Goal: Information Seeking & Learning: Learn about a topic

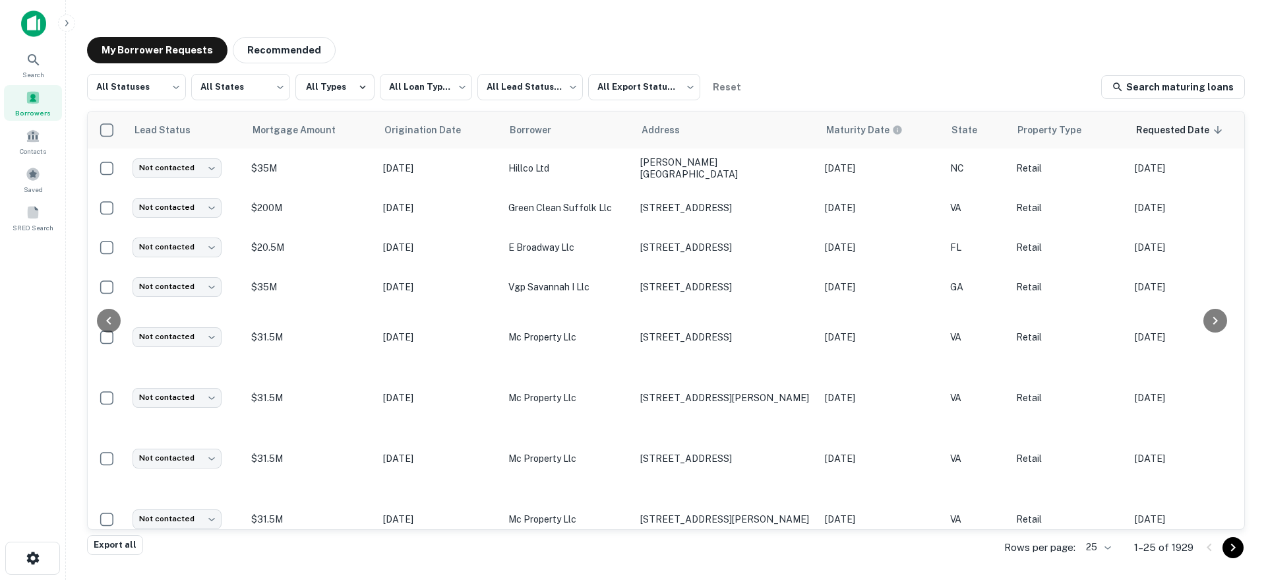
scroll to position [647, 394]
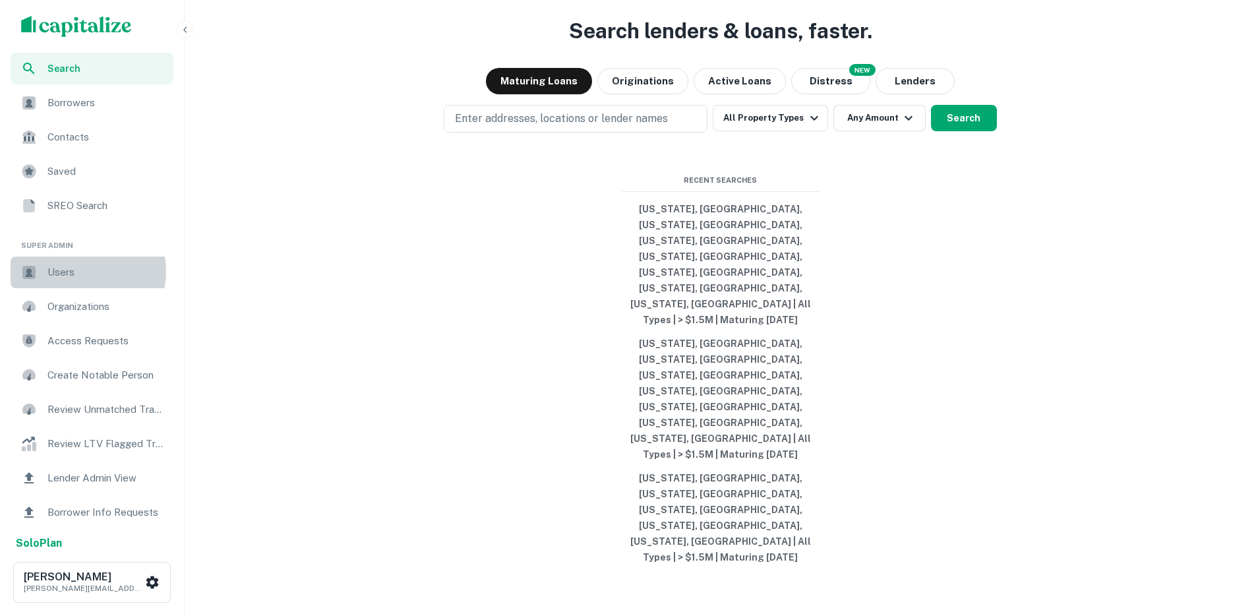
click at [77, 271] on span "Users" at bounding box center [106, 272] width 118 height 16
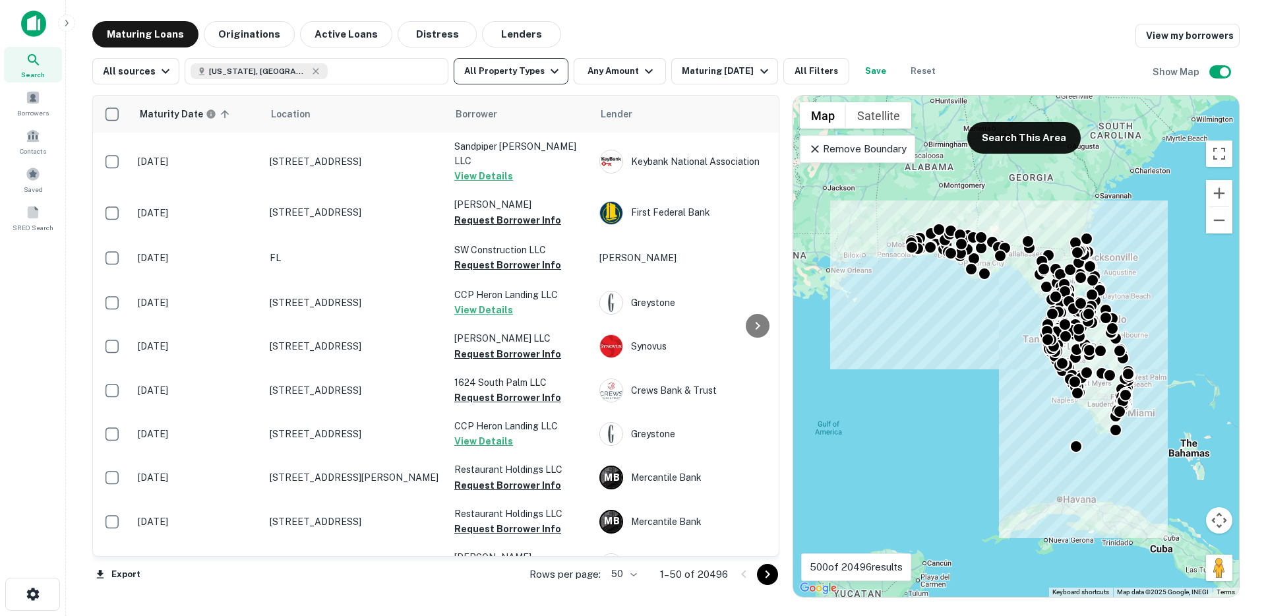
click at [531, 75] on button "All Property Types" at bounding box center [511, 71] width 115 height 26
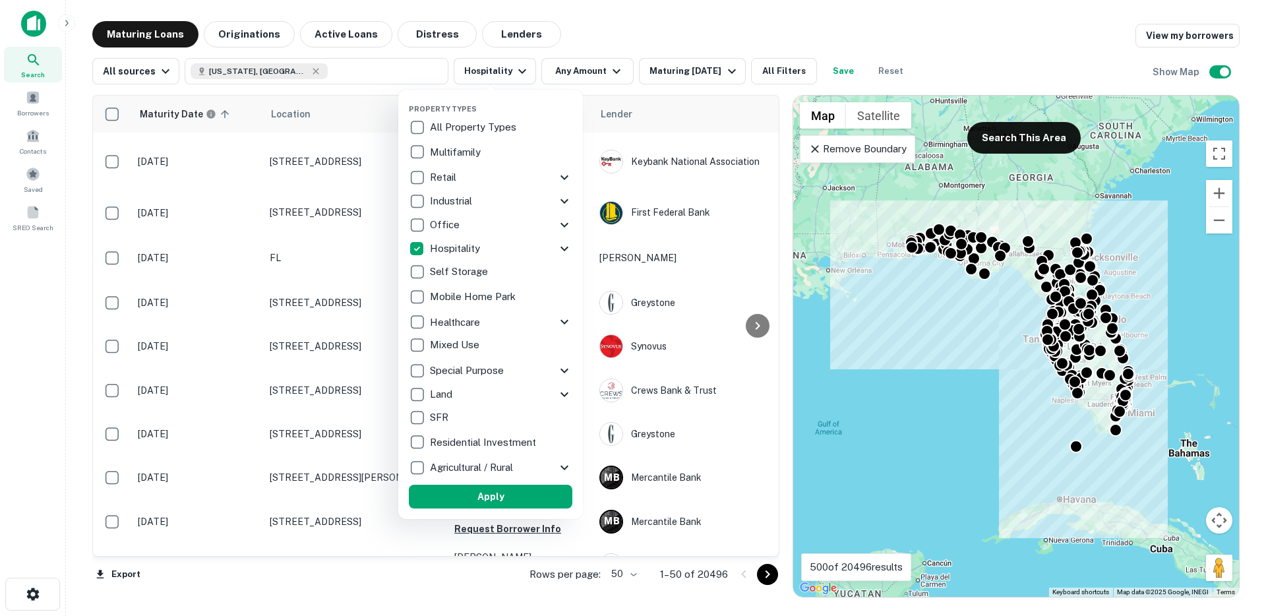
click at [571, 247] on icon at bounding box center [565, 249] width 16 height 16
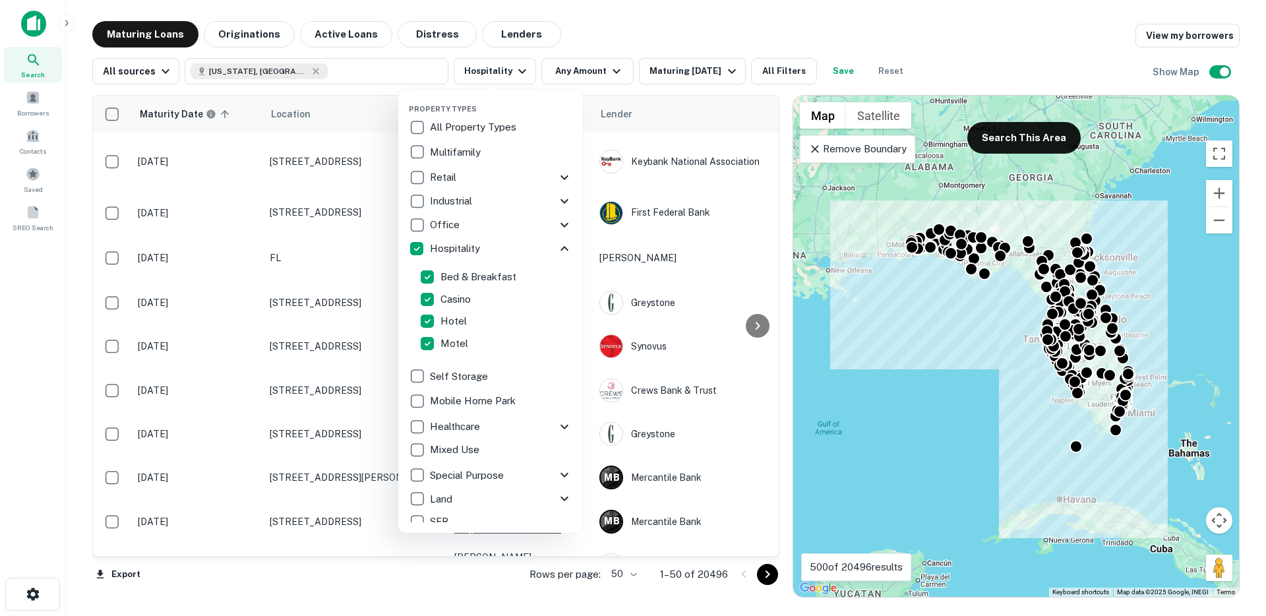
click at [603, 72] on div at bounding box center [633, 308] width 1266 height 616
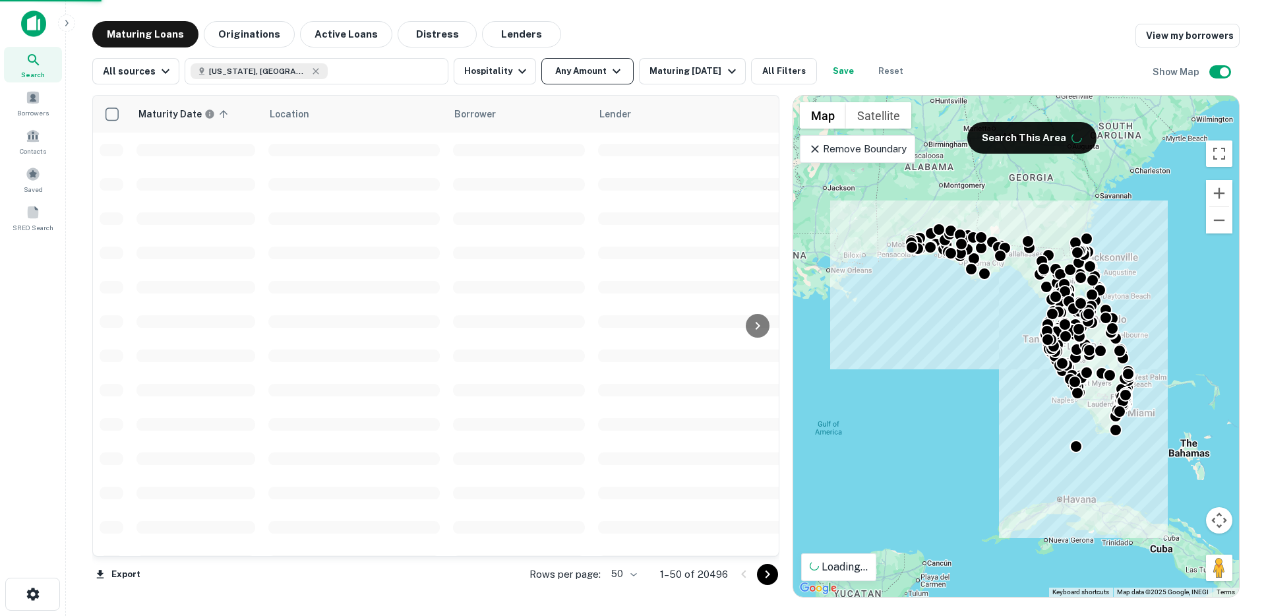
click at [598, 68] on button "Any Amount" at bounding box center [587, 71] width 92 height 26
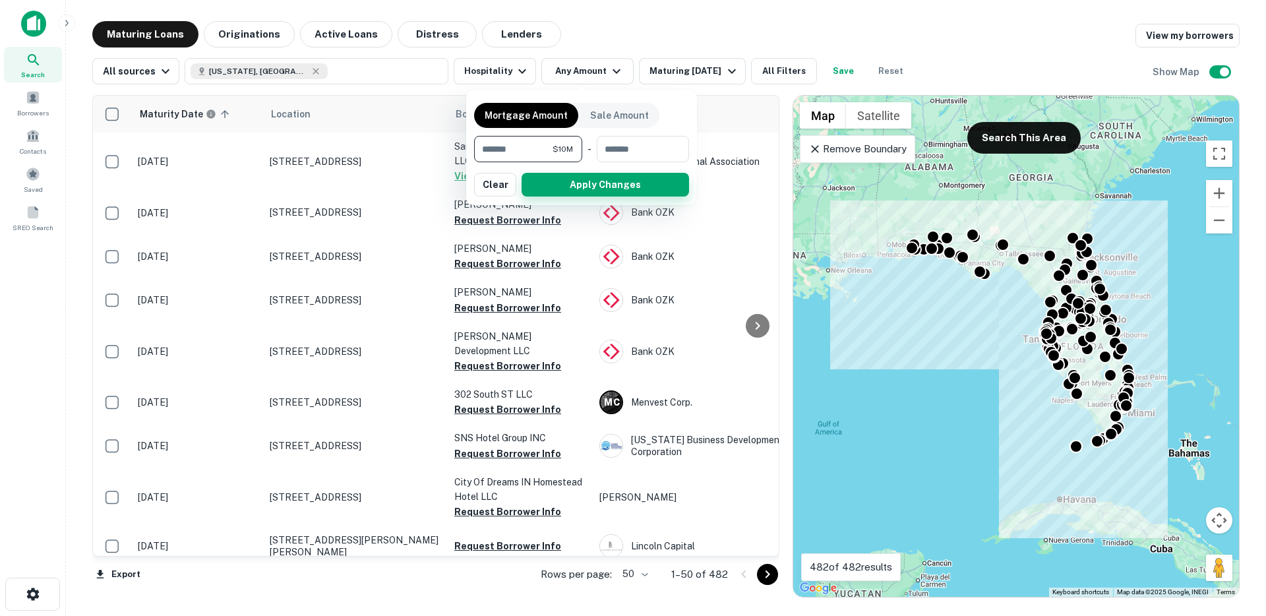
type input "********"
click at [557, 187] on button "Apply Changes" at bounding box center [605, 185] width 167 height 24
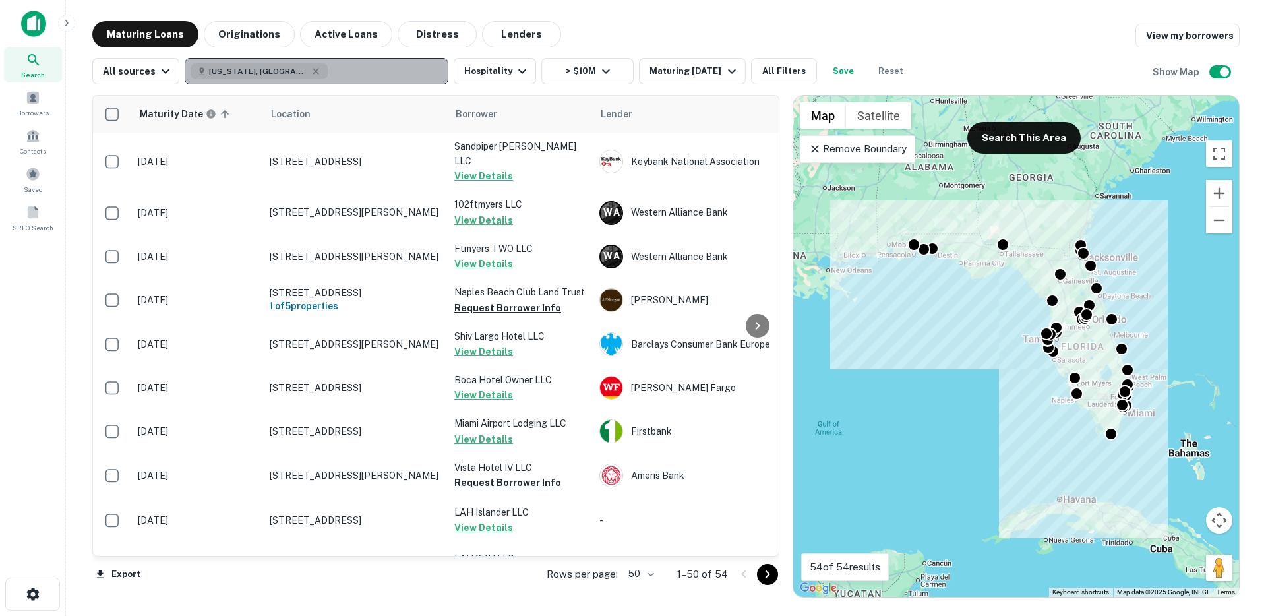
click at [304, 72] on button "Florida, USA" at bounding box center [317, 71] width 264 height 26
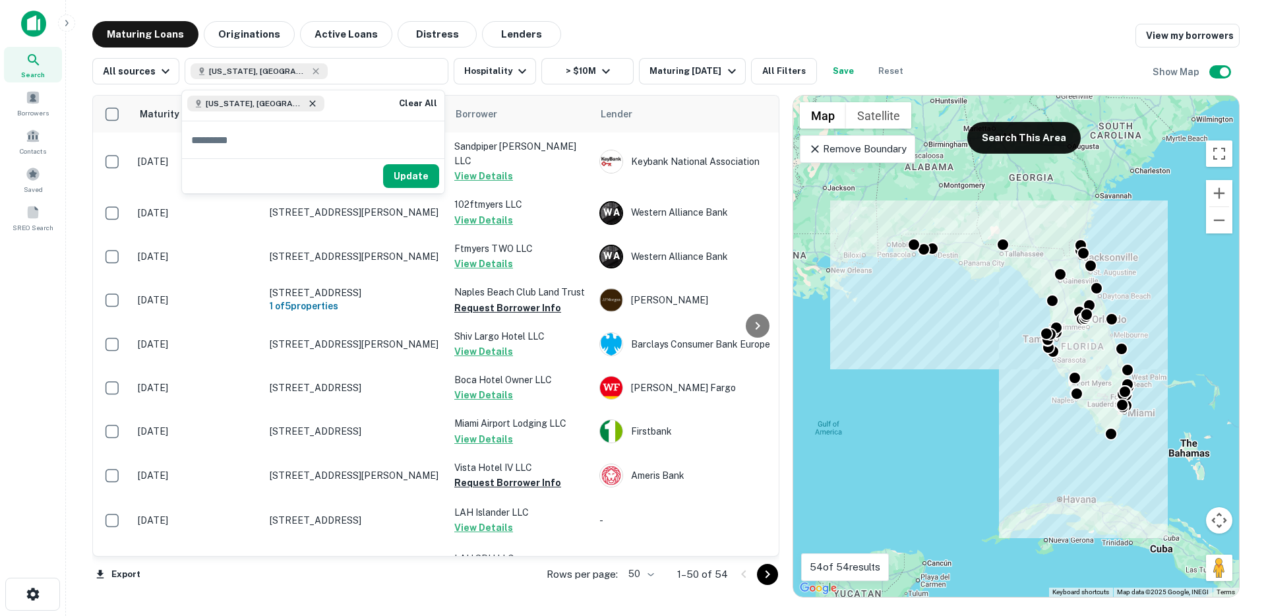
click at [307, 102] on icon at bounding box center [312, 103] width 11 height 11
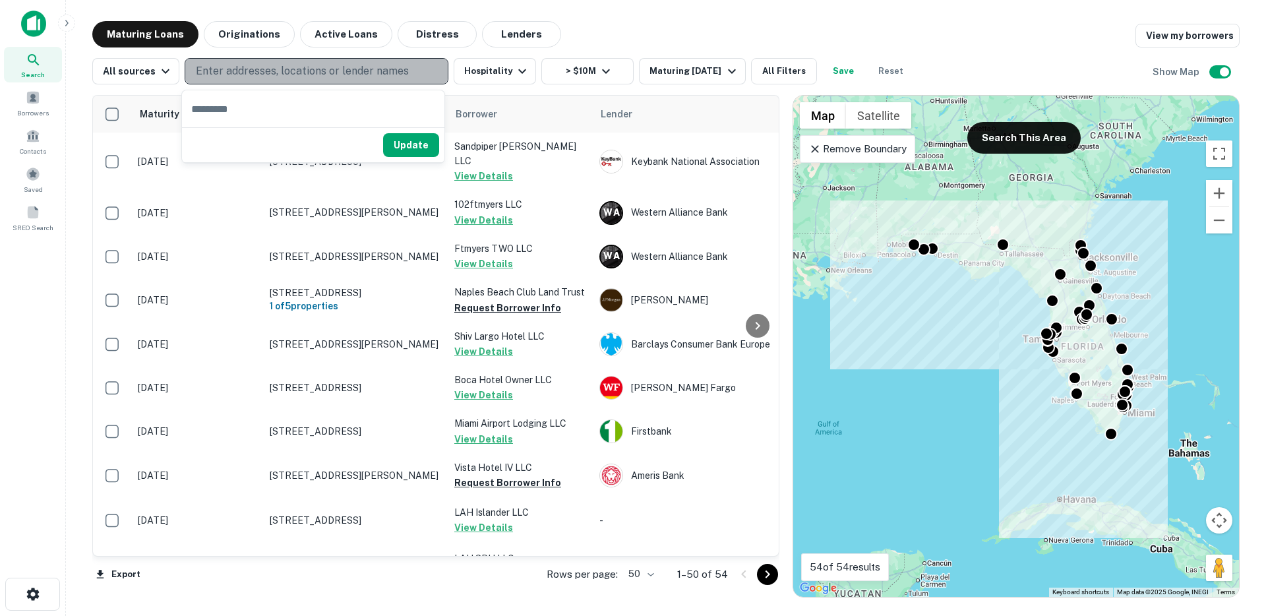
click at [284, 76] on p "Enter addresses, locations or lender names" at bounding box center [302, 71] width 213 height 16
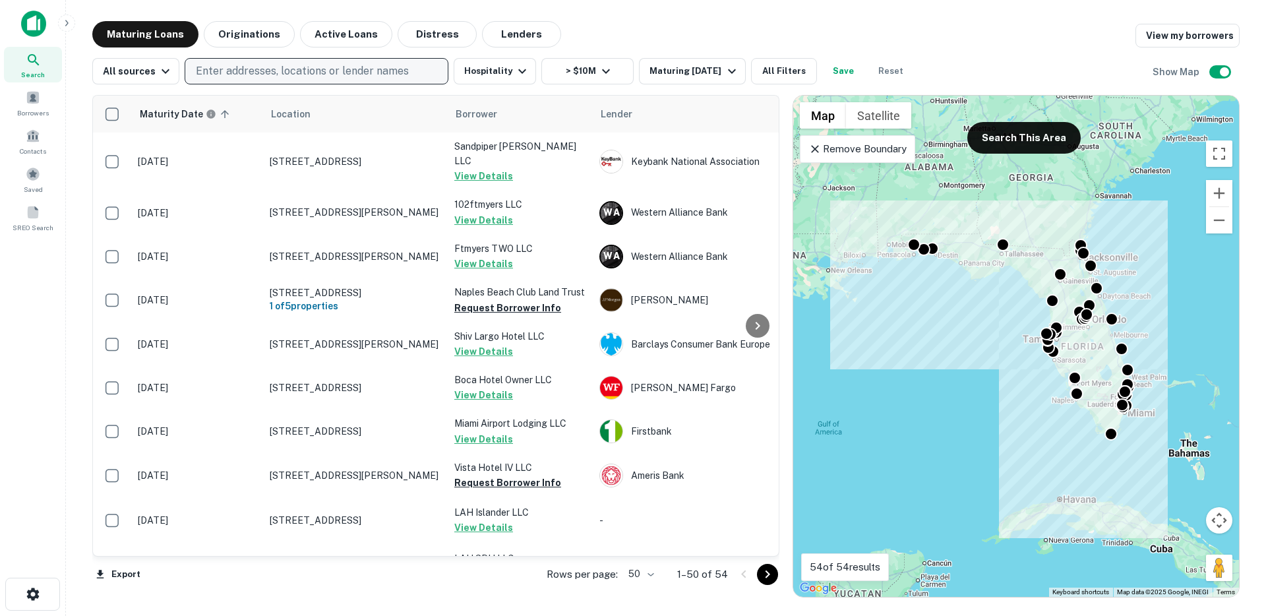
click at [284, 74] on p "Enter addresses, locations or lender names" at bounding box center [302, 71] width 213 height 16
type input "******"
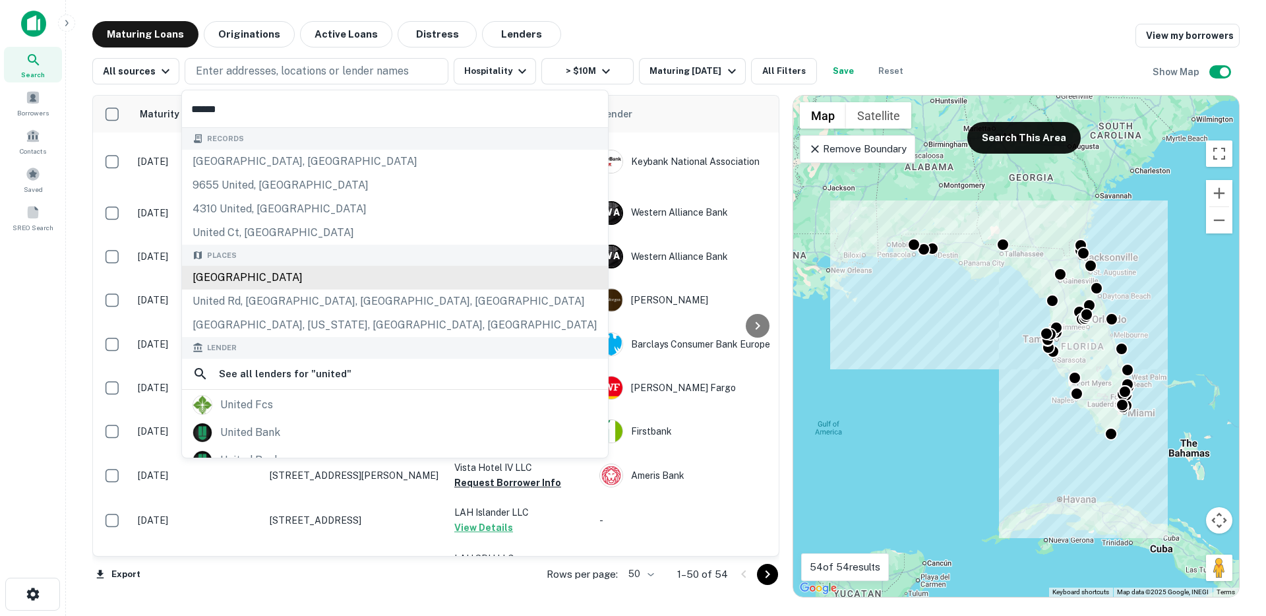
click at [238, 283] on div "United States" at bounding box center [395, 278] width 426 height 24
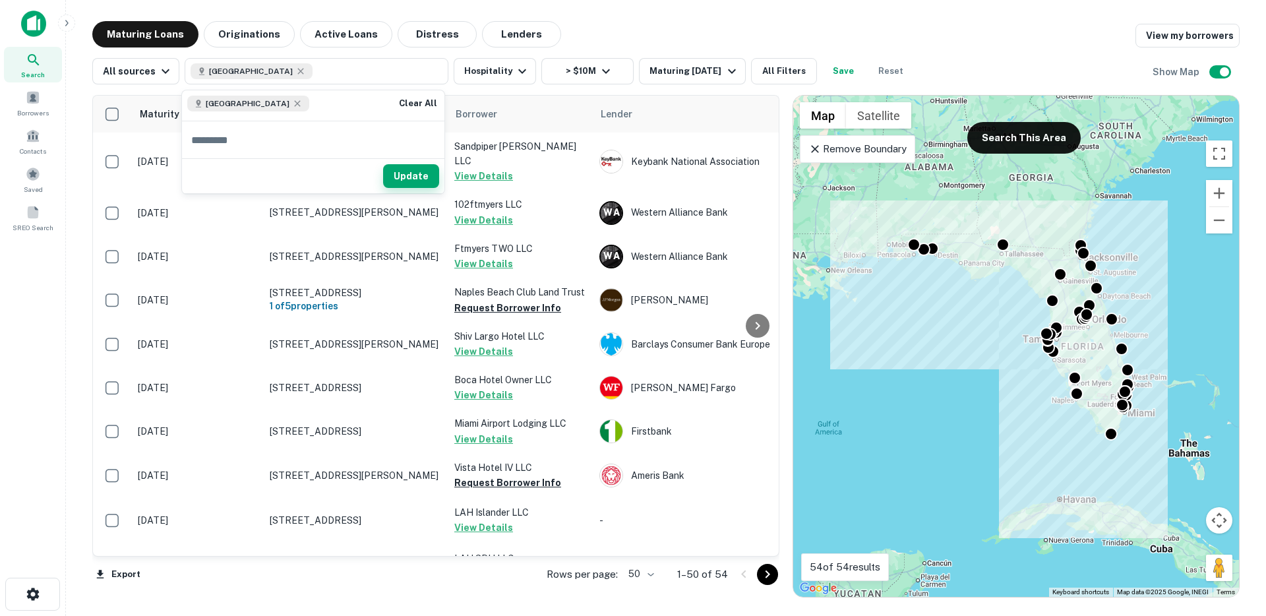
click at [406, 174] on button "Update" at bounding box center [411, 176] width 56 height 24
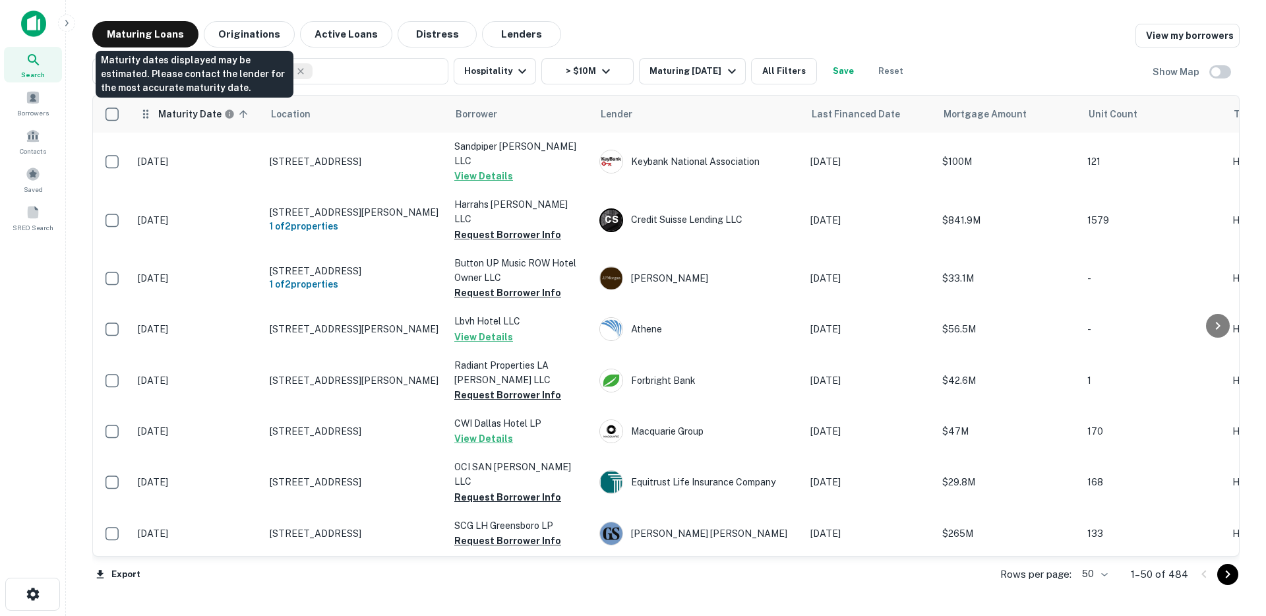
click at [208, 111] on h6 "Maturity Date" at bounding box center [189, 114] width 63 height 15
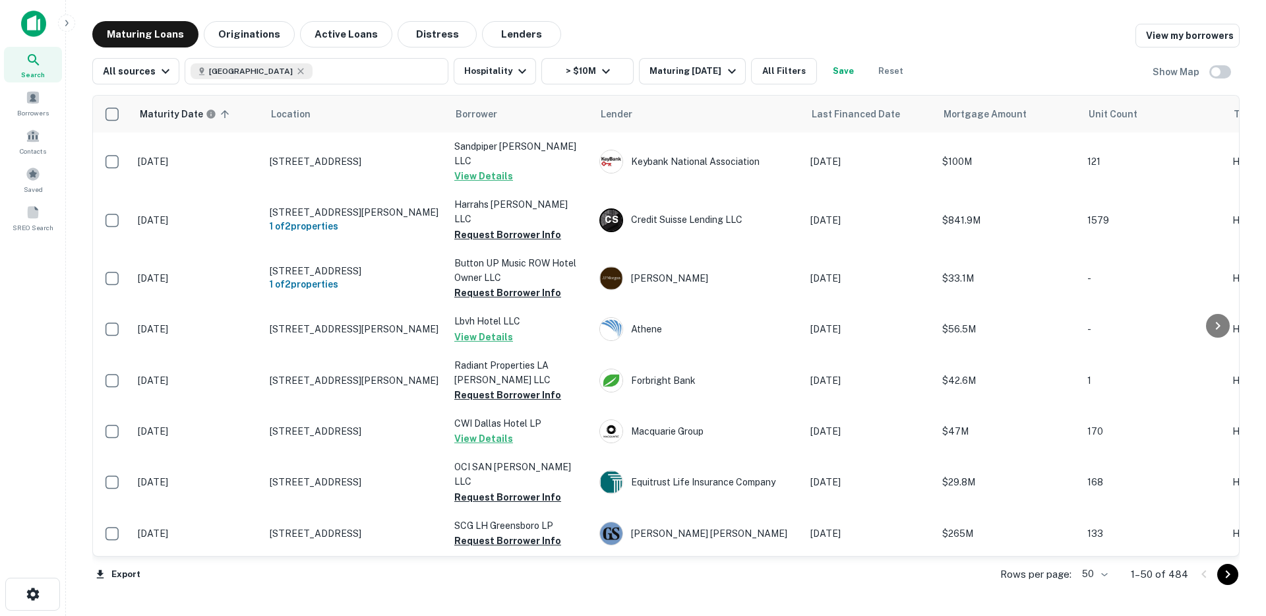
click at [826, 73] on button "Save" at bounding box center [843, 71] width 42 height 26
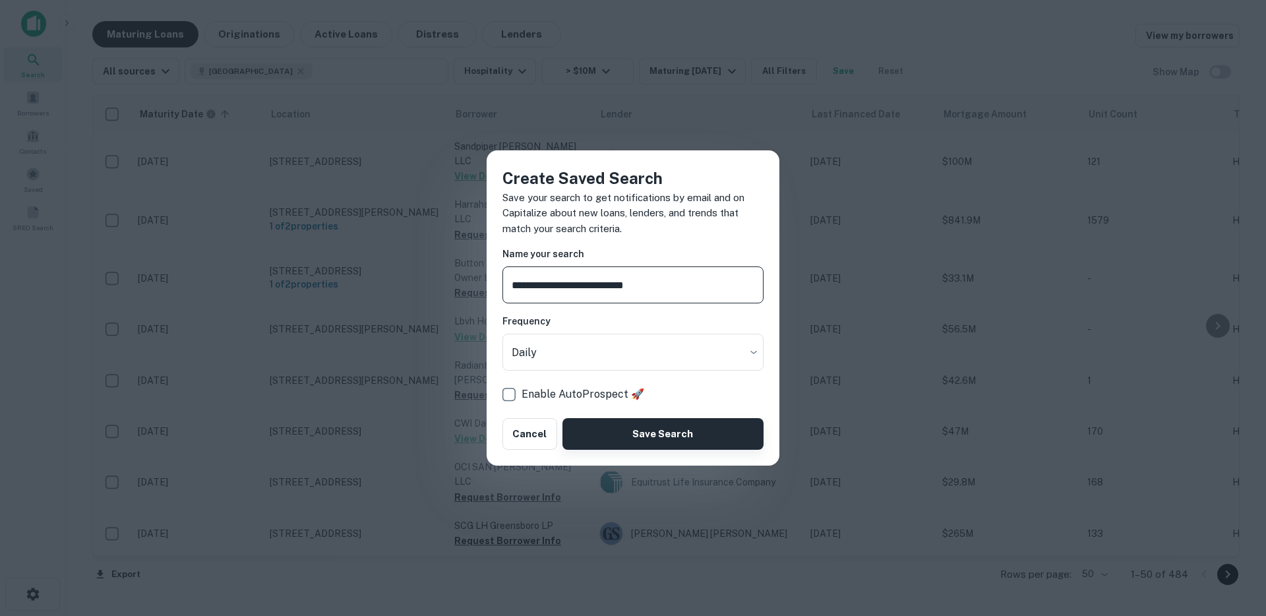
type input "**********"
click at [668, 428] on button "Save Search" at bounding box center [662, 434] width 201 height 32
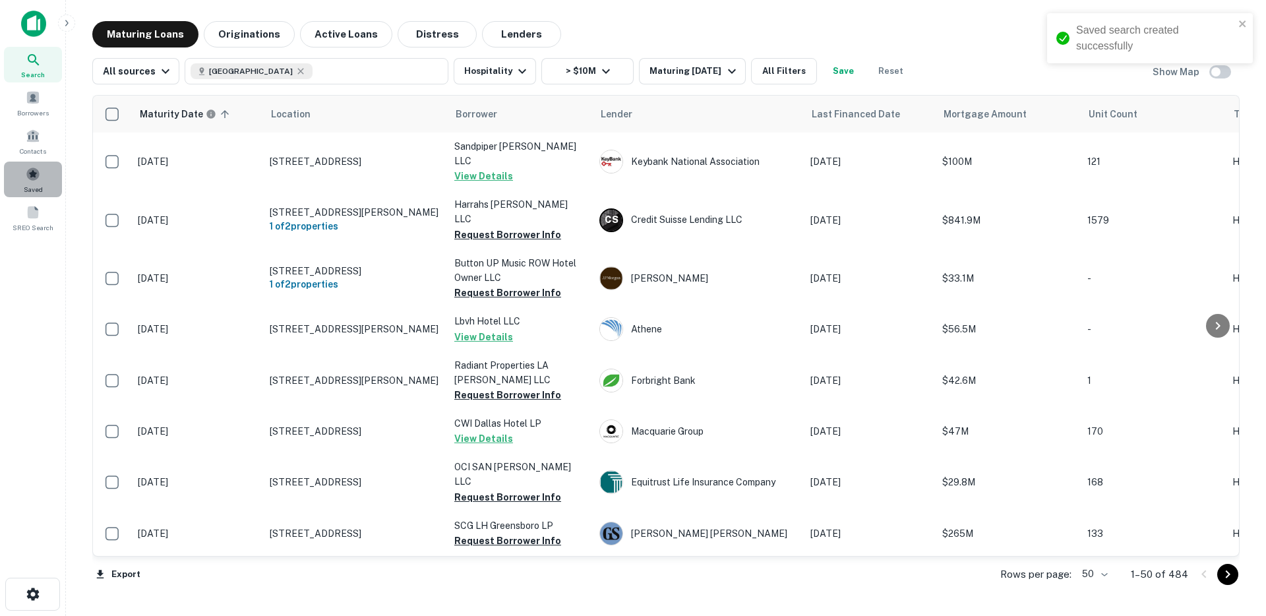
click at [41, 171] on div "Saved" at bounding box center [33, 180] width 58 height 36
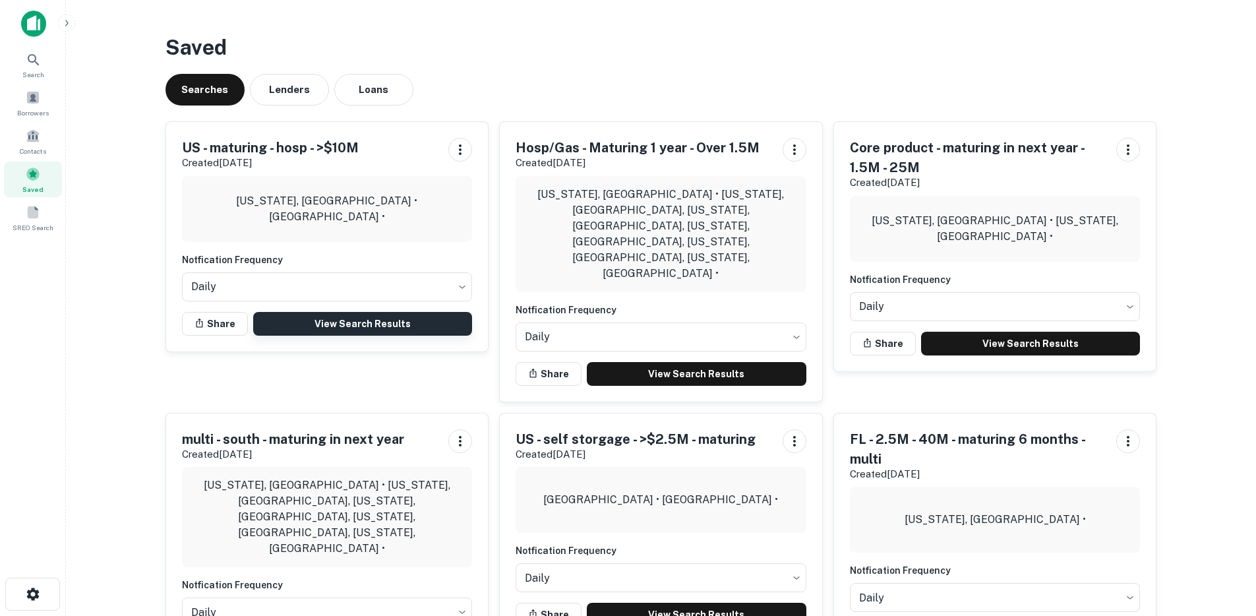
click at [349, 326] on link "View Search Results" at bounding box center [363, 324] width 220 height 24
click at [332, 322] on link "View Search Results" at bounding box center [363, 324] width 220 height 24
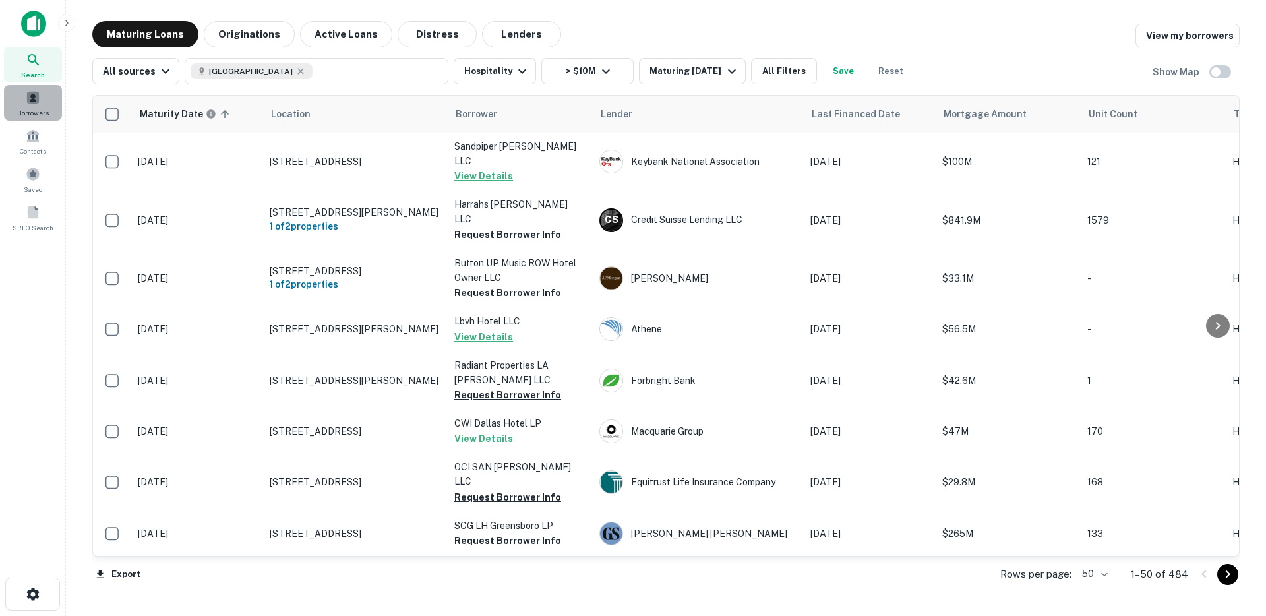
click at [31, 106] on div "Borrowers" at bounding box center [33, 103] width 58 height 36
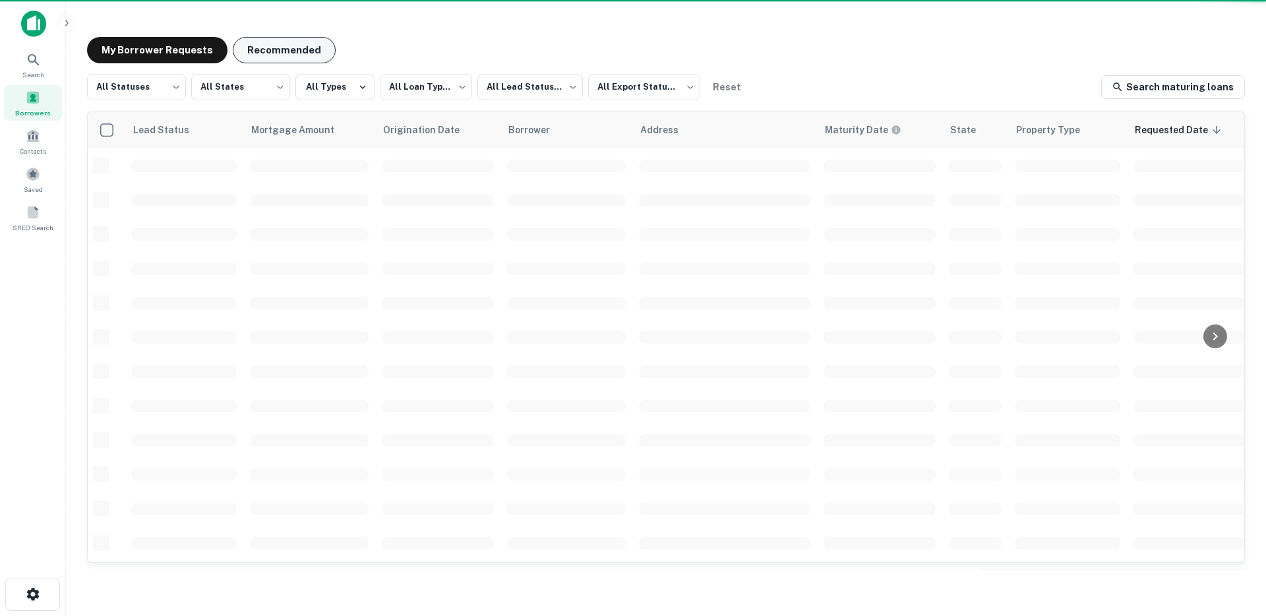
click at [268, 55] on button "Recommended" at bounding box center [284, 50] width 103 height 26
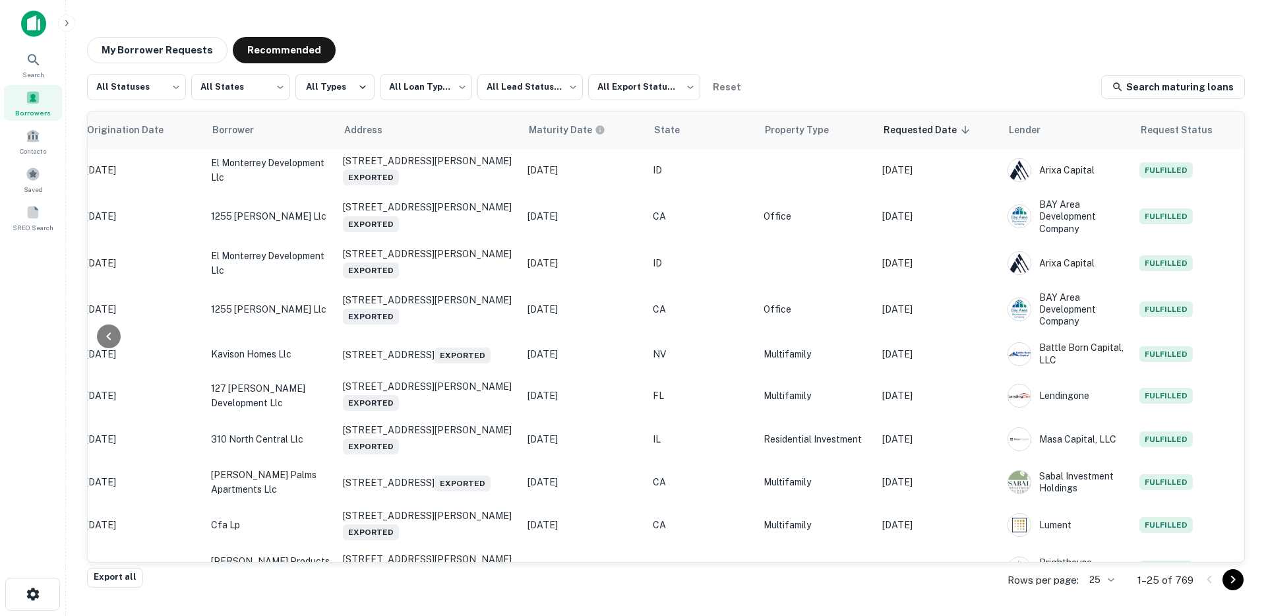
scroll to position [0, 404]
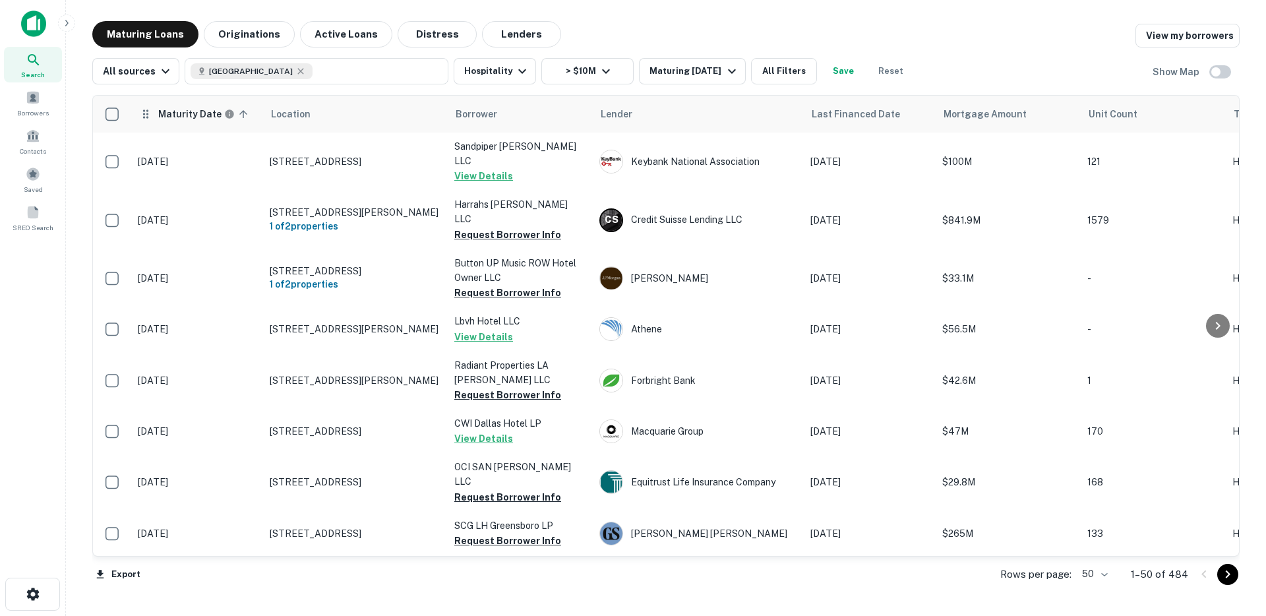
click at [237, 113] on icon at bounding box center [243, 114] width 12 height 12
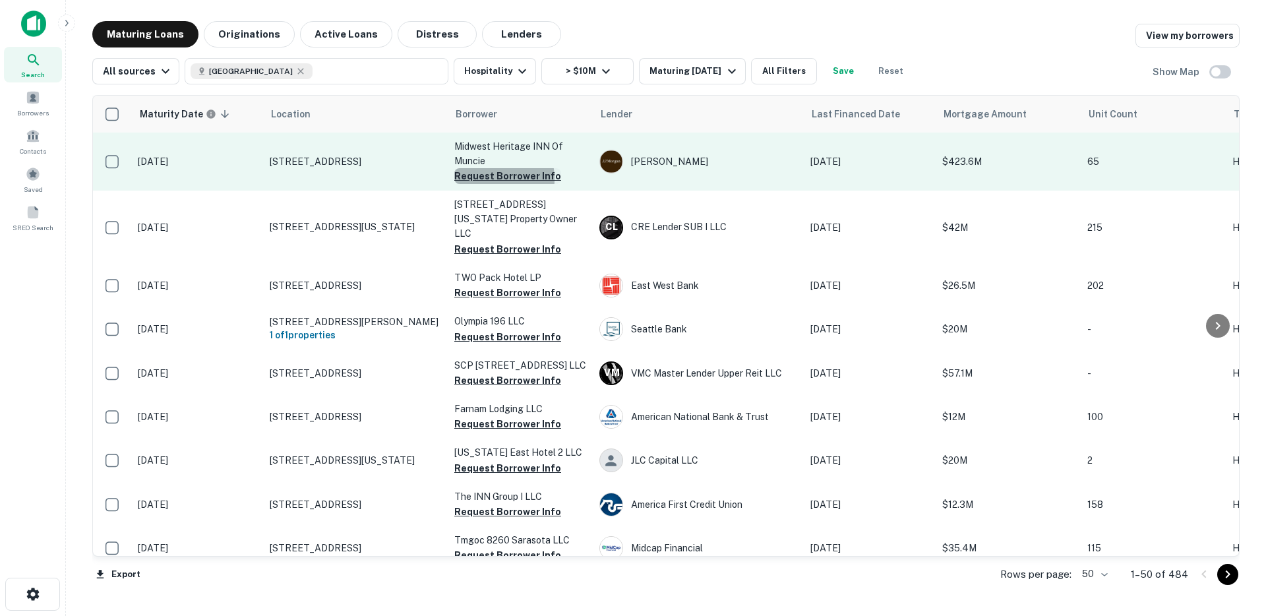
click at [482, 179] on button "Request Borrower Info" at bounding box center [507, 176] width 107 height 16
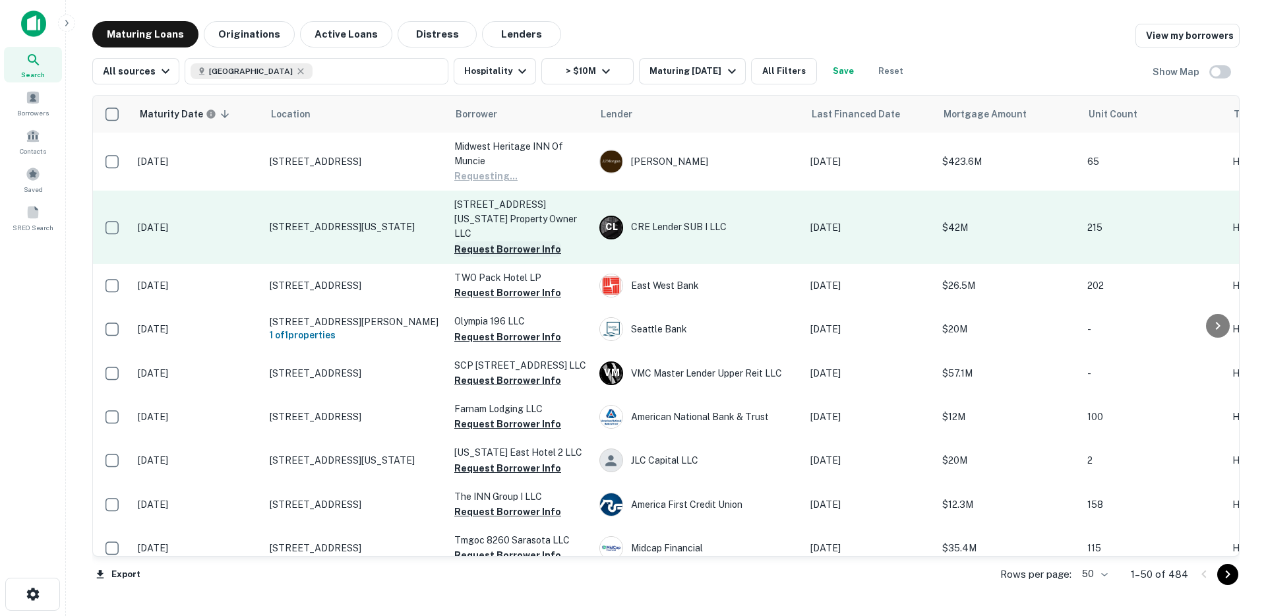
click at [476, 241] on button "Request Borrower Info" at bounding box center [507, 249] width 107 height 16
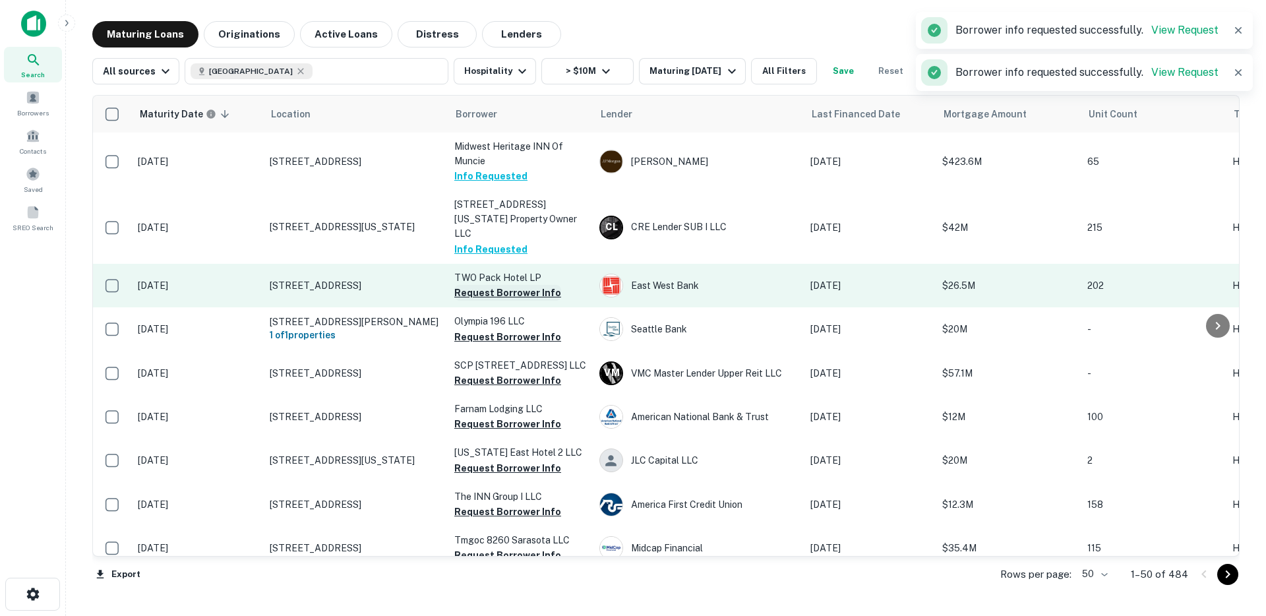
click at [467, 285] on button "Request Borrower Info" at bounding box center [507, 293] width 107 height 16
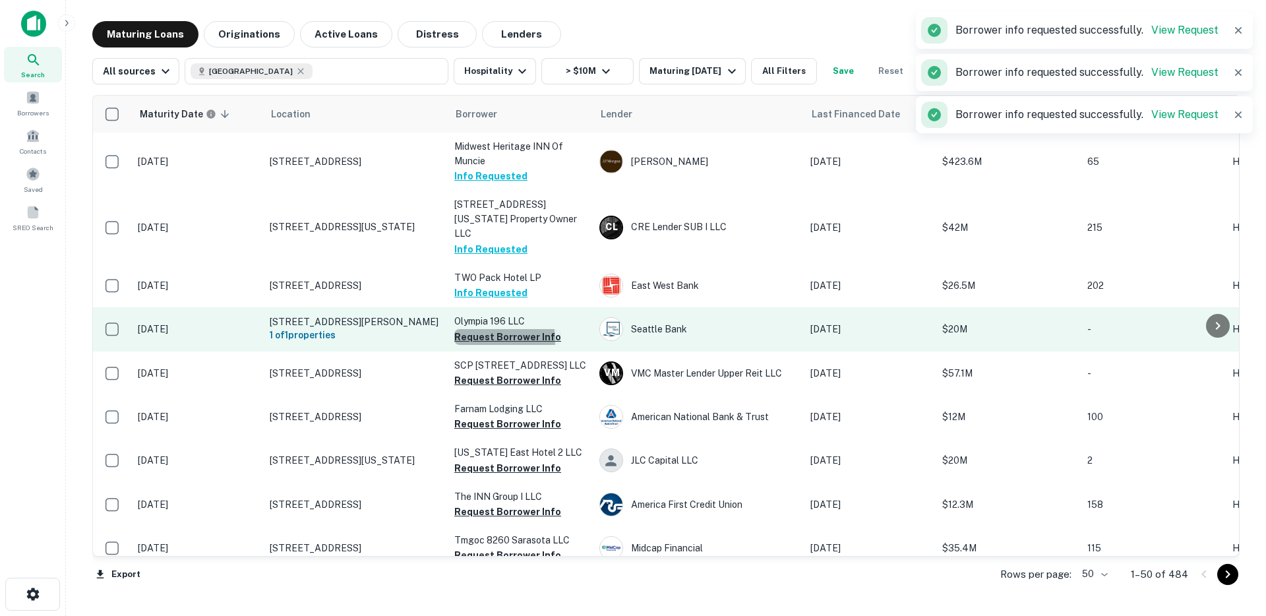
click at [483, 329] on button "Request Borrower Info" at bounding box center [507, 337] width 107 height 16
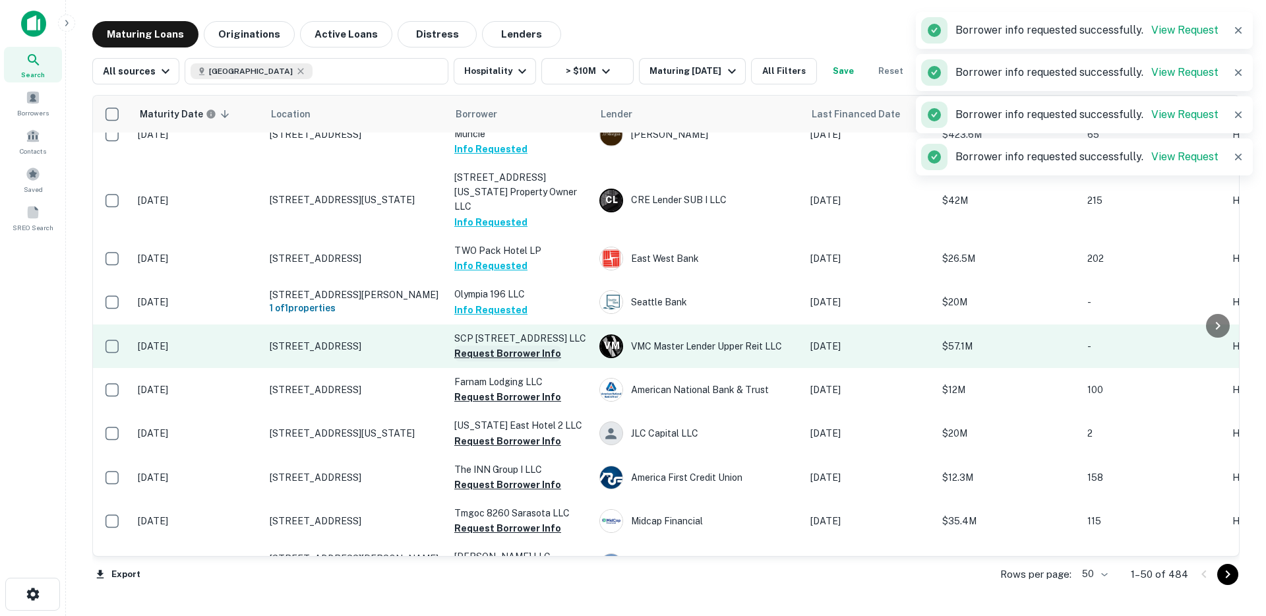
click at [485, 346] on button "Request Borrower Info" at bounding box center [507, 354] width 107 height 16
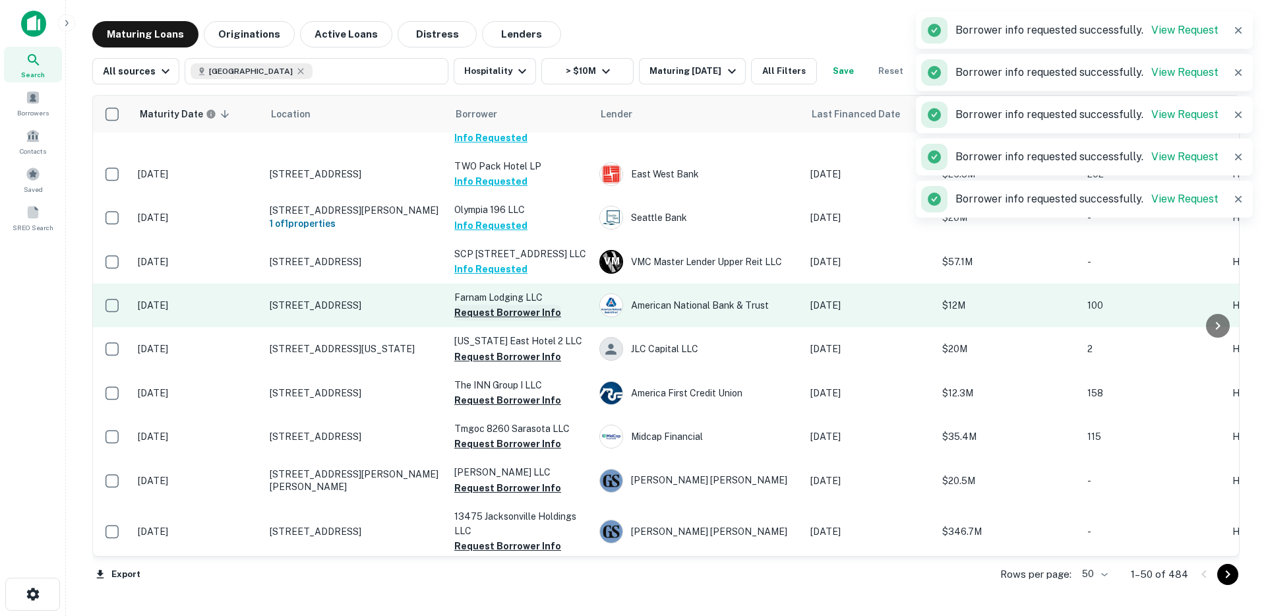
click at [488, 309] on button "Request Borrower Info" at bounding box center [507, 313] width 107 height 16
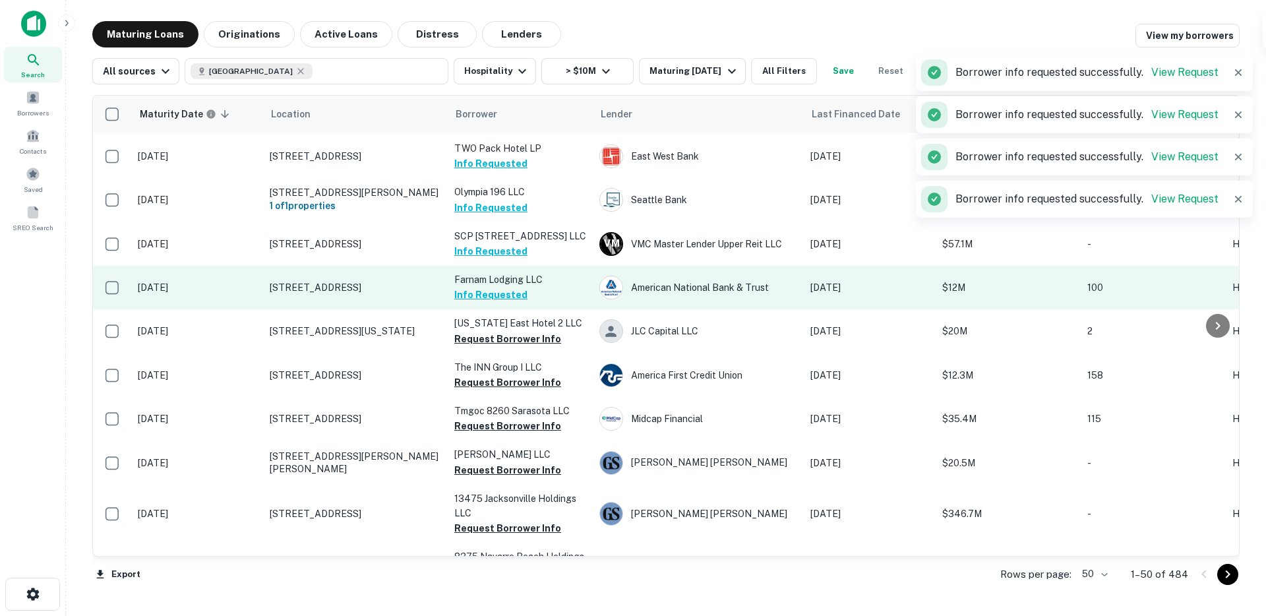
scroll to position [133, 0]
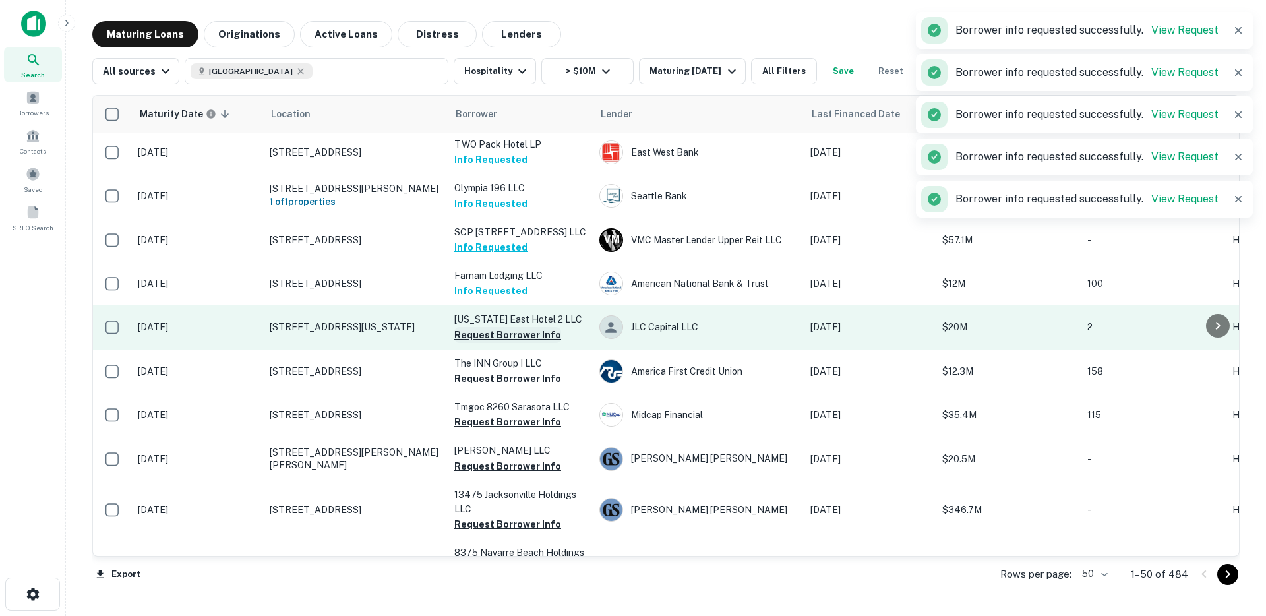
click at [484, 330] on button "Request Borrower Info" at bounding box center [507, 335] width 107 height 16
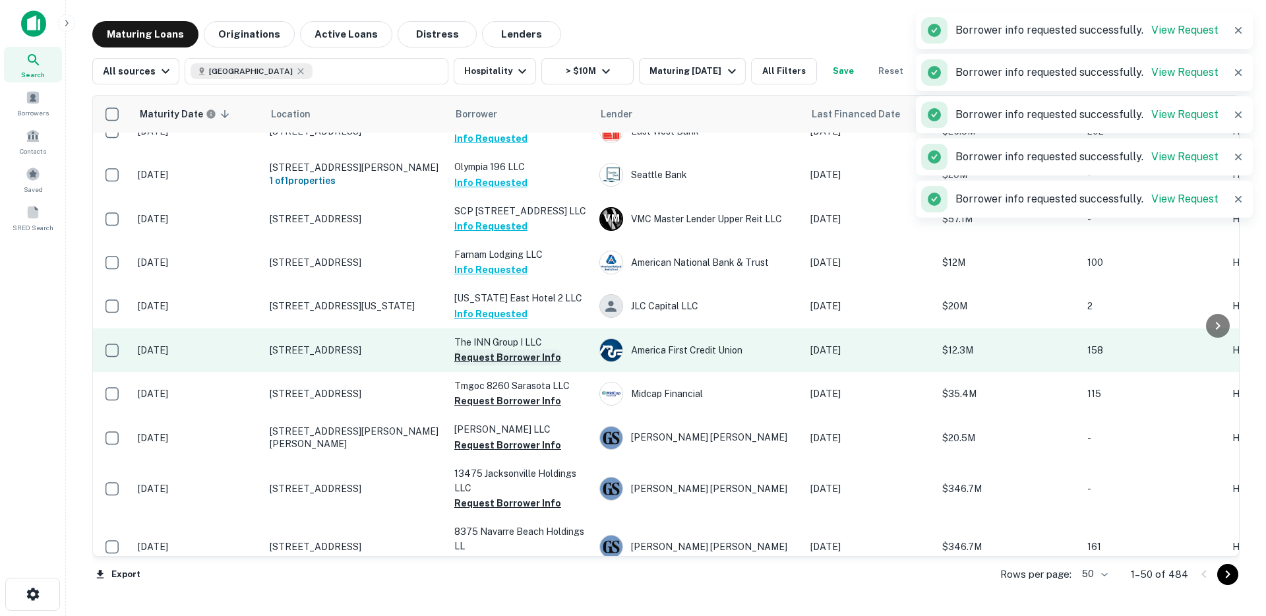
click at [481, 351] on button "Request Borrower Info" at bounding box center [507, 357] width 107 height 16
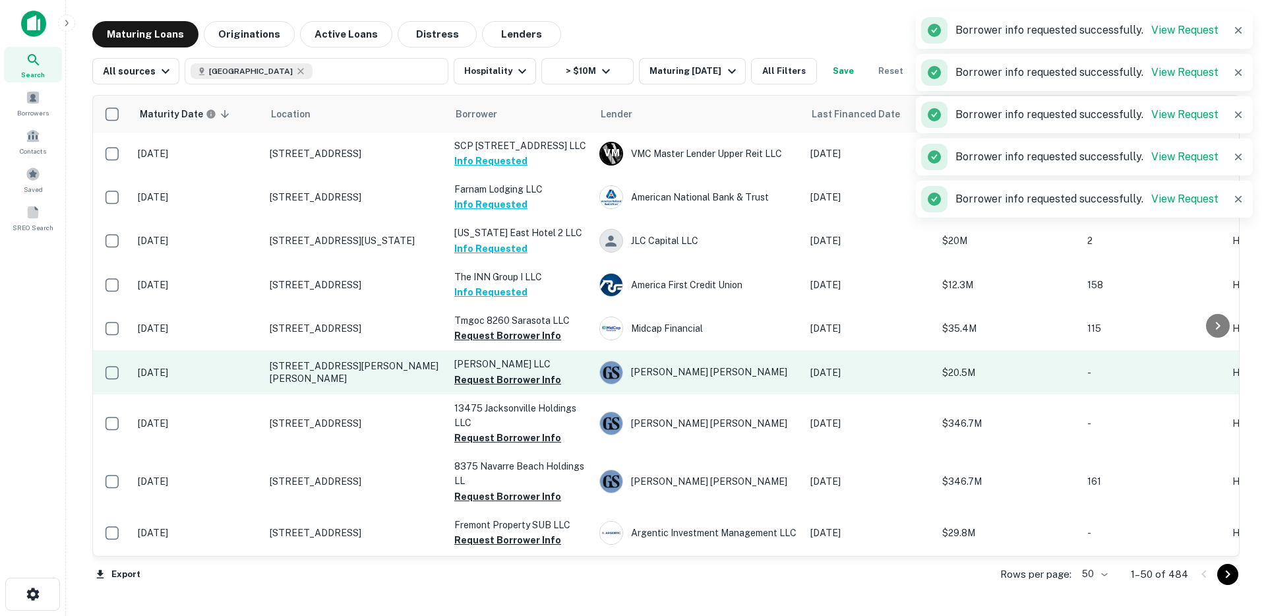
scroll to position [226, 0]
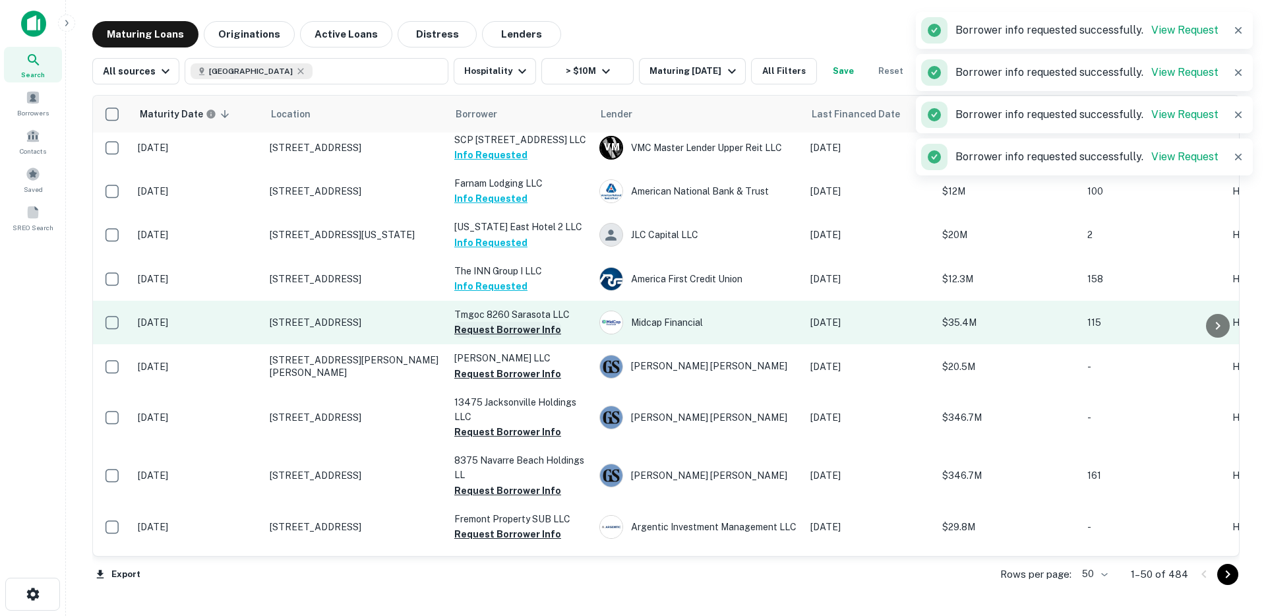
click at [491, 326] on button "Request Borrower Info" at bounding box center [507, 330] width 107 height 16
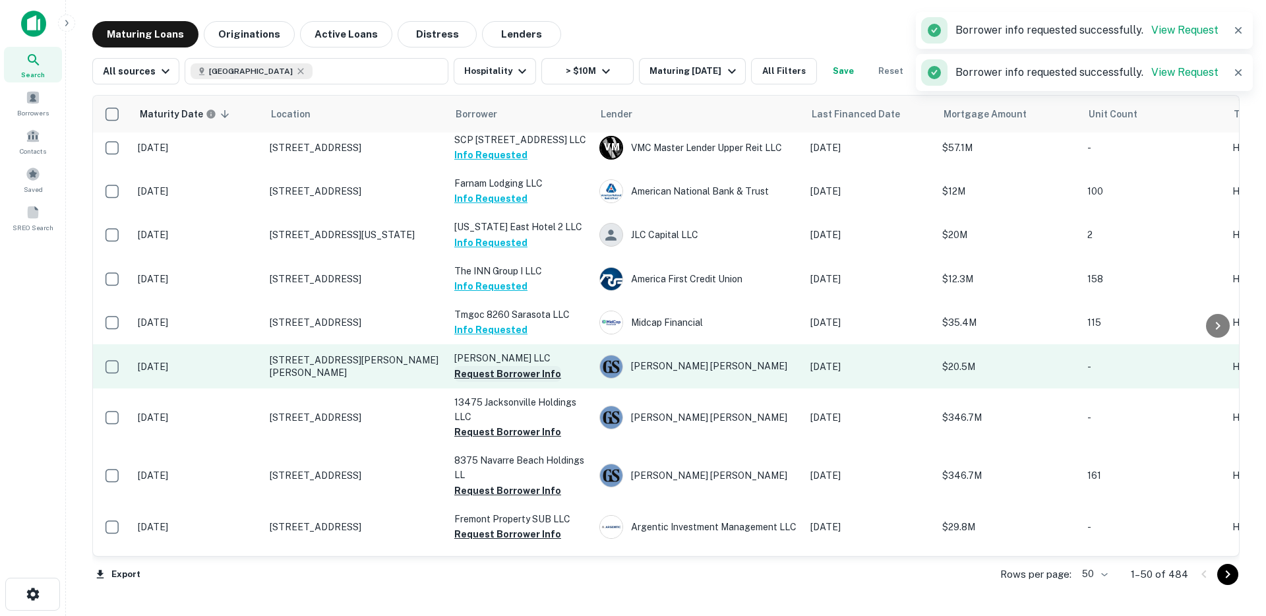
click at [478, 371] on button "Request Borrower Info" at bounding box center [507, 374] width 107 height 16
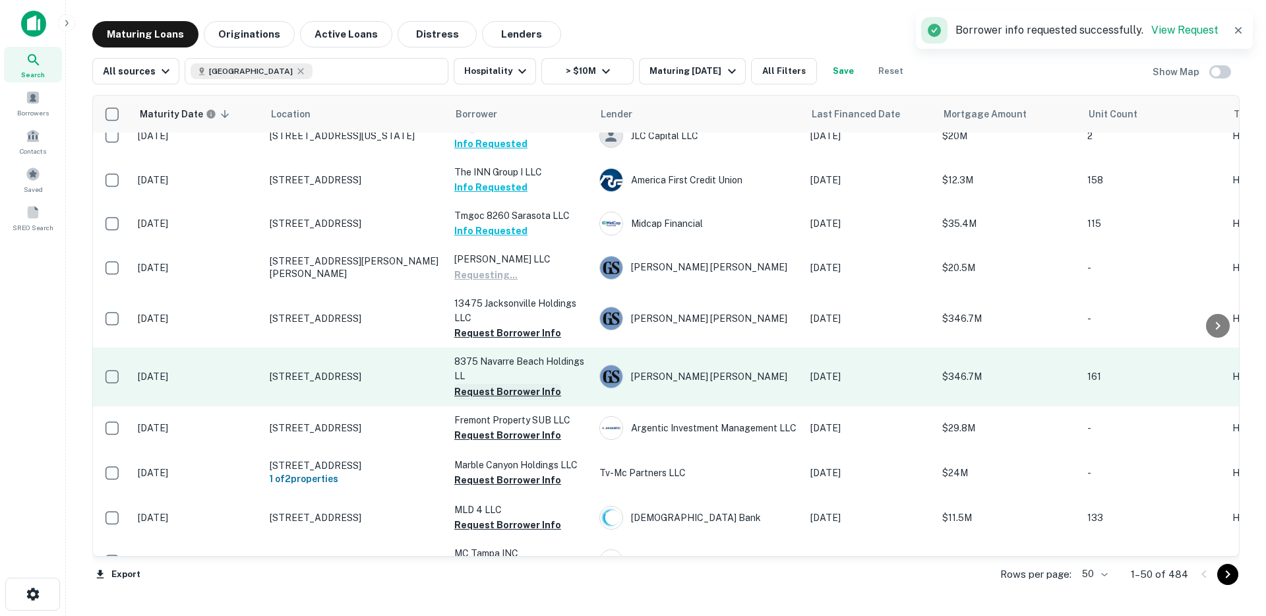
scroll to position [332, 0]
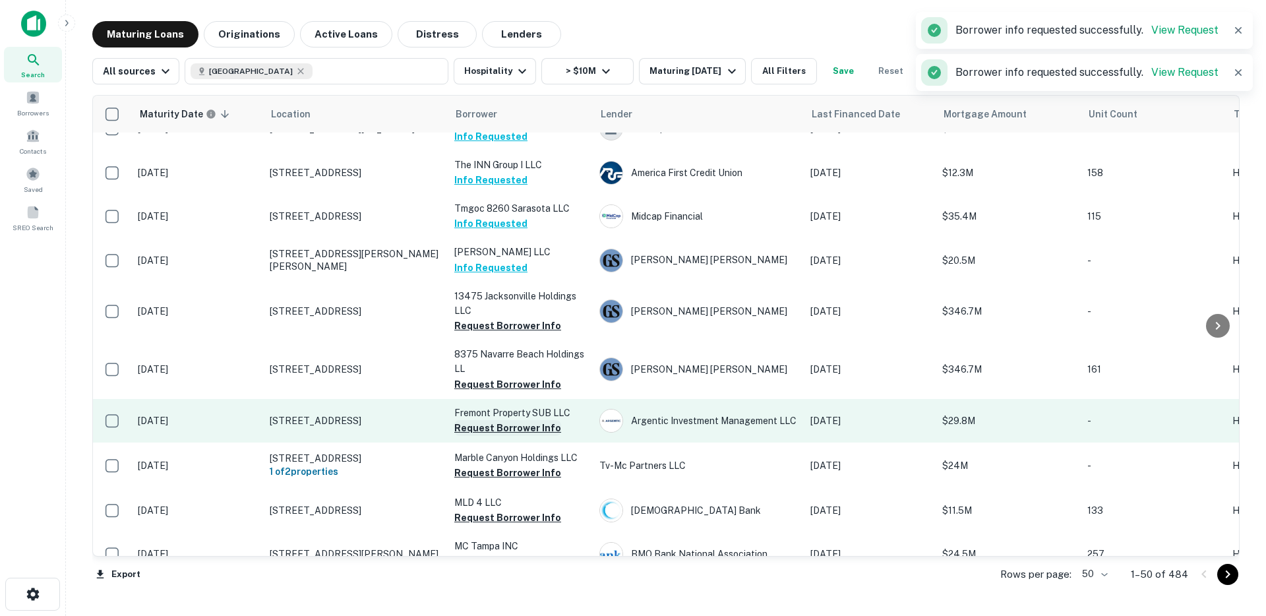
click at [483, 423] on button "Request Borrower Info" at bounding box center [507, 428] width 107 height 16
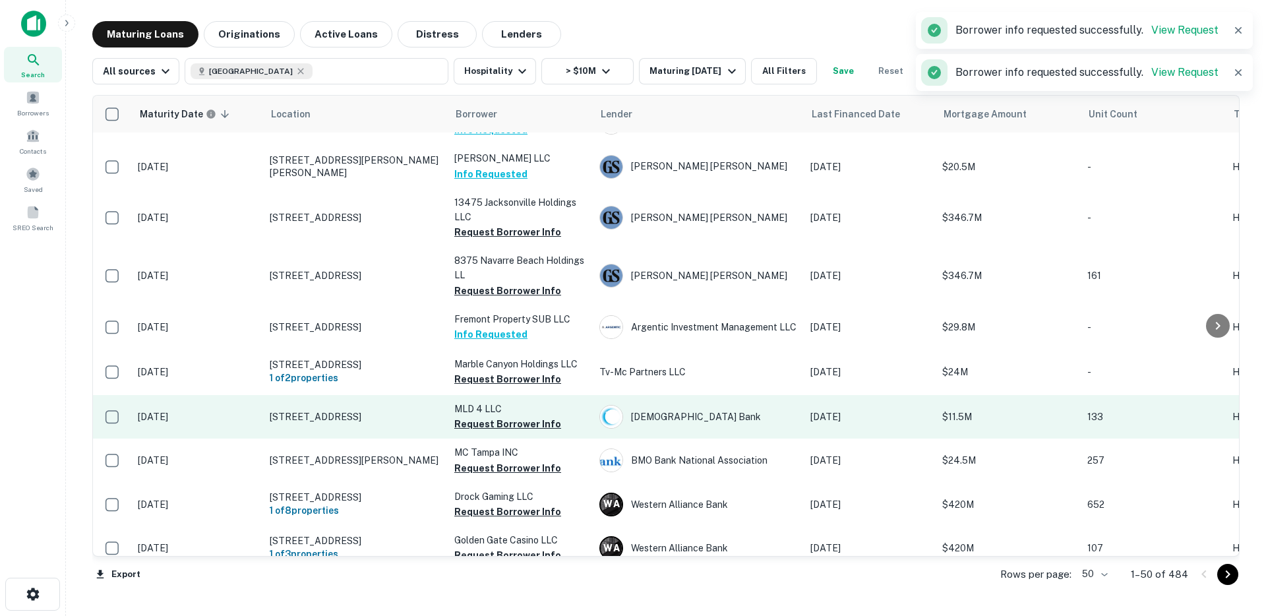
scroll to position [442, 0]
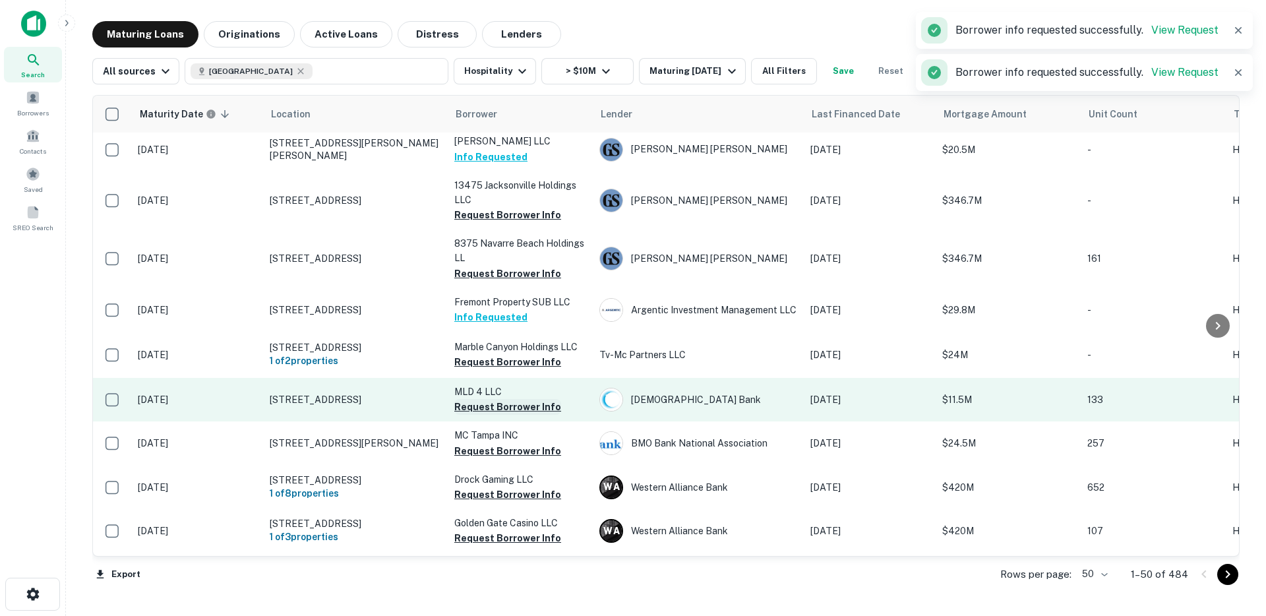
click at [483, 406] on button "Request Borrower Info" at bounding box center [507, 407] width 107 height 16
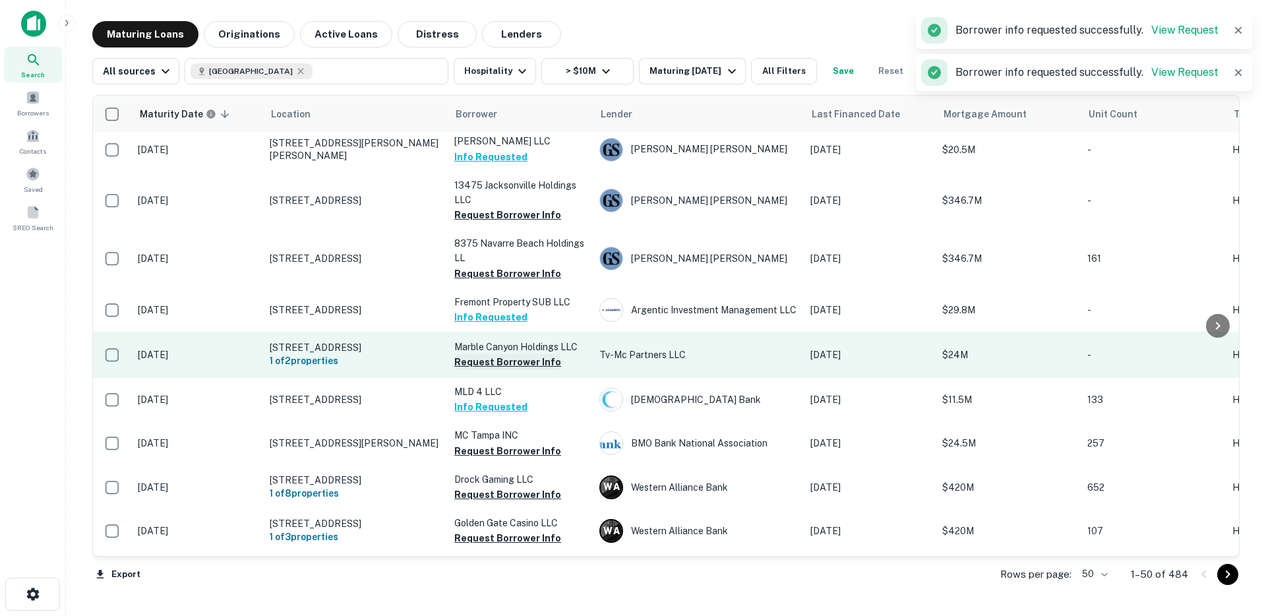
click at [485, 359] on button "Request Borrower Info" at bounding box center [507, 362] width 107 height 16
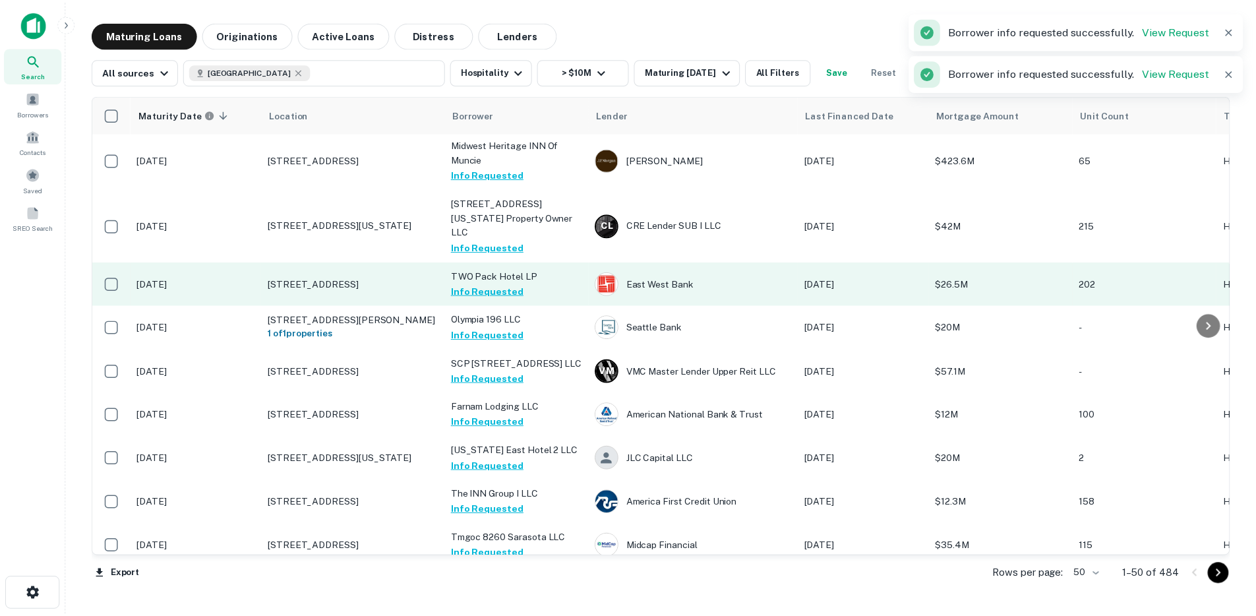
scroll to position [0, 0]
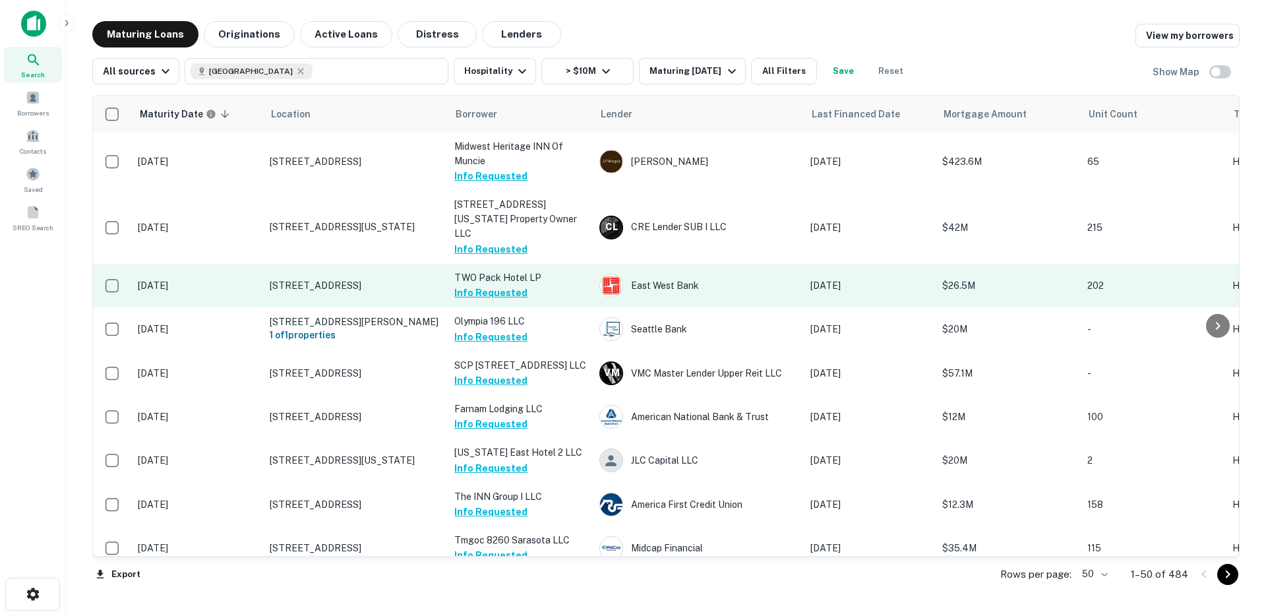
click at [346, 280] on p "9880 Mira Mesa Blvd San Diego, CA 92131" at bounding box center [355, 286] width 171 height 12
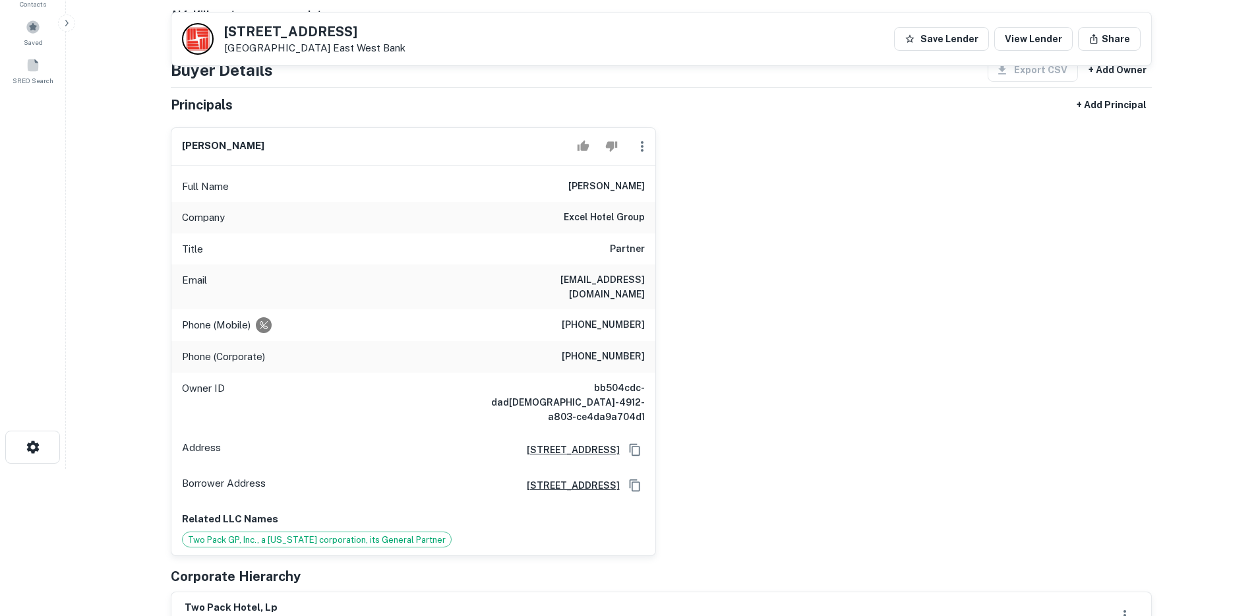
scroll to position [146, 0]
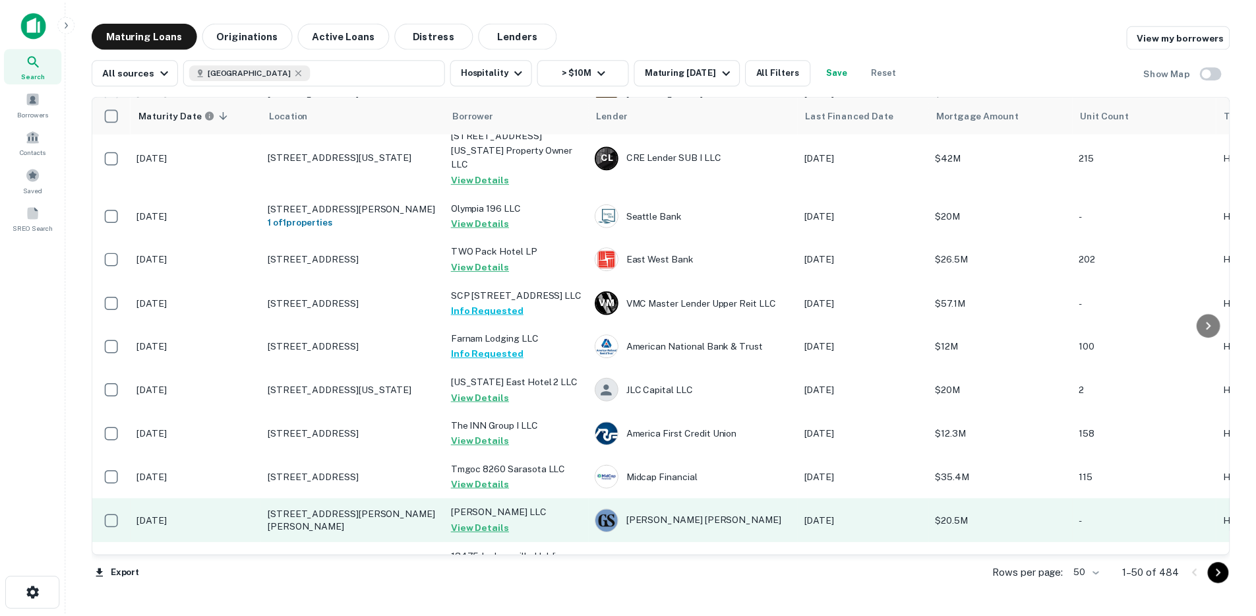
scroll to position [97, 0]
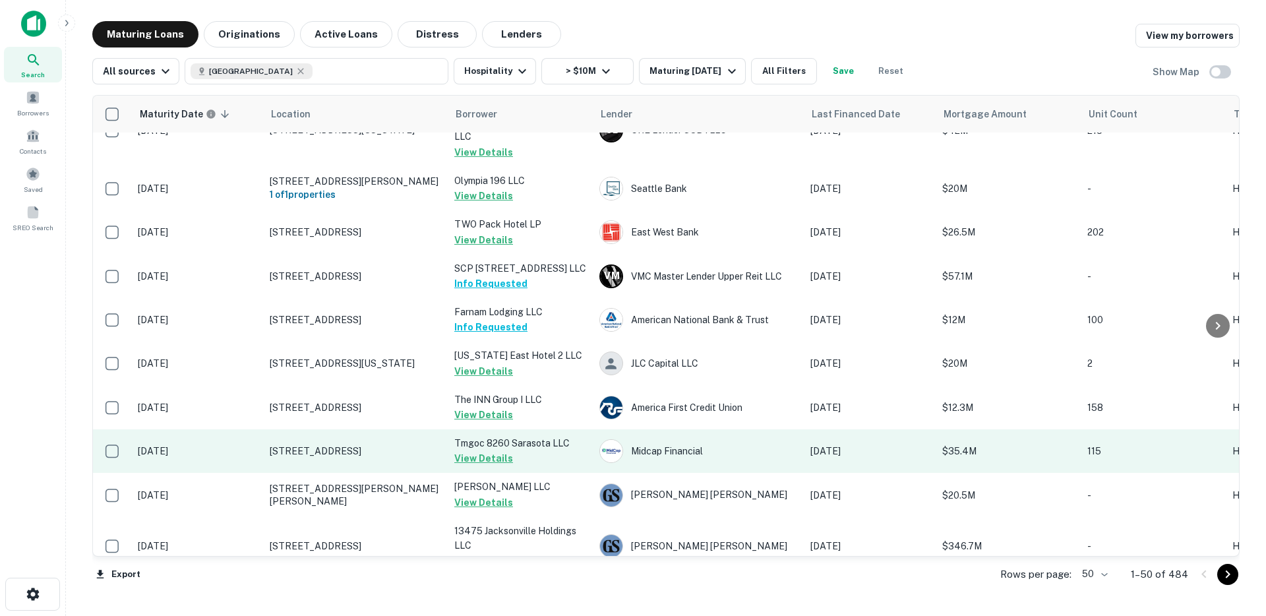
click at [392, 458] on td "8270 N Tamiami Trl Sarasota, FL 34243" at bounding box center [355, 451] width 185 height 44
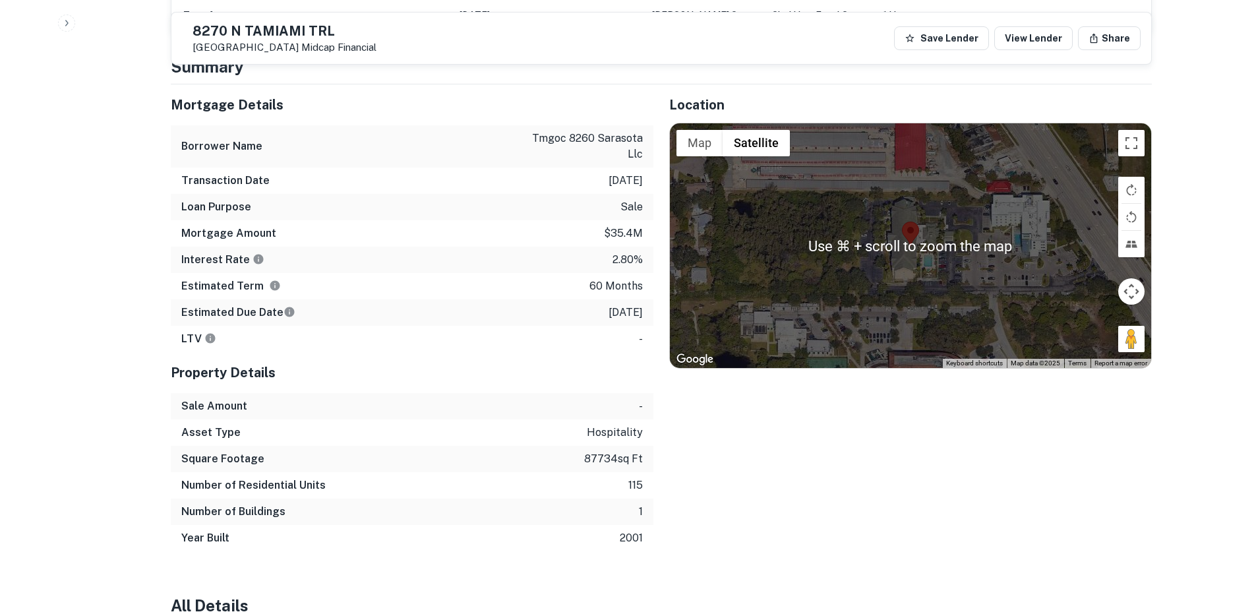
scroll to position [1159, 0]
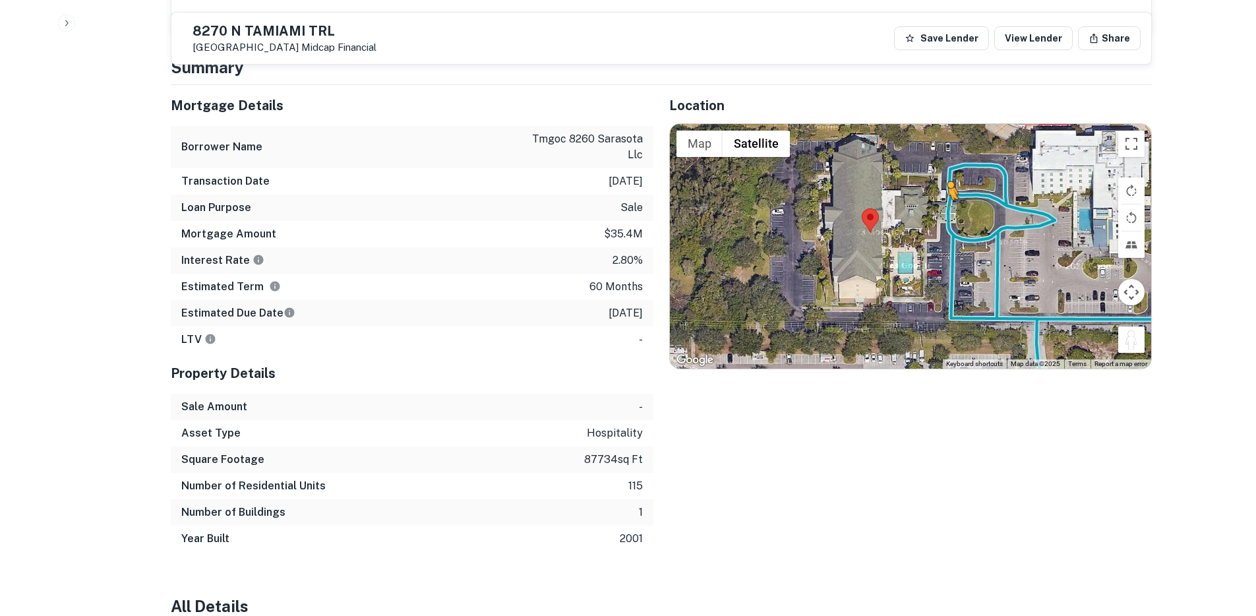
drag, startPoint x: 1135, startPoint y: 310, endPoint x: 948, endPoint y: 175, distance: 231.0
click at [948, 175] on div "To activate drag with keyboard, press Alt + Enter. Once in keyboard drag state,…" at bounding box center [910, 246] width 481 height 245
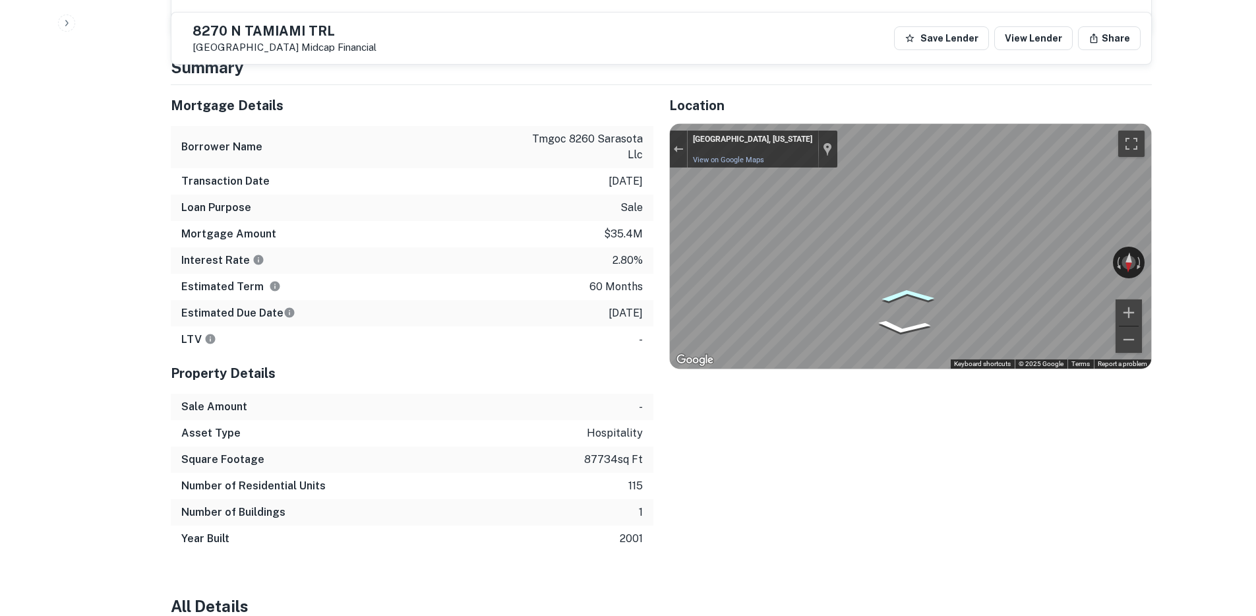
click at [897, 285] on icon "Go South" at bounding box center [907, 295] width 82 height 20
click at [607, 178] on div "Mortgage Details Borrower Name tmgoc 8260 sarasota llc Transaction Date 10/4/20…" at bounding box center [653, 318] width 997 height 467
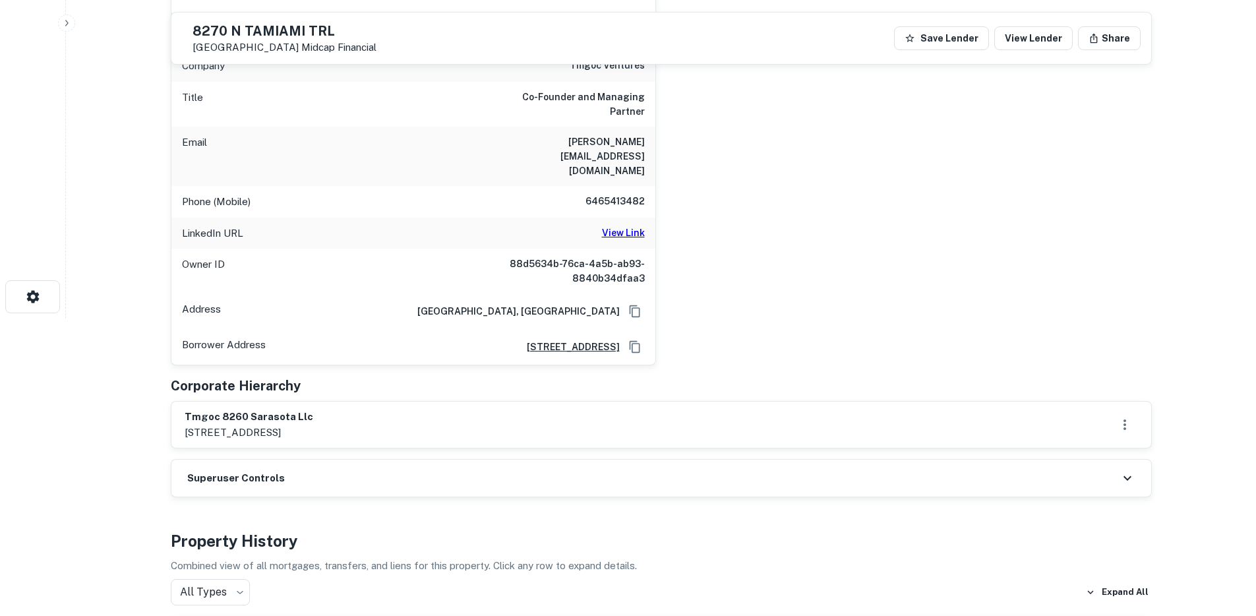
scroll to position [259, 0]
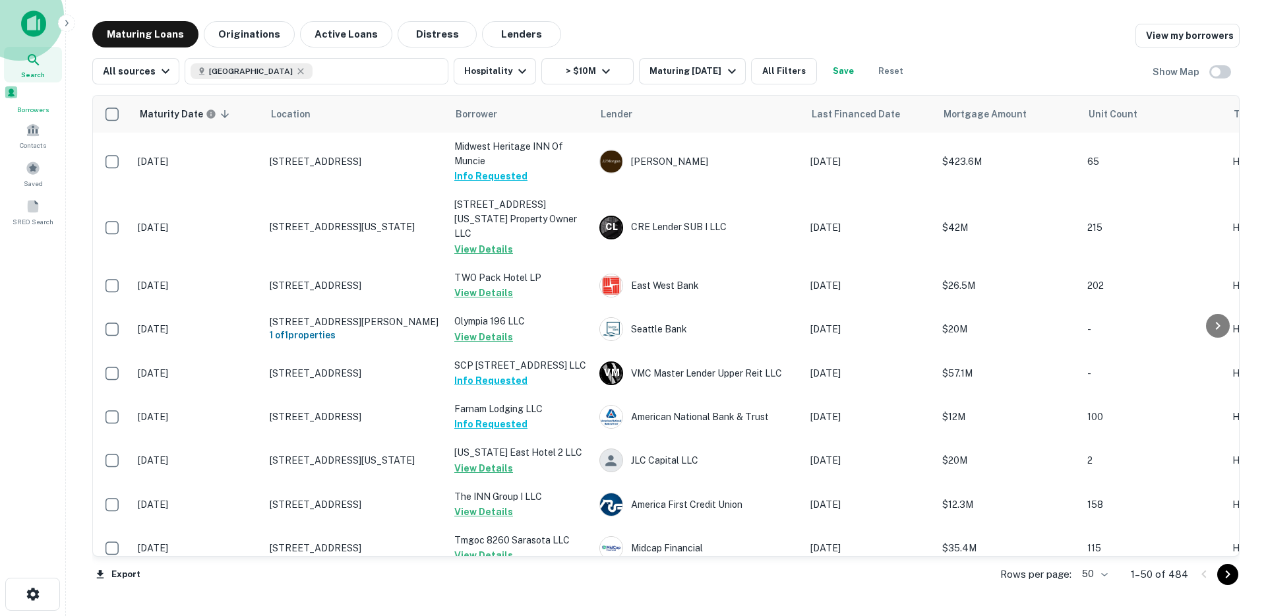
click at [23, 101] on div "Borrowers" at bounding box center [33, 100] width 58 height 30
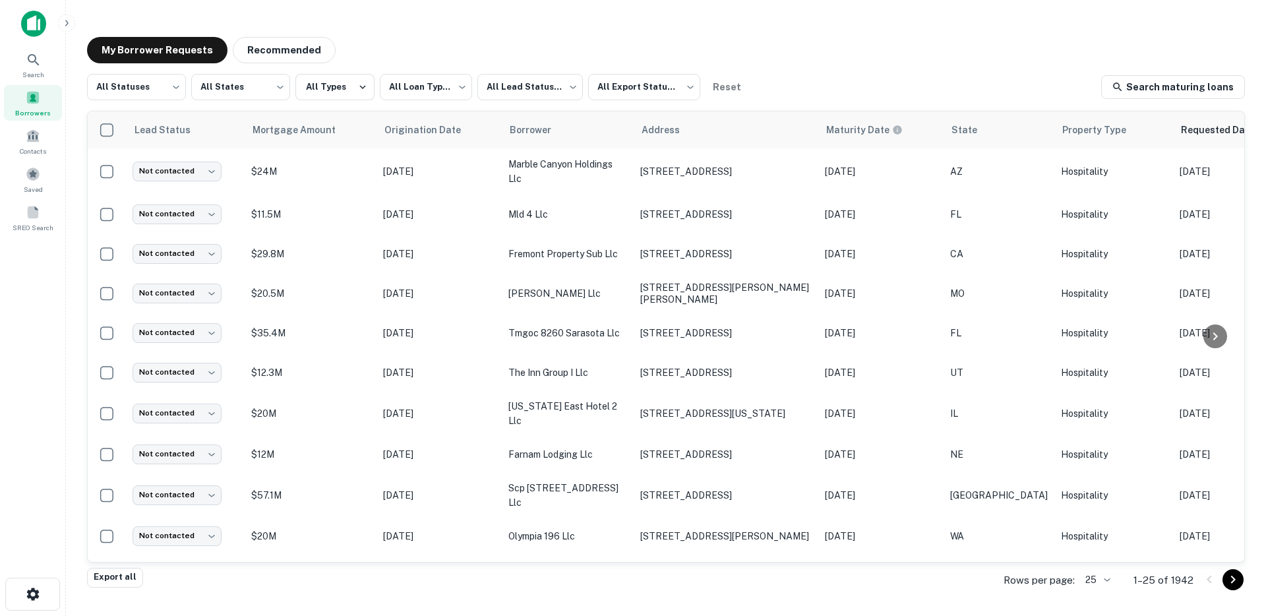
scroll to position [0, 404]
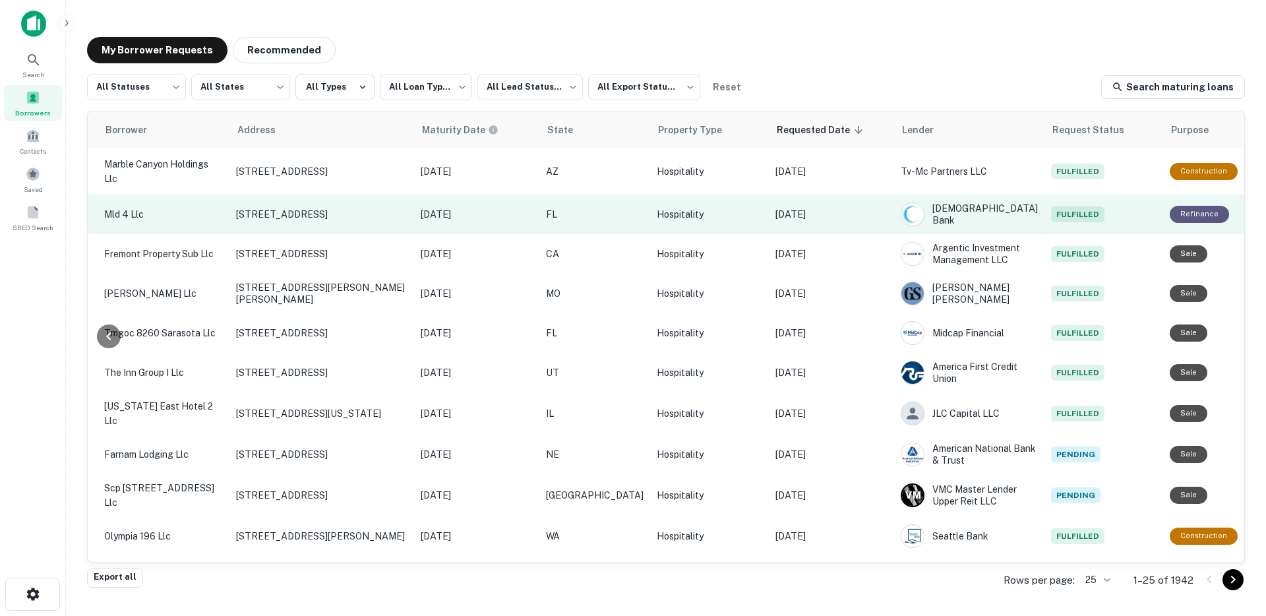
click at [809, 209] on p "[DATE]" at bounding box center [831, 214] width 112 height 15
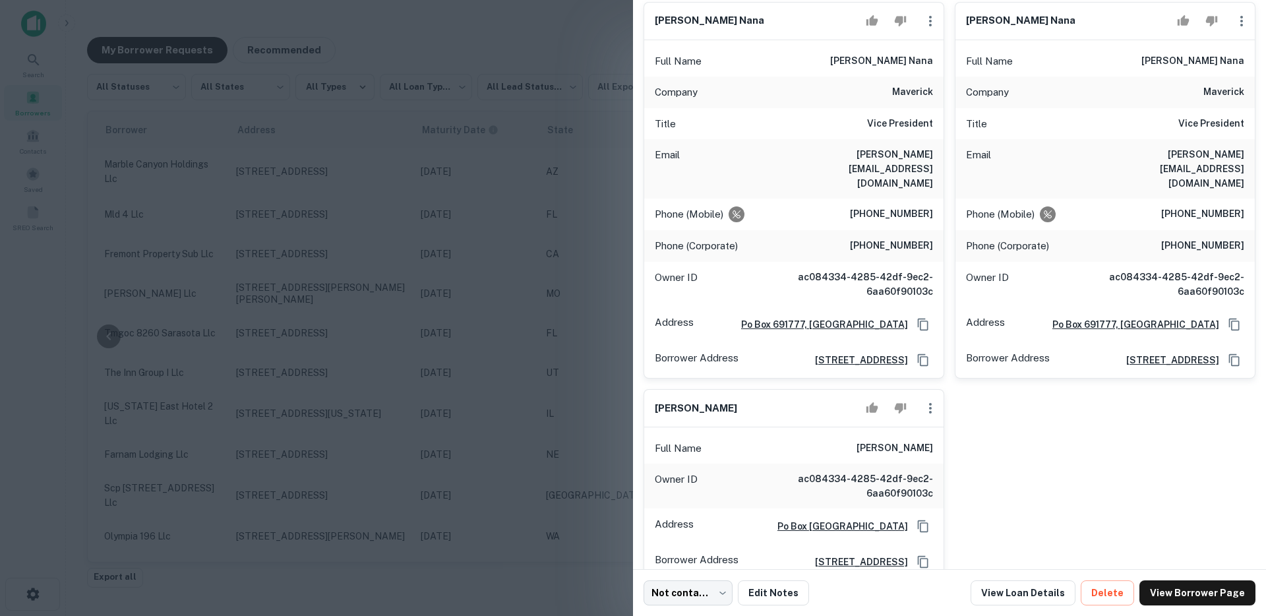
scroll to position [0, 0]
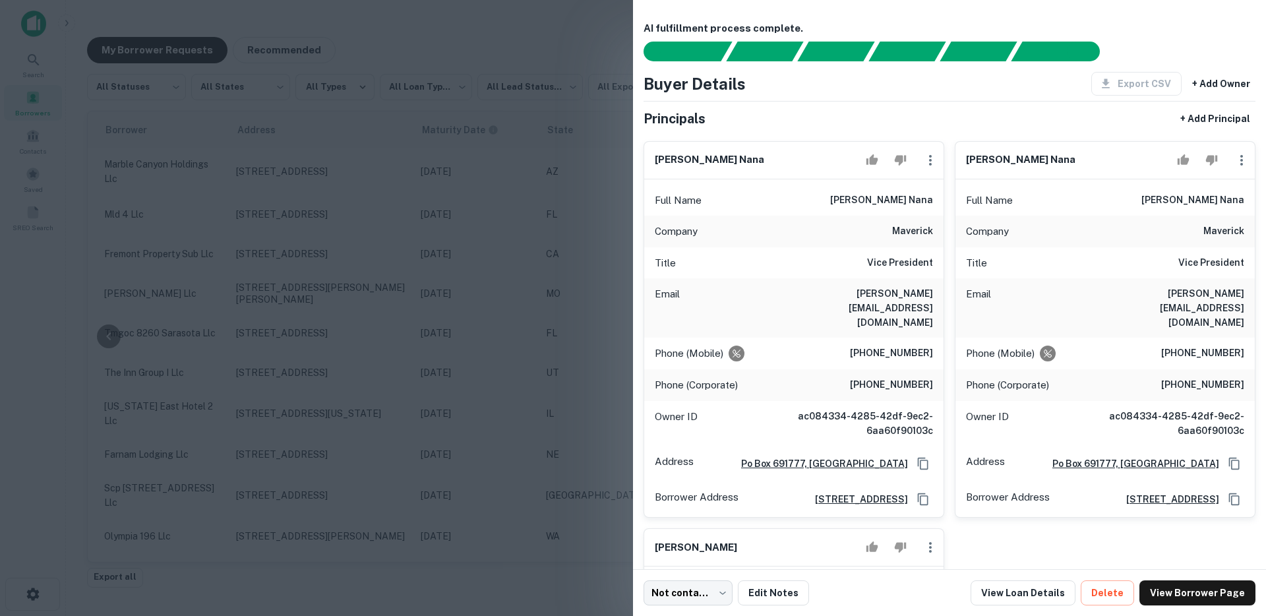
click at [475, 249] on div at bounding box center [633, 308] width 1266 height 616
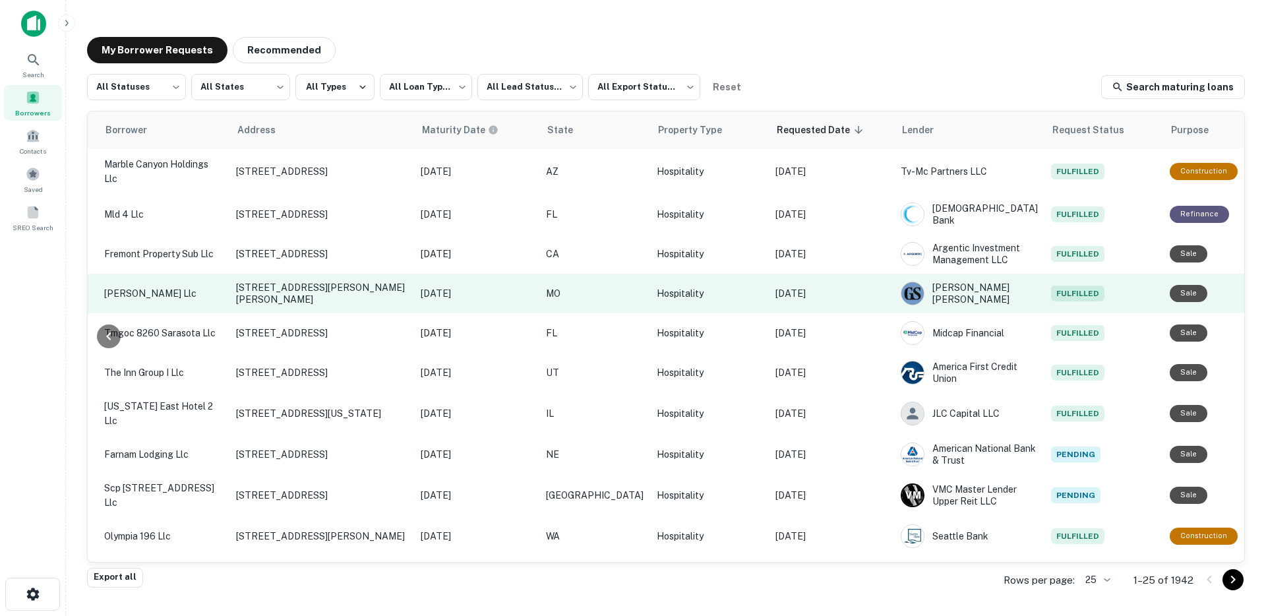
click at [799, 301] on td "[DATE]" at bounding box center [831, 294] width 125 height 40
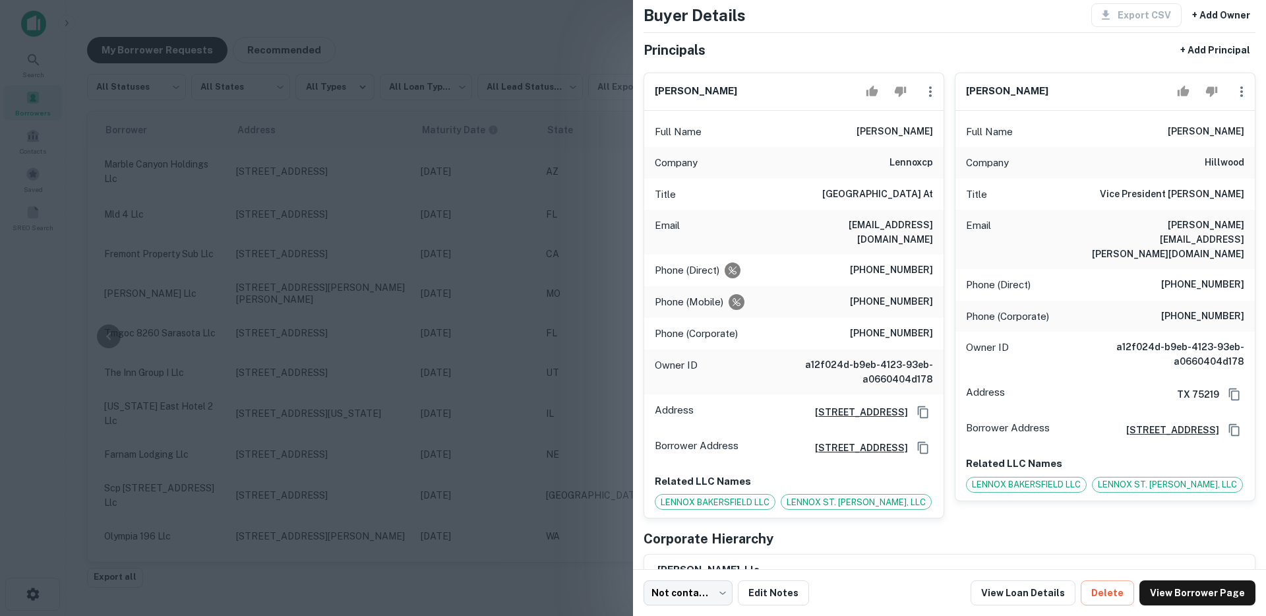
scroll to position [53, 0]
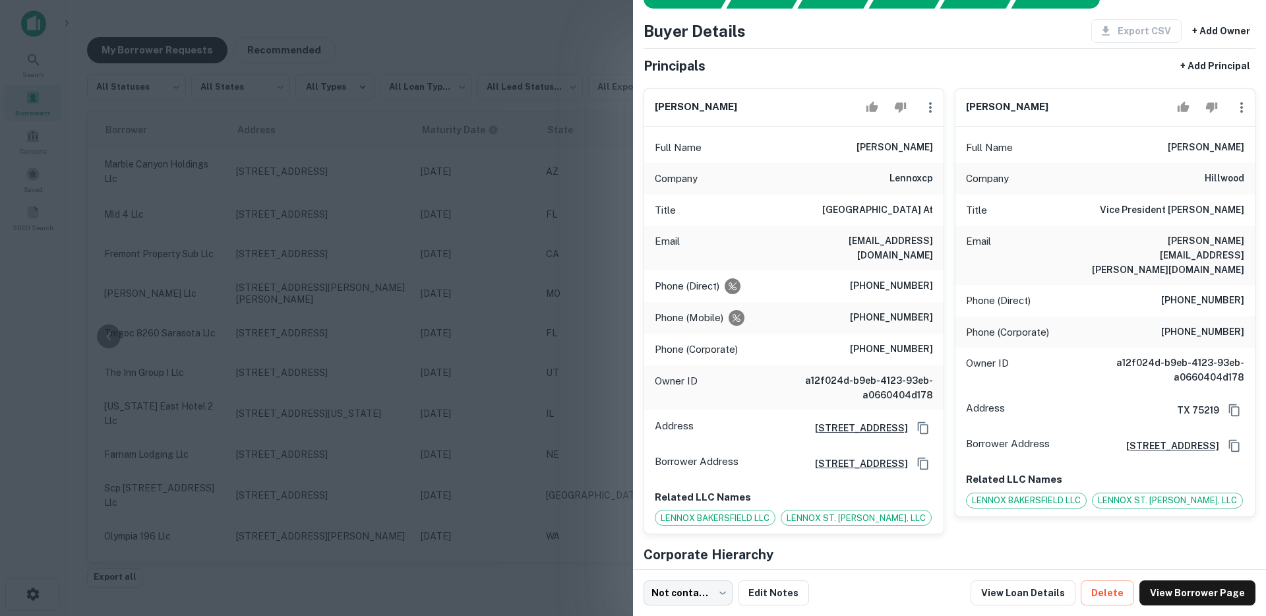
click at [762, 305] on div "Phone (Mobile) (214) 773-6801" at bounding box center [793, 318] width 299 height 32
click at [410, 393] on div at bounding box center [633, 308] width 1266 height 616
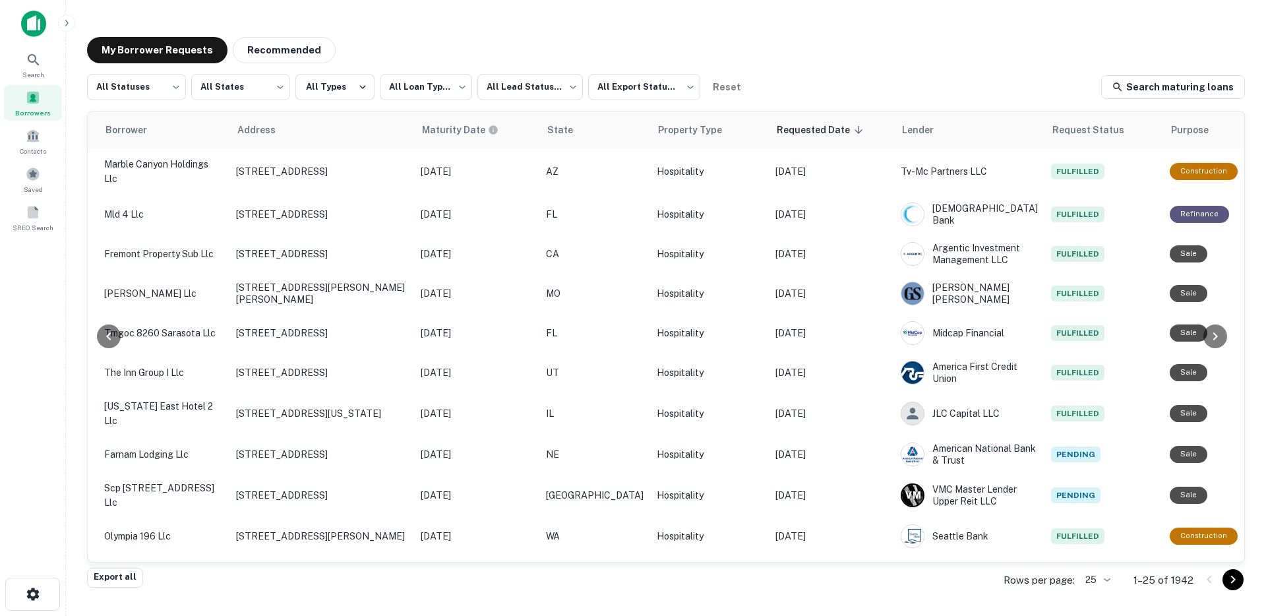
scroll to position [0, 0]
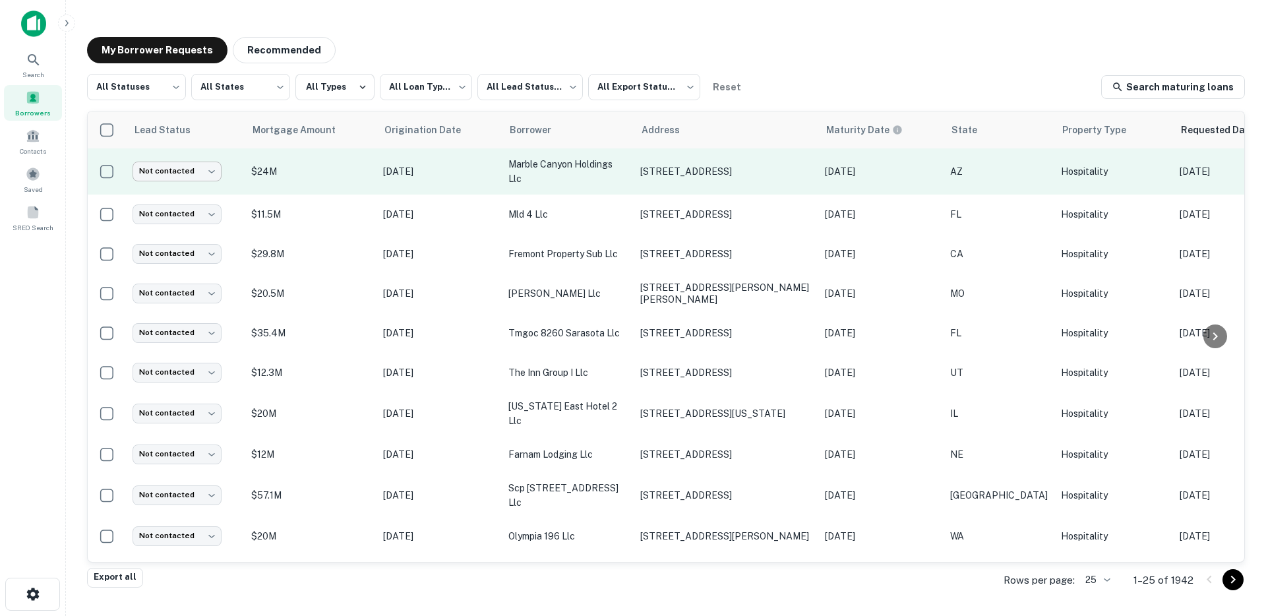
click at [200, 177] on body "**********" at bounding box center [633, 308] width 1266 height 616
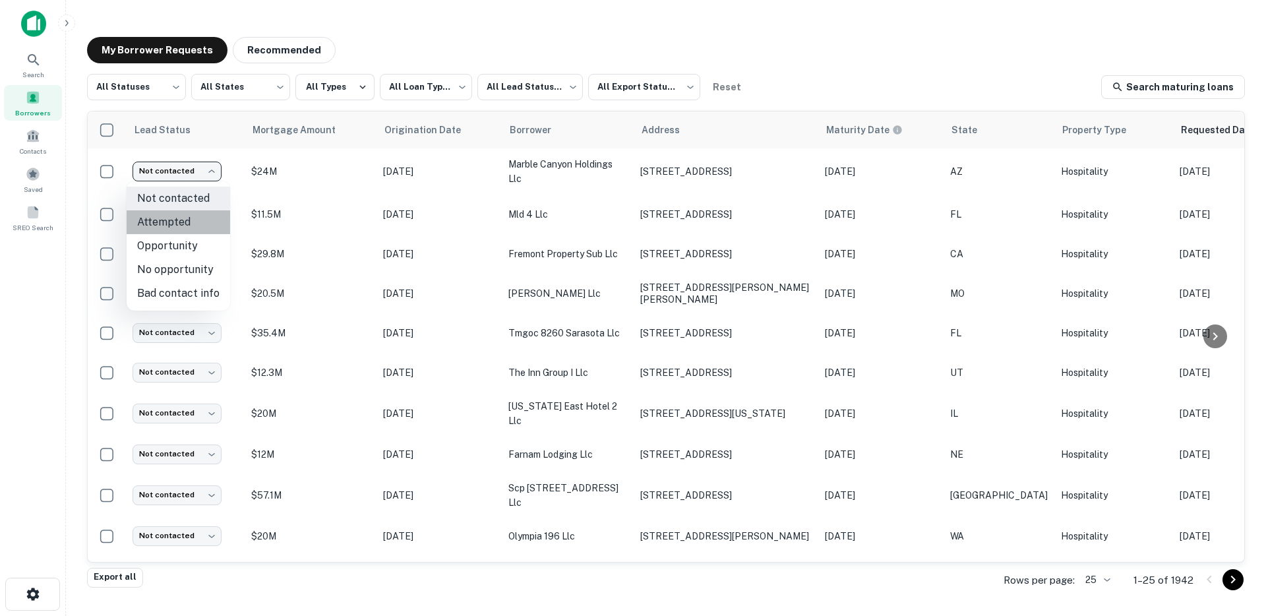
click at [183, 221] on li "Attempted" at bounding box center [179, 222] width 104 height 24
type input "*********"
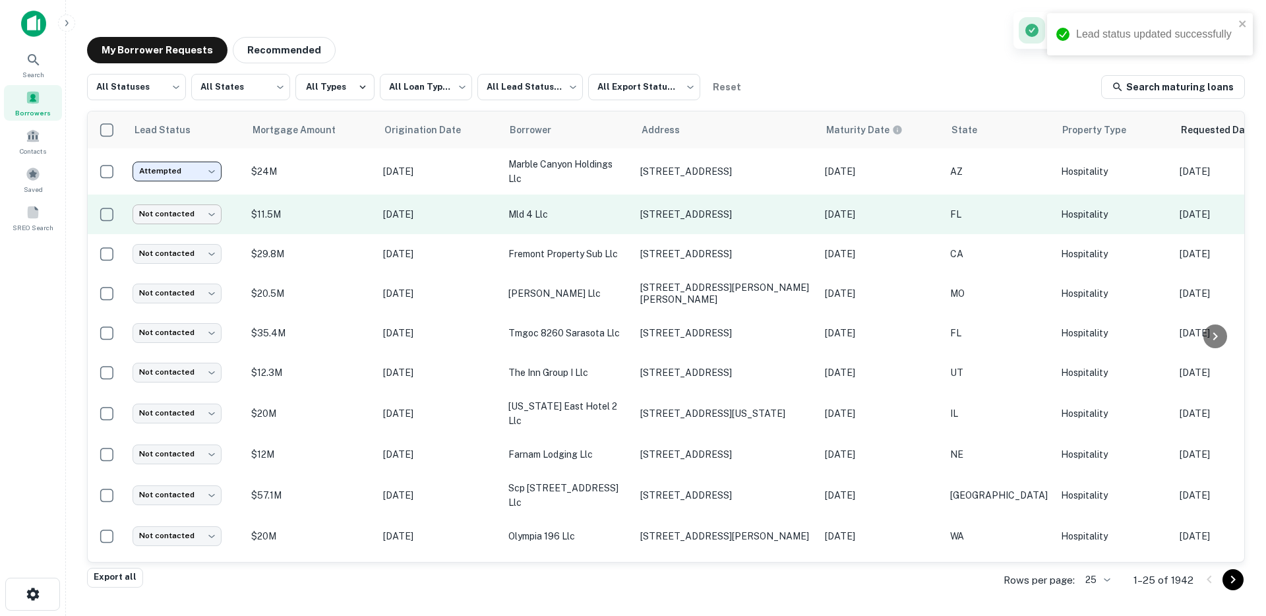
click at [209, 216] on body "**********" at bounding box center [633, 308] width 1266 height 616
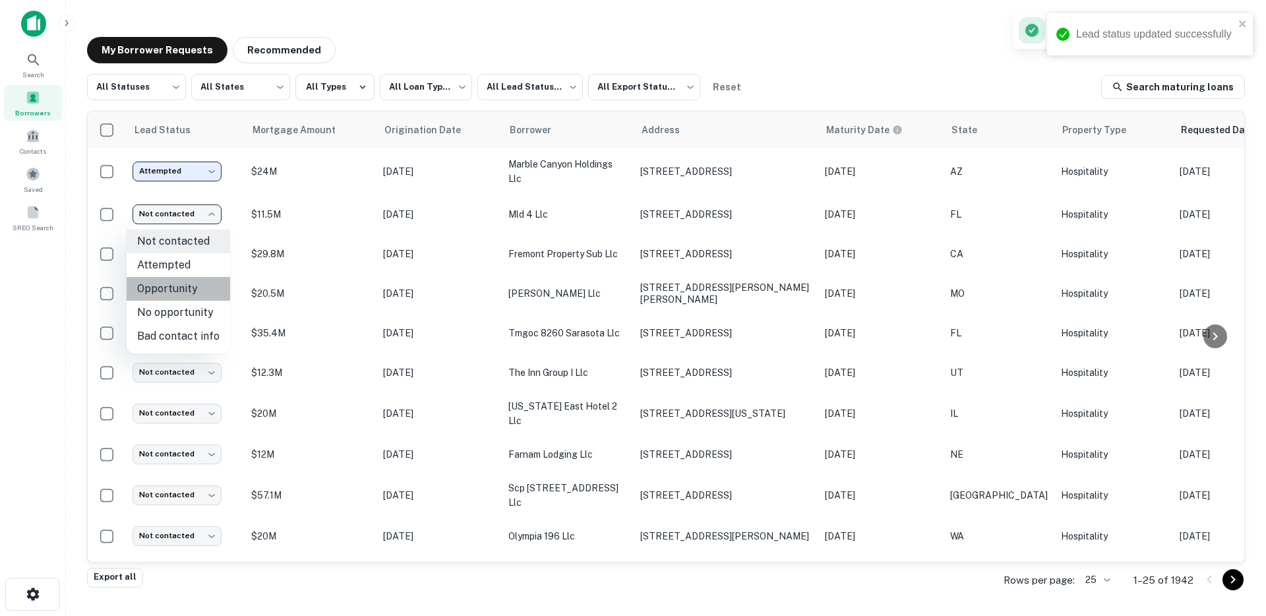
click at [198, 282] on li "Opportunity" at bounding box center [179, 289] width 104 height 24
type input "**********"
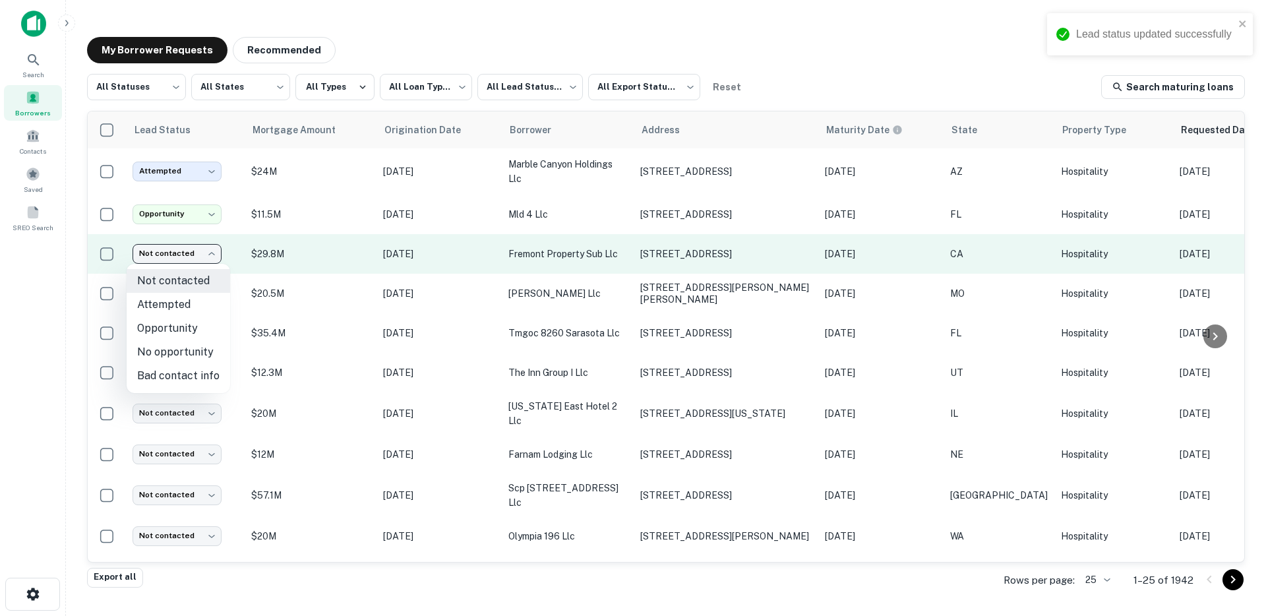
click at [214, 255] on body "**********" at bounding box center [633, 308] width 1266 height 616
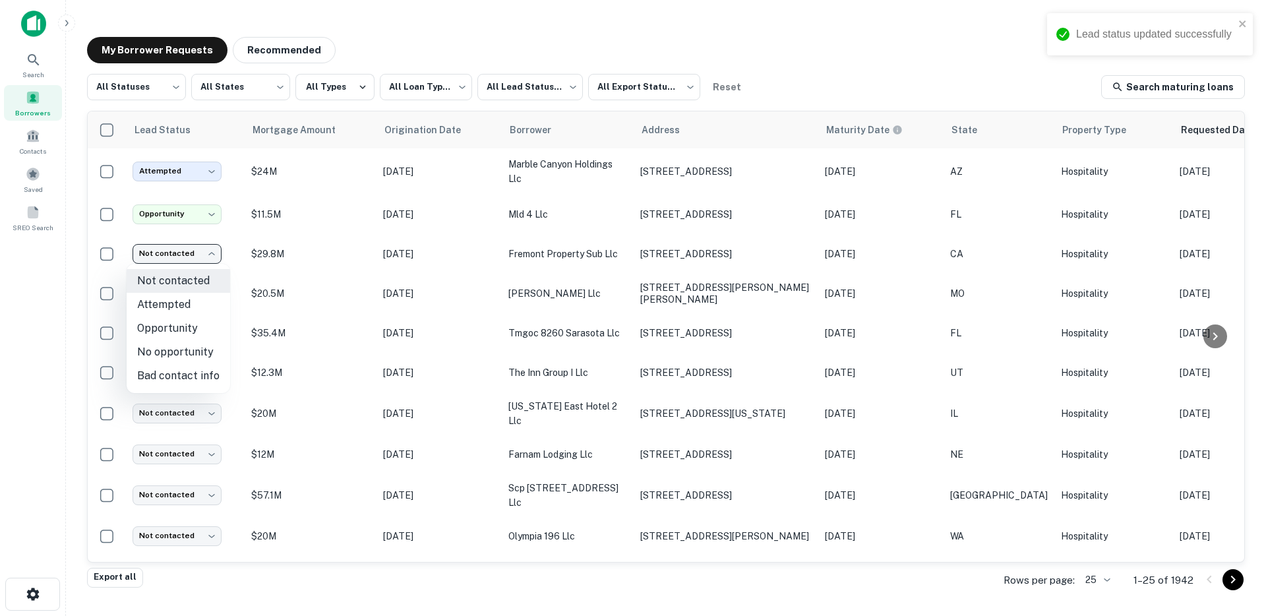
click at [193, 354] on li "No opportunity" at bounding box center [179, 352] width 104 height 24
type input "**********"
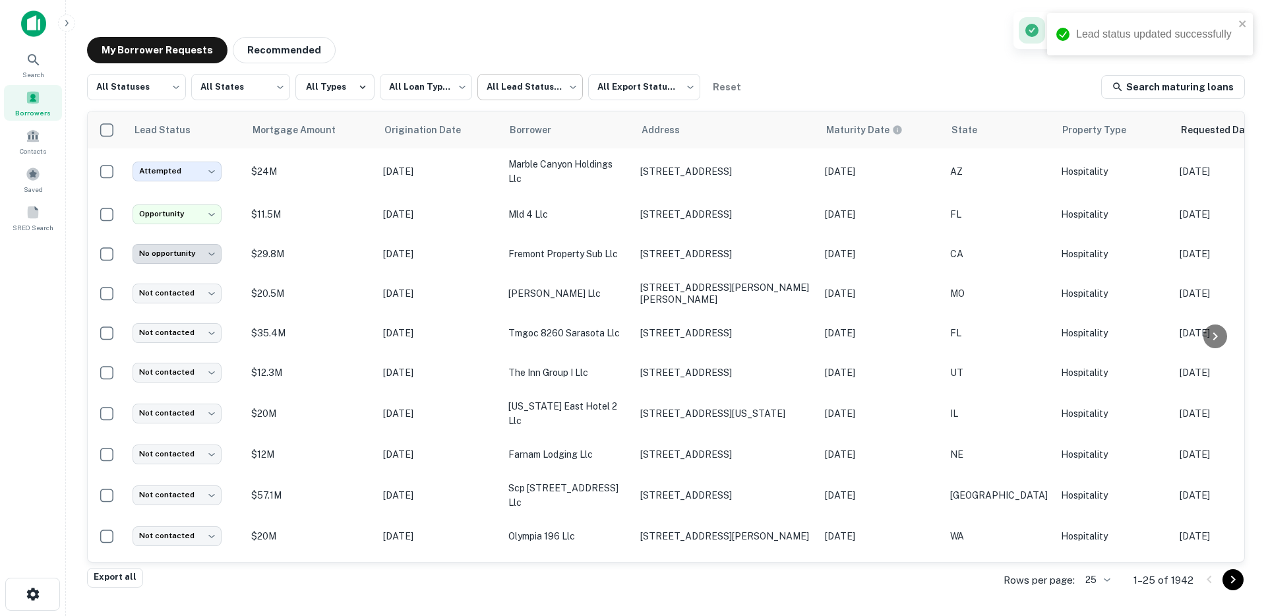
click at [513, 90] on body "**********" at bounding box center [633, 308] width 1266 height 616
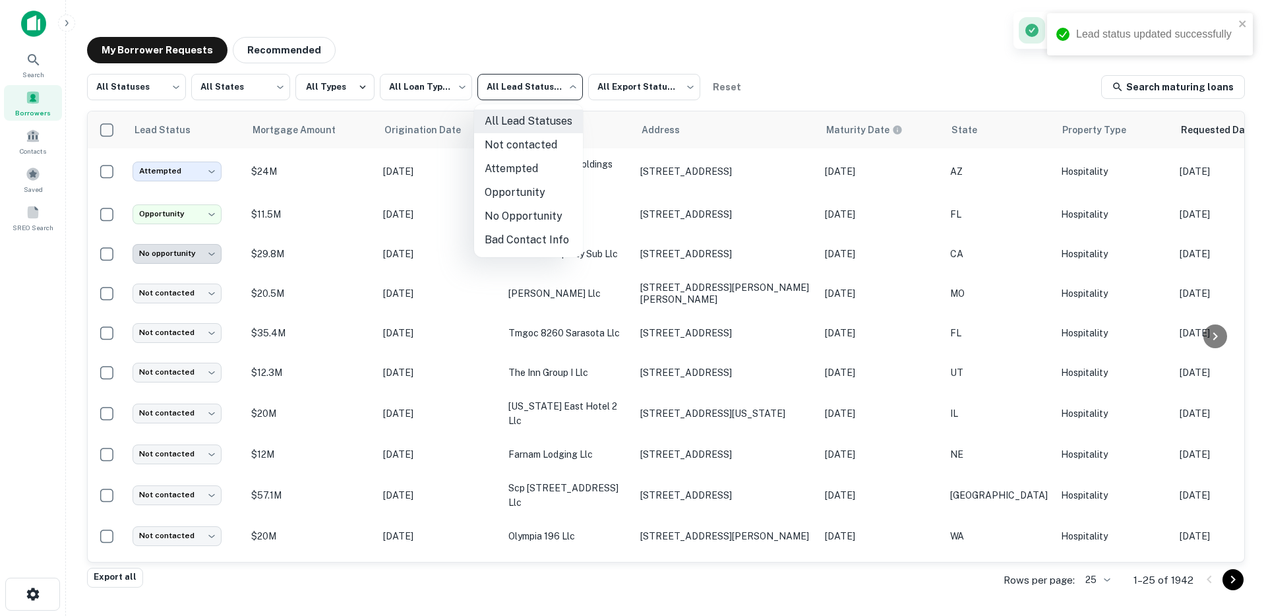
click at [497, 194] on li "Opportunity" at bounding box center [528, 193] width 109 height 24
type input "**********"
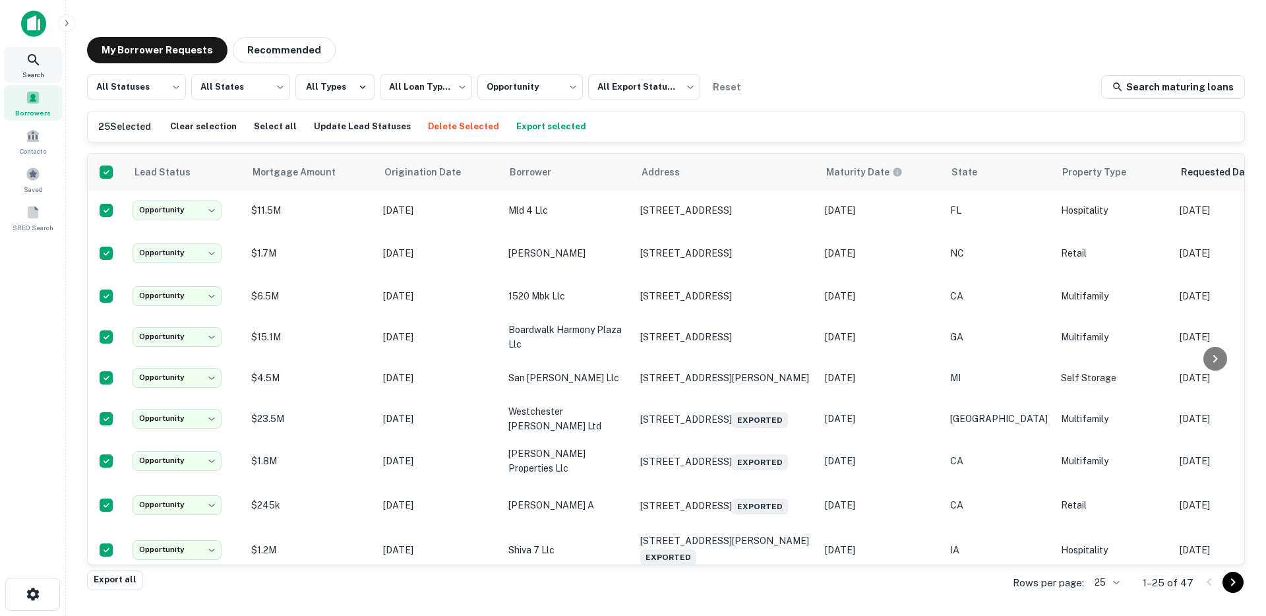
click at [43, 56] on div "Search" at bounding box center [33, 65] width 58 height 36
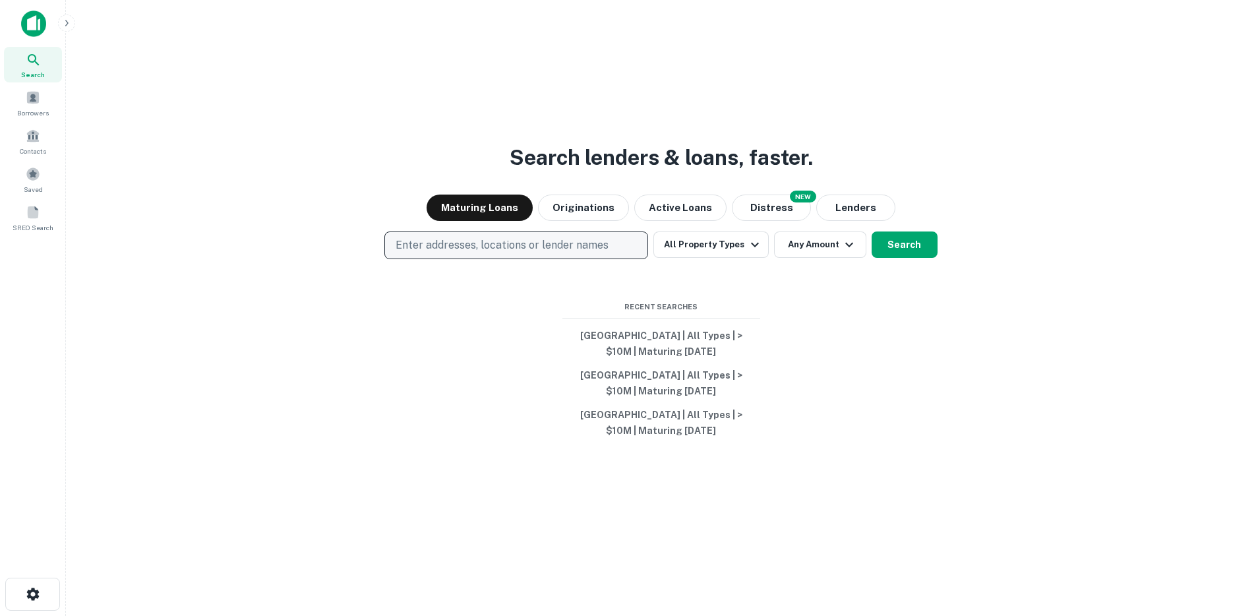
click at [464, 243] on p "Enter addresses, locations or lender names" at bounding box center [502, 245] width 213 height 16
type input "*"
type input "**********"
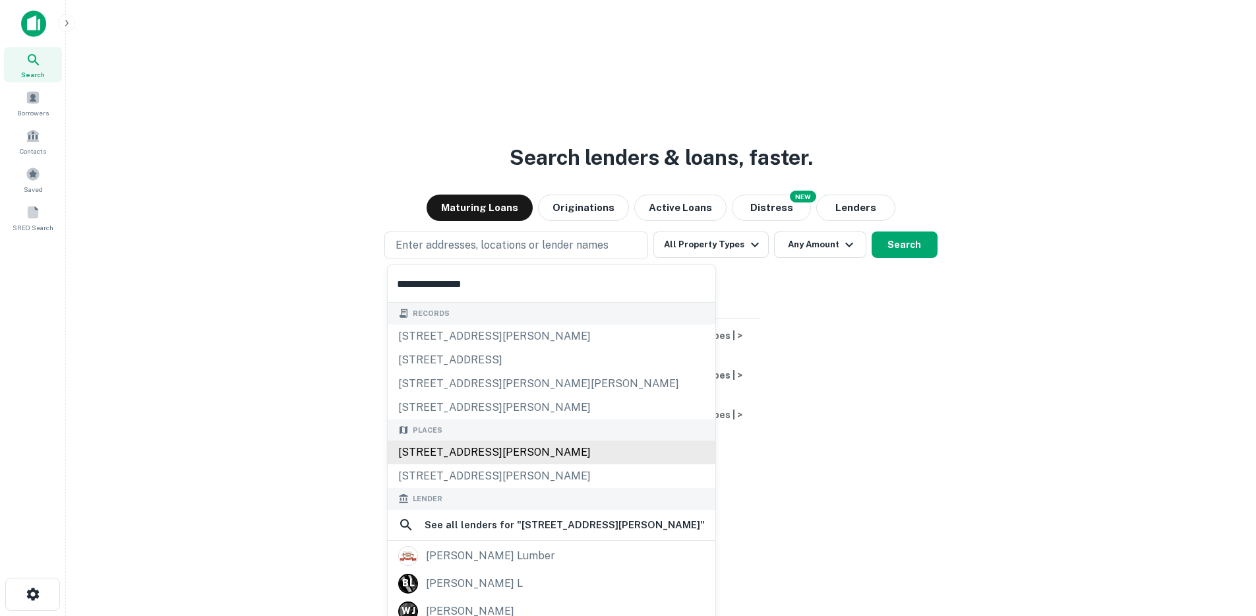
click at [479, 454] on div "[STREET_ADDRESS][PERSON_NAME]" at bounding box center [552, 452] width 328 height 24
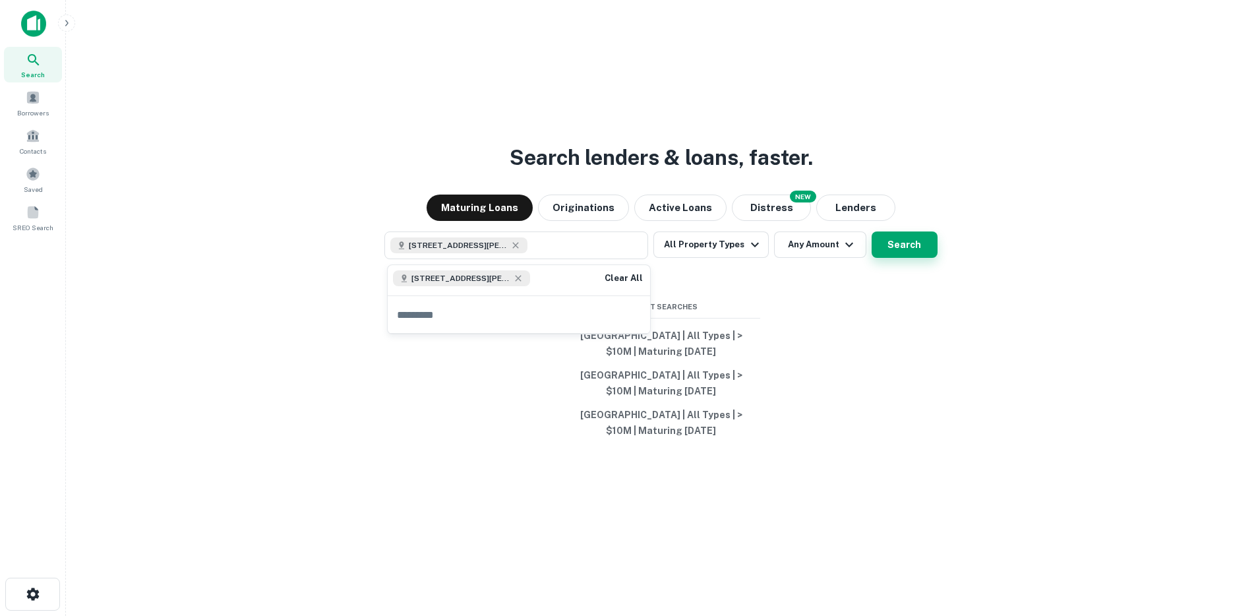
click at [895, 241] on button "Search" at bounding box center [905, 244] width 66 height 26
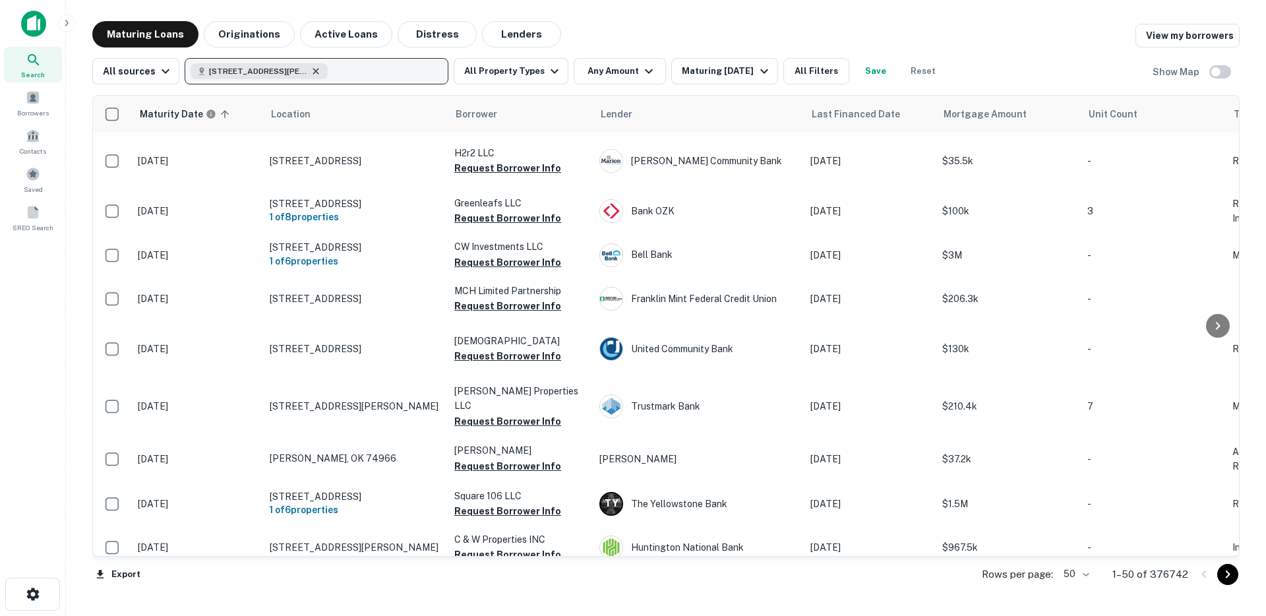
click at [313, 69] on icon "button" at bounding box center [316, 71] width 11 height 11
type input "**********"
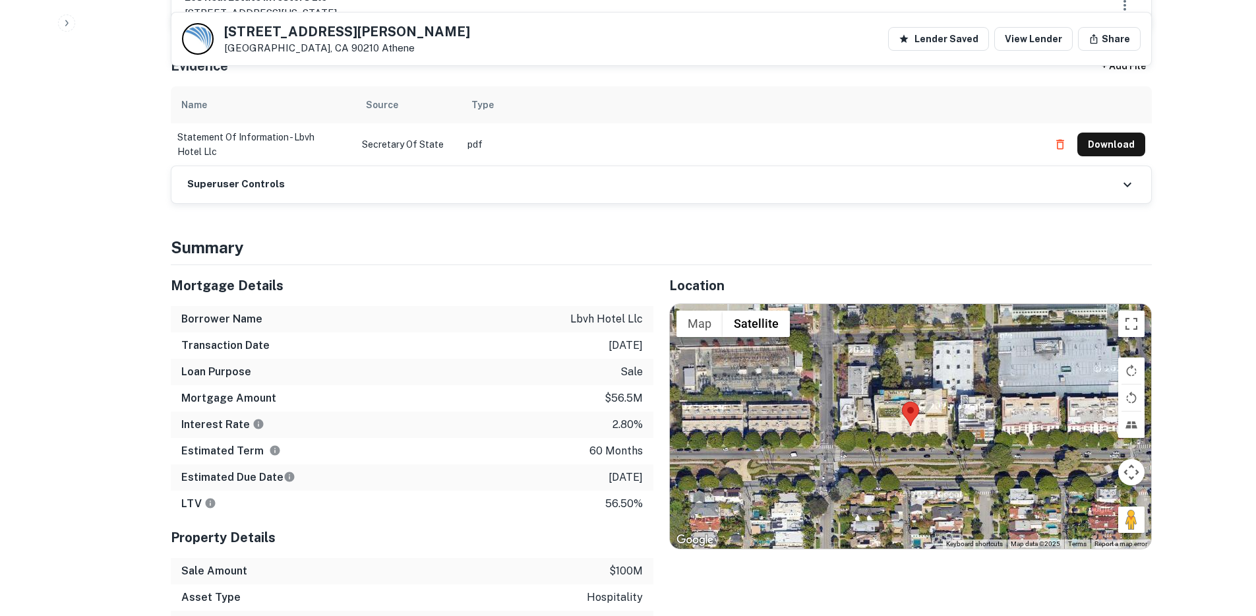
scroll to position [876, 0]
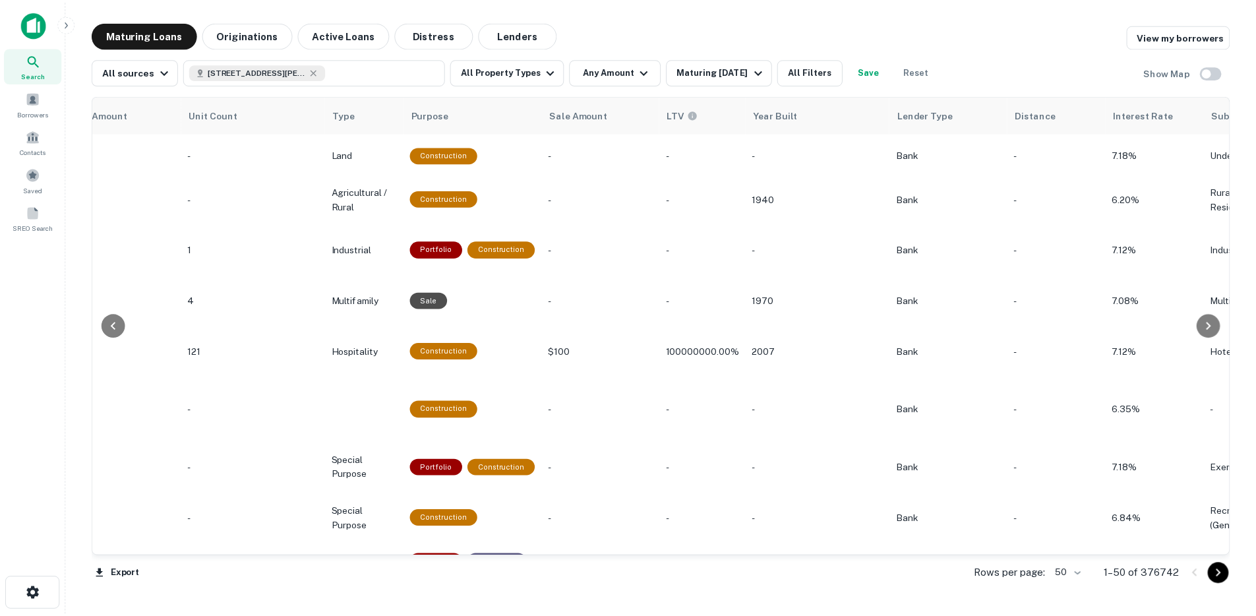
scroll to position [0, 900]
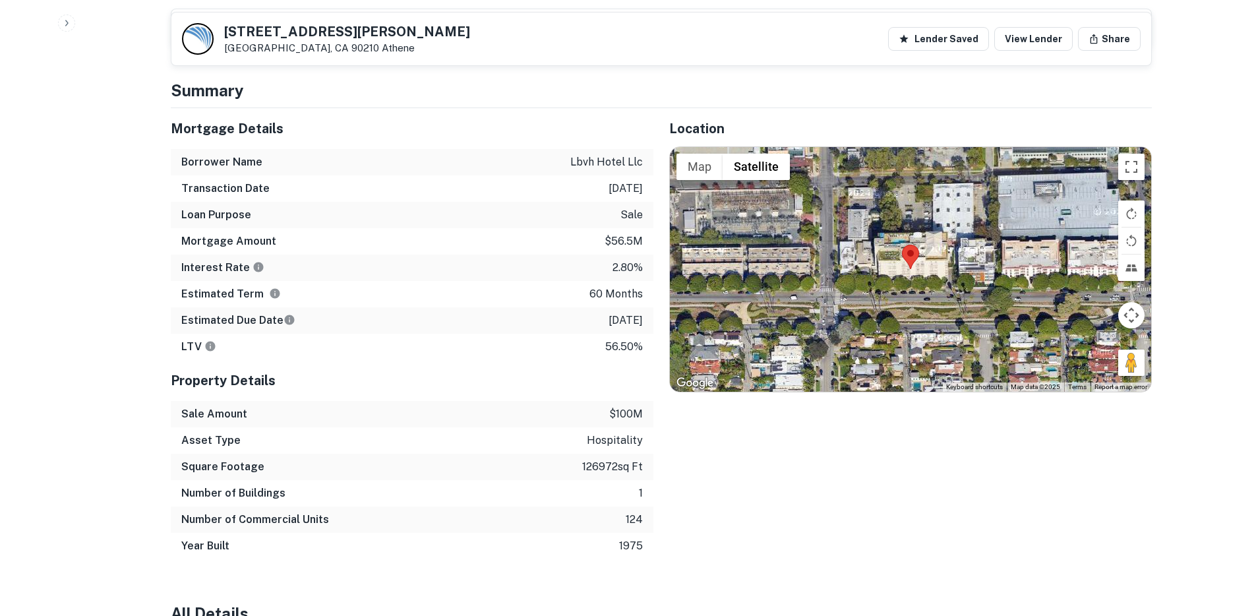
scroll to position [1029, 0]
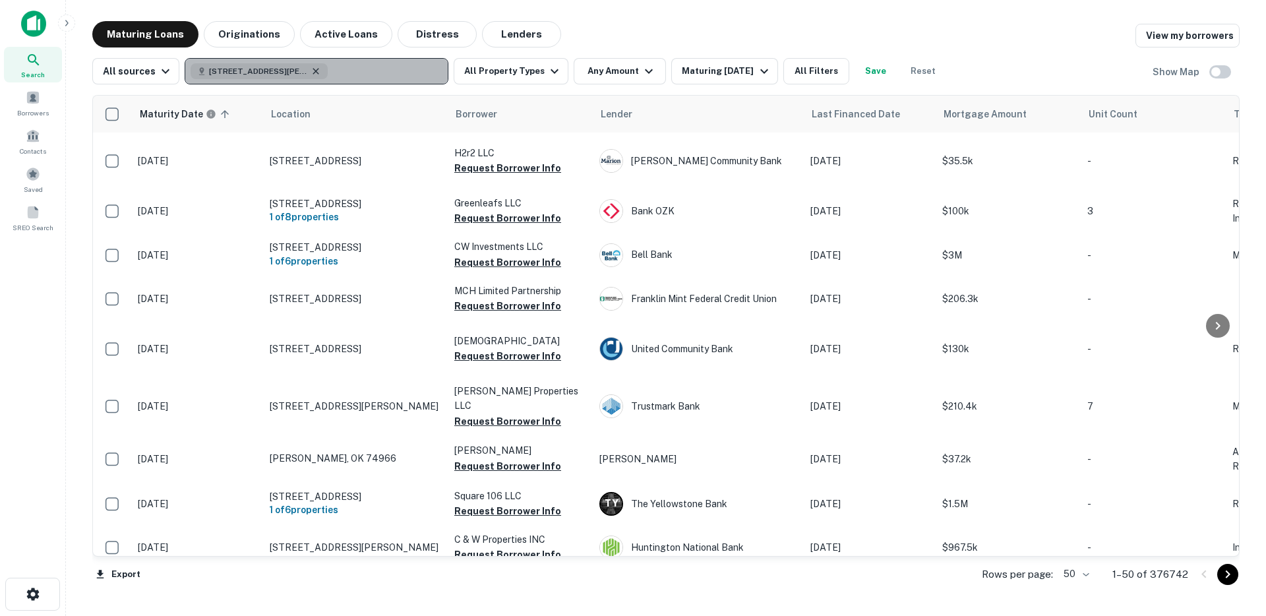
click at [314, 70] on icon "button" at bounding box center [316, 71] width 11 height 11
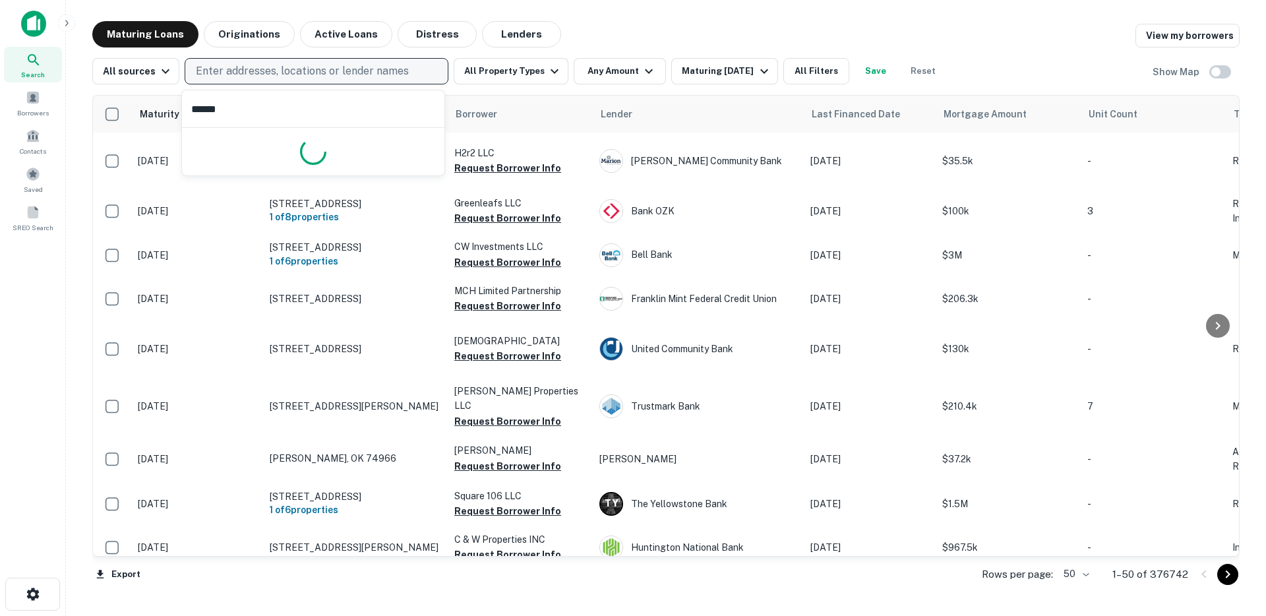
type input "*******"
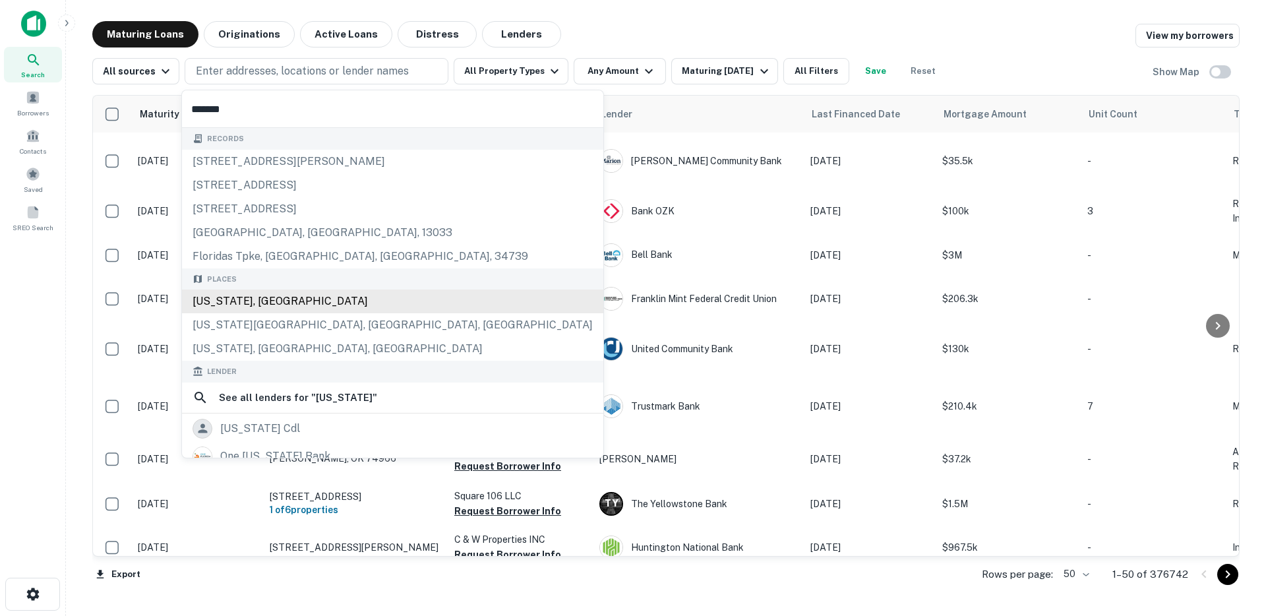
click at [249, 301] on div "[US_STATE], [GEOGRAPHIC_DATA]" at bounding box center [392, 301] width 421 height 24
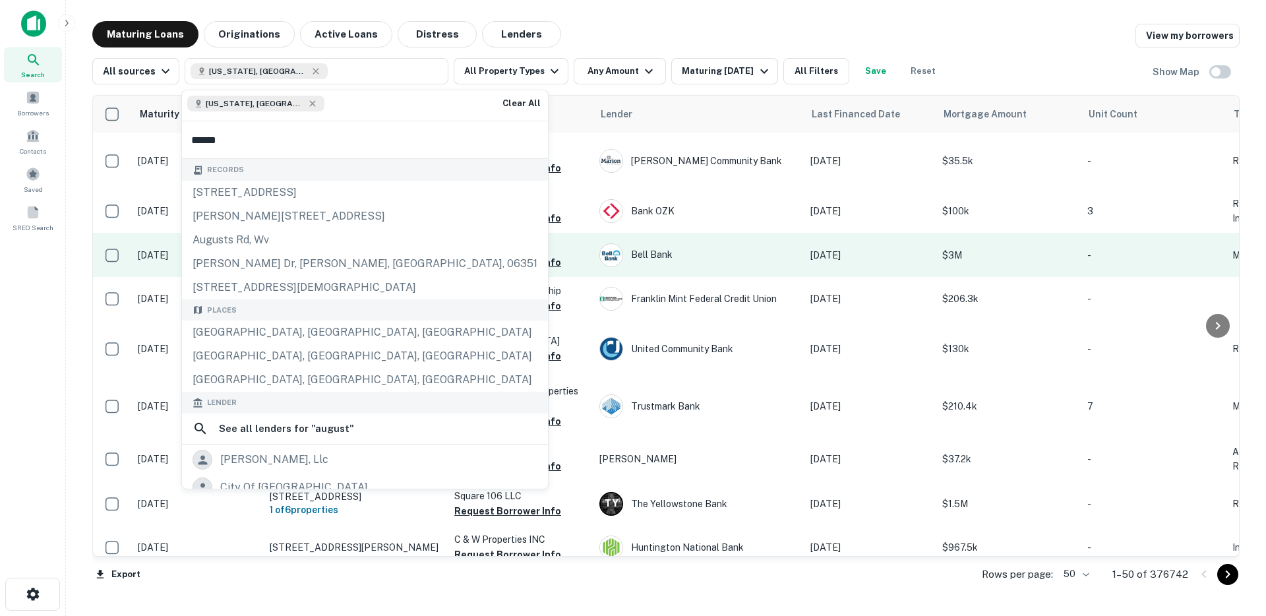
type input "*******"
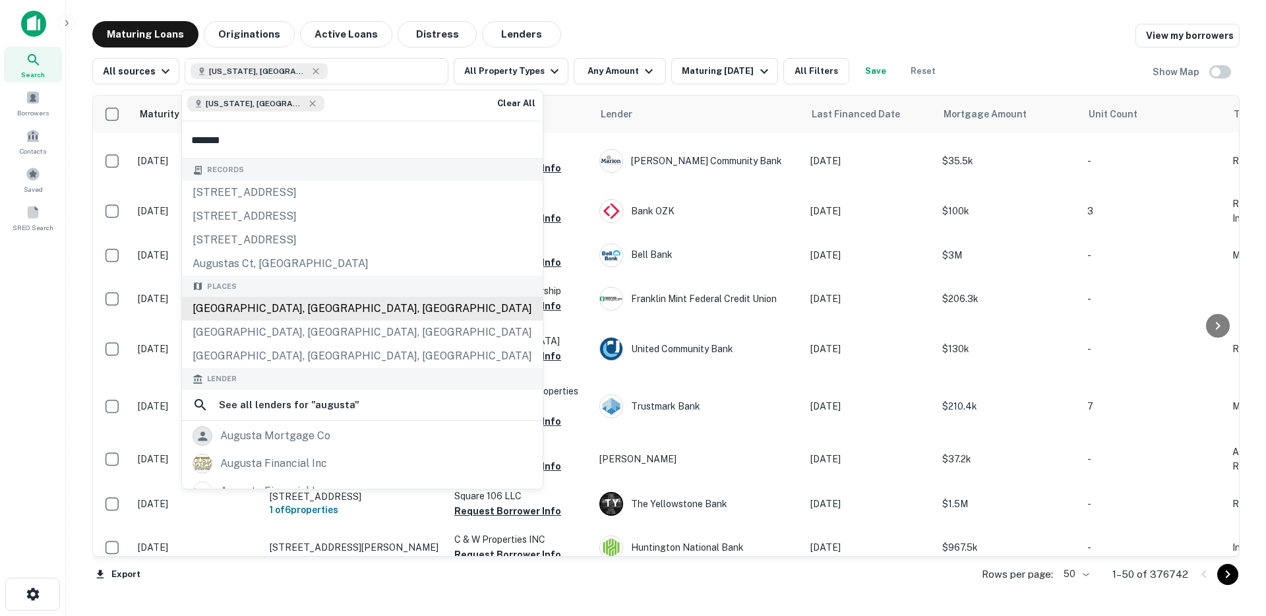
click at [231, 309] on div "[GEOGRAPHIC_DATA], [GEOGRAPHIC_DATA], [GEOGRAPHIC_DATA]" at bounding box center [362, 309] width 361 height 24
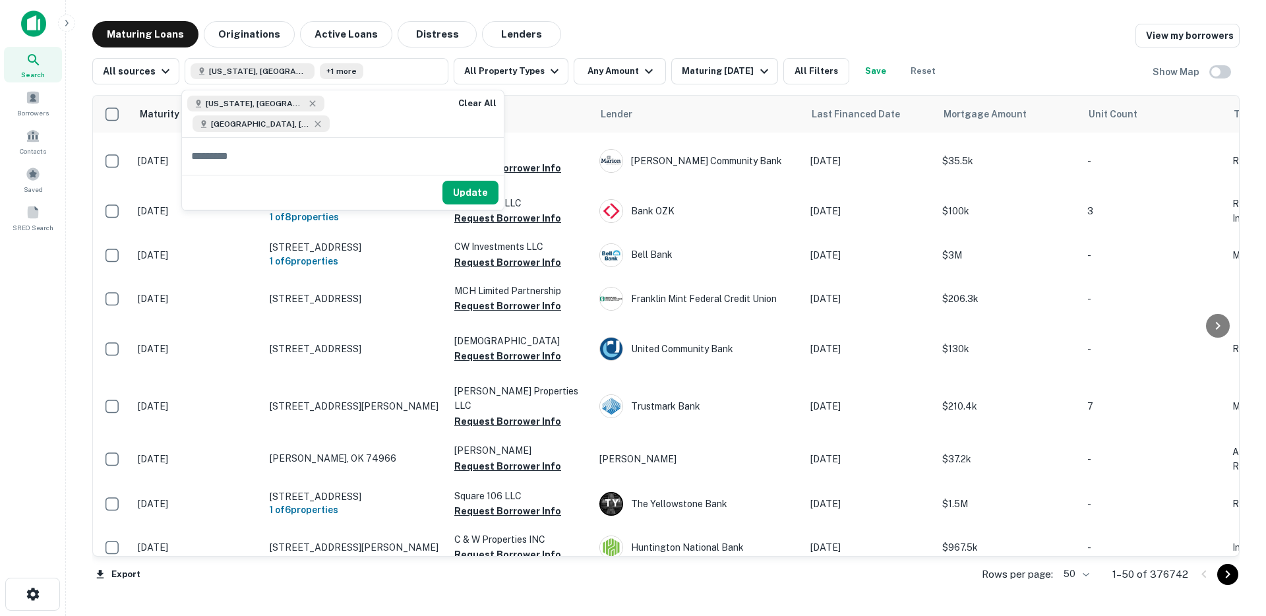
click at [323, 119] on icon at bounding box center [318, 124] width 11 height 11
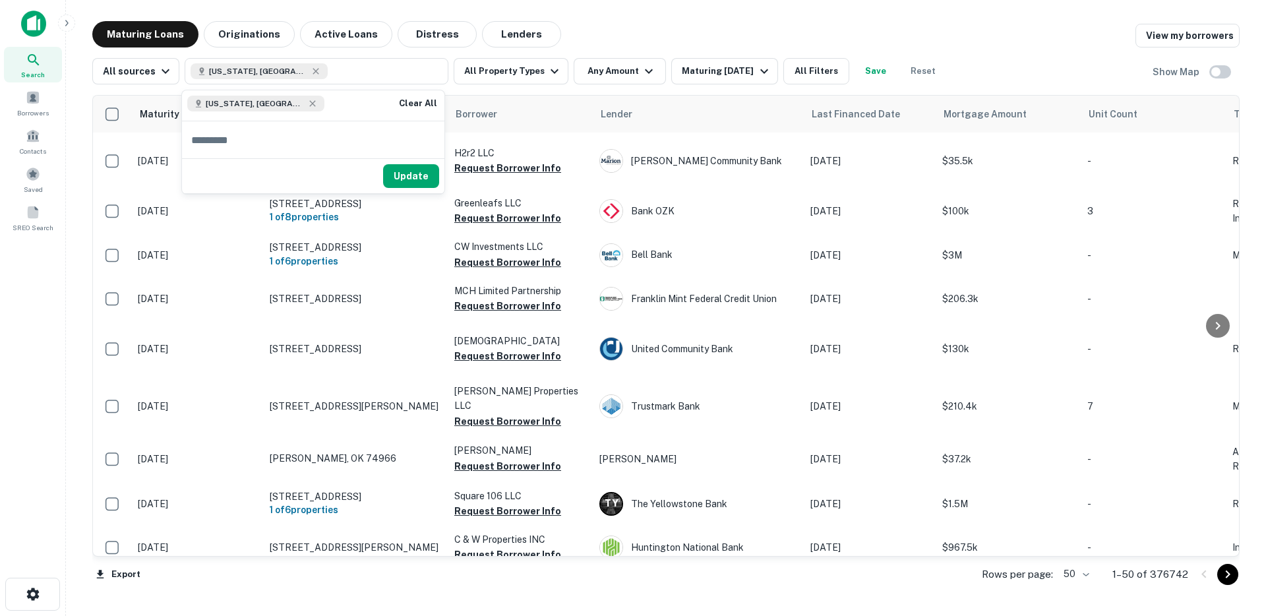
click at [324, 140] on input "text" at bounding box center [313, 139] width 262 height 37
type input "*******"
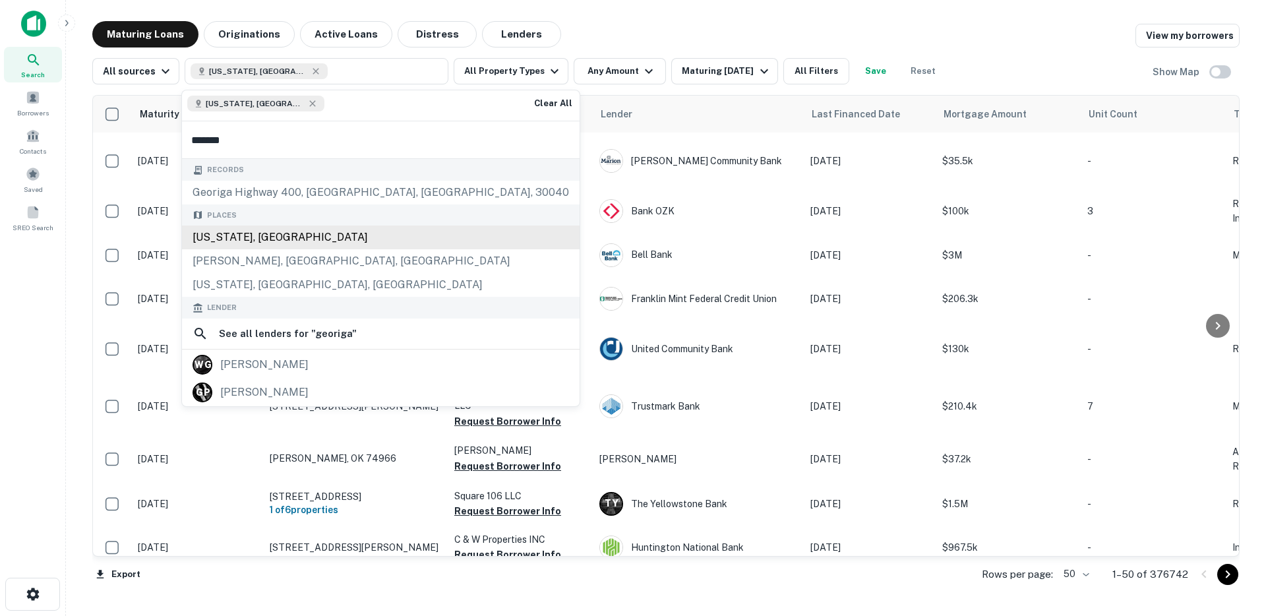
click at [314, 243] on div "[US_STATE], [GEOGRAPHIC_DATA]" at bounding box center [381, 238] width 398 height 24
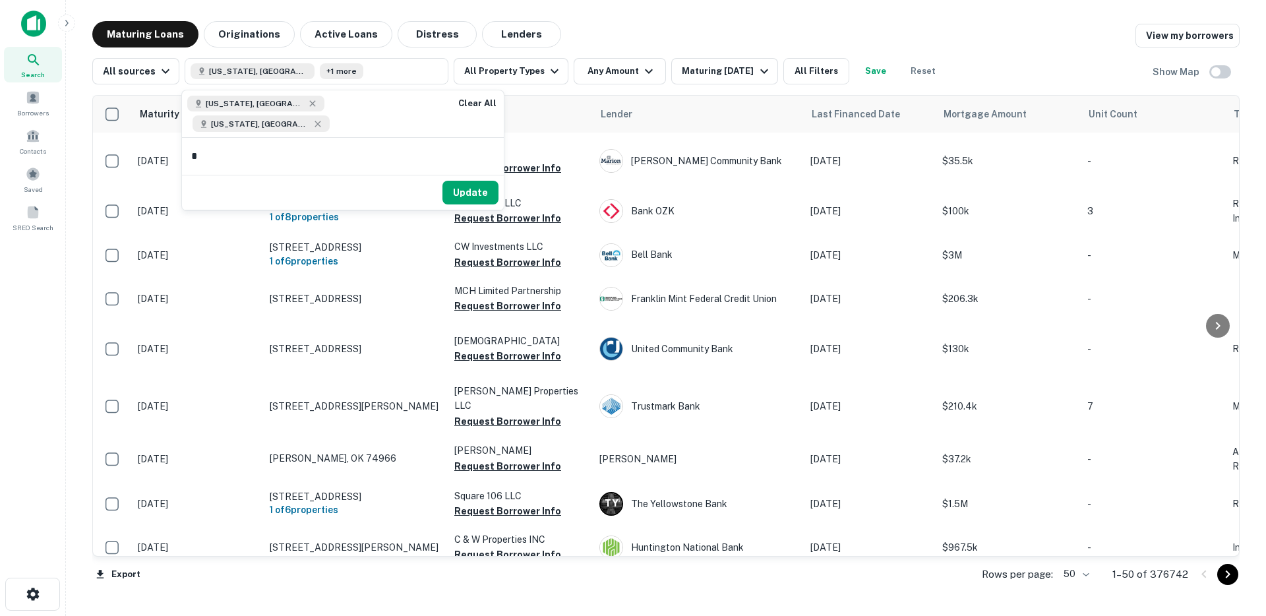
type input "**"
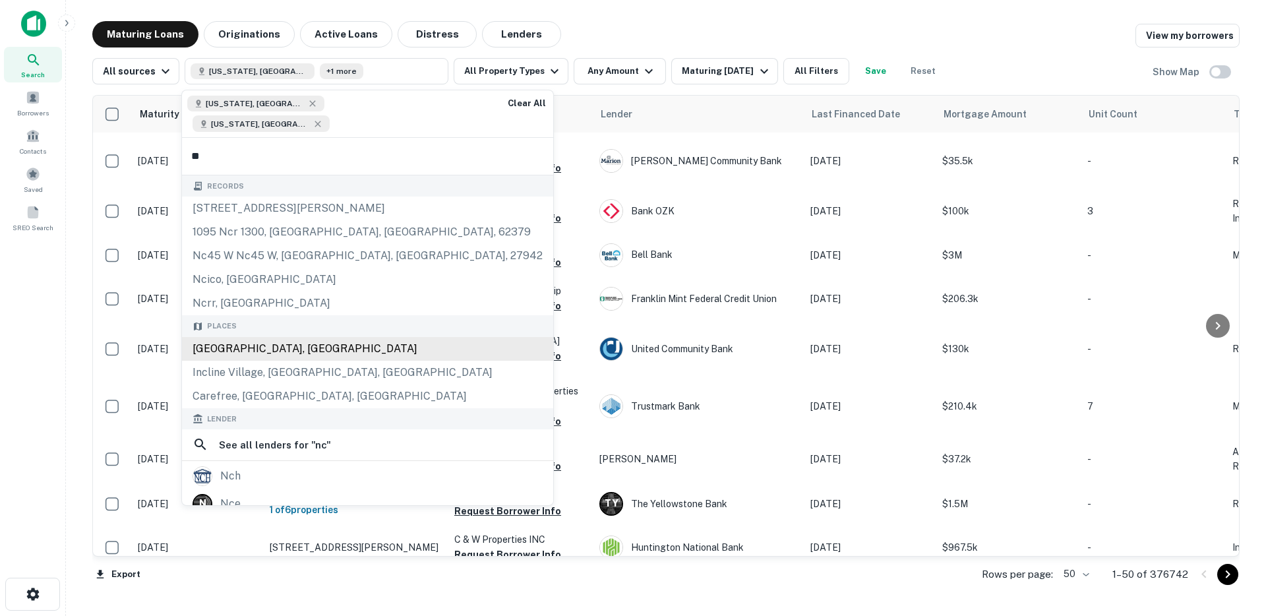
click at [248, 337] on div "[GEOGRAPHIC_DATA], [GEOGRAPHIC_DATA]" at bounding box center [367, 349] width 371 height 24
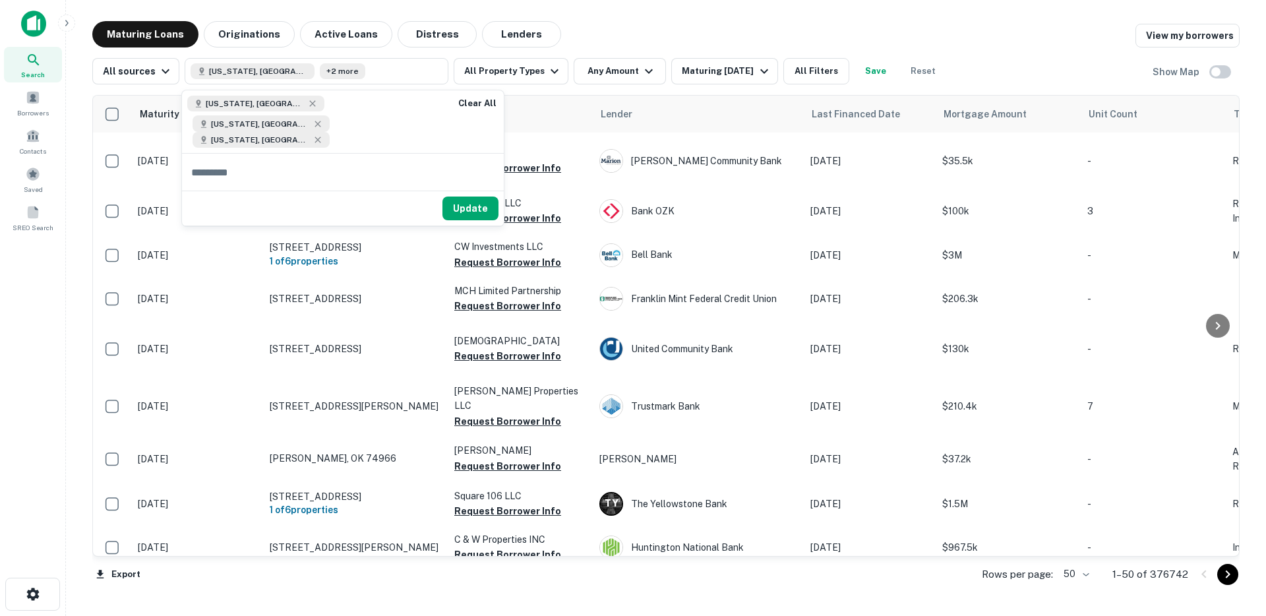
click at [226, 160] on input "text" at bounding box center [343, 172] width 322 height 37
type input "**********"
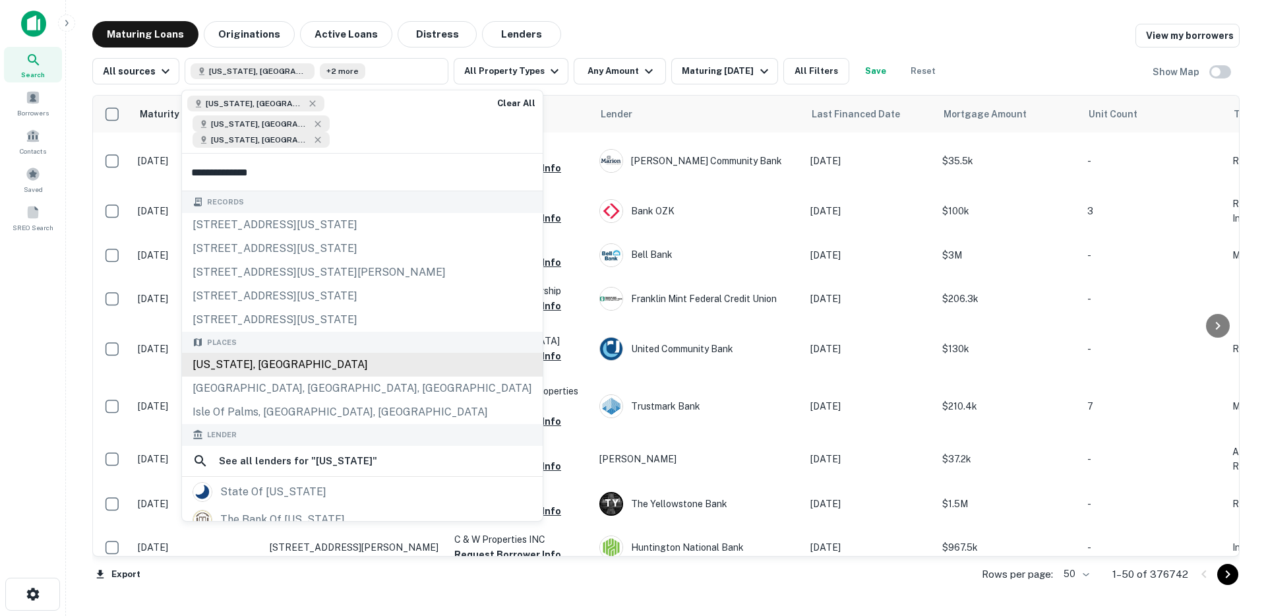
click at [249, 353] on div "[US_STATE], [GEOGRAPHIC_DATA]" at bounding box center [362, 365] width 361 height 24
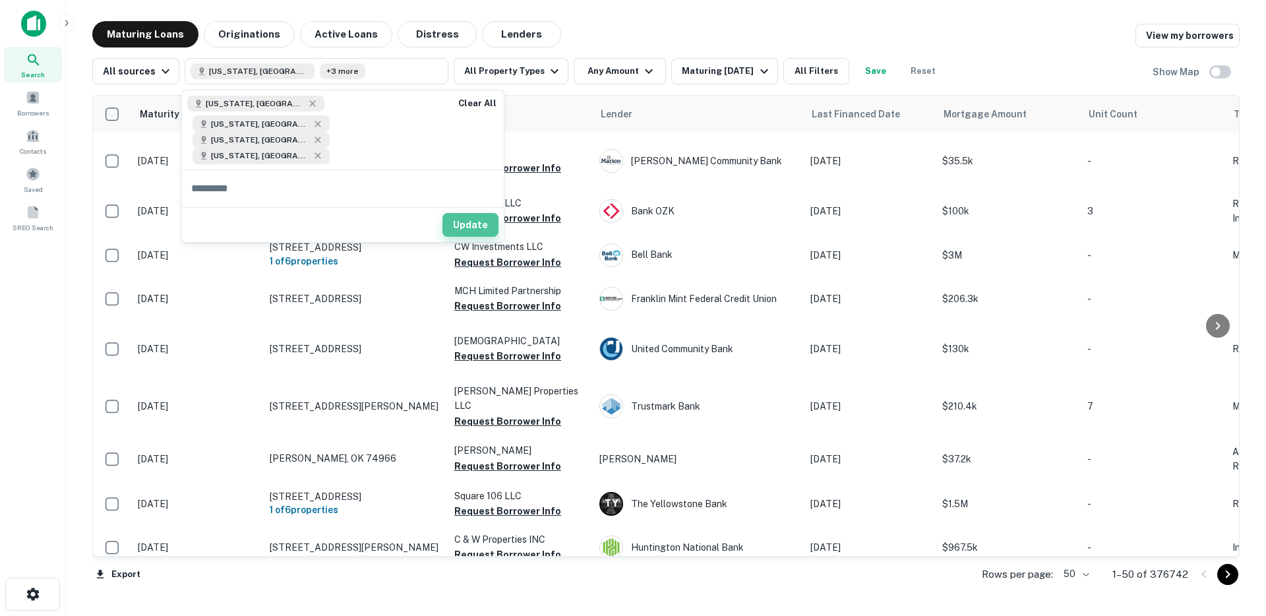
click at [468, 213] on button "Update" at bounding box center [470, 225] width 56 height 24
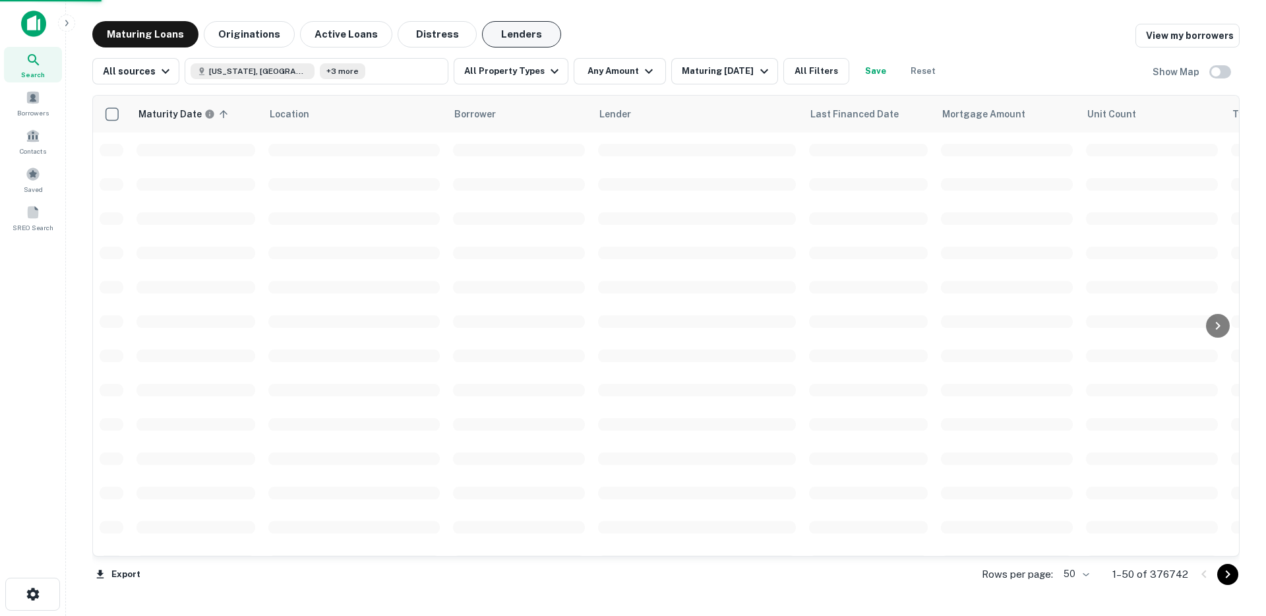
click at [520, 37] on button "Lenders" at bounding box center [521, 34] width 79 height 26
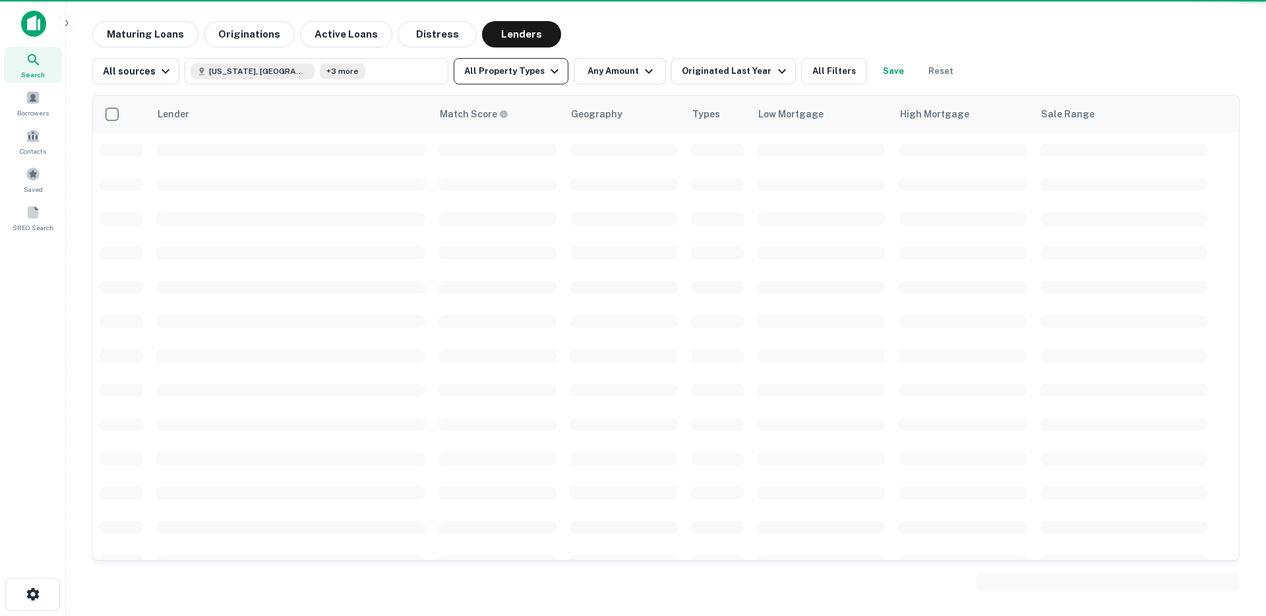
click at [536, 70] on button "All Property Types" at bounding box center [511, 71] width 115 height 26
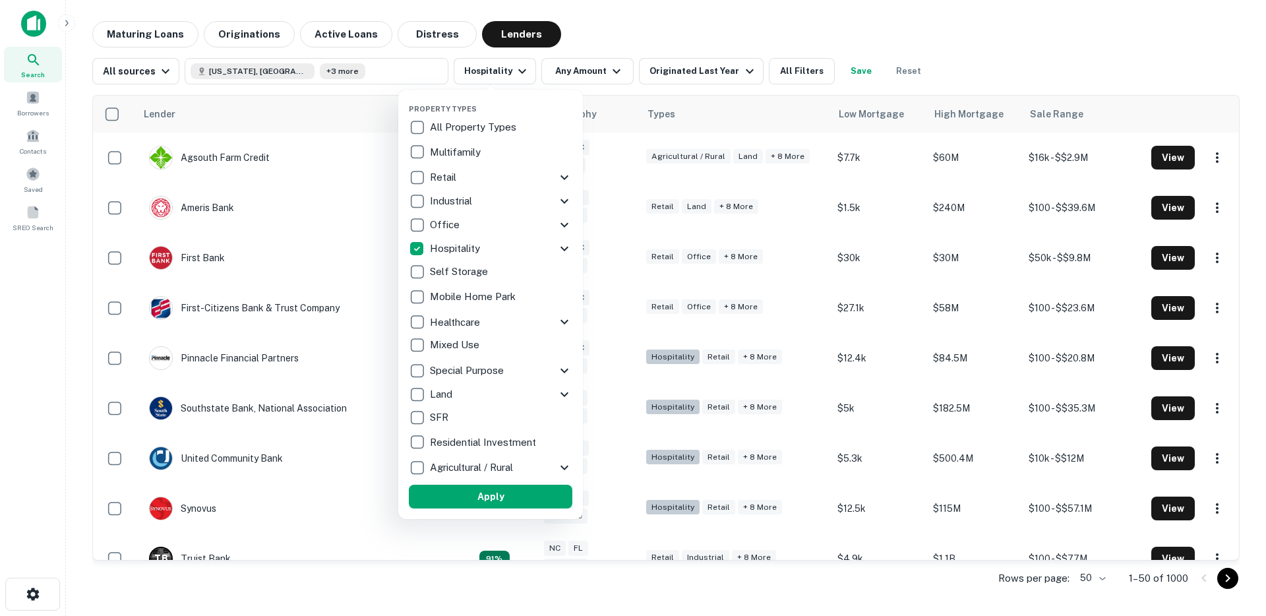
click at [458, 500] on button "Apply" at bounding box center [491, 497] width 164 height 24
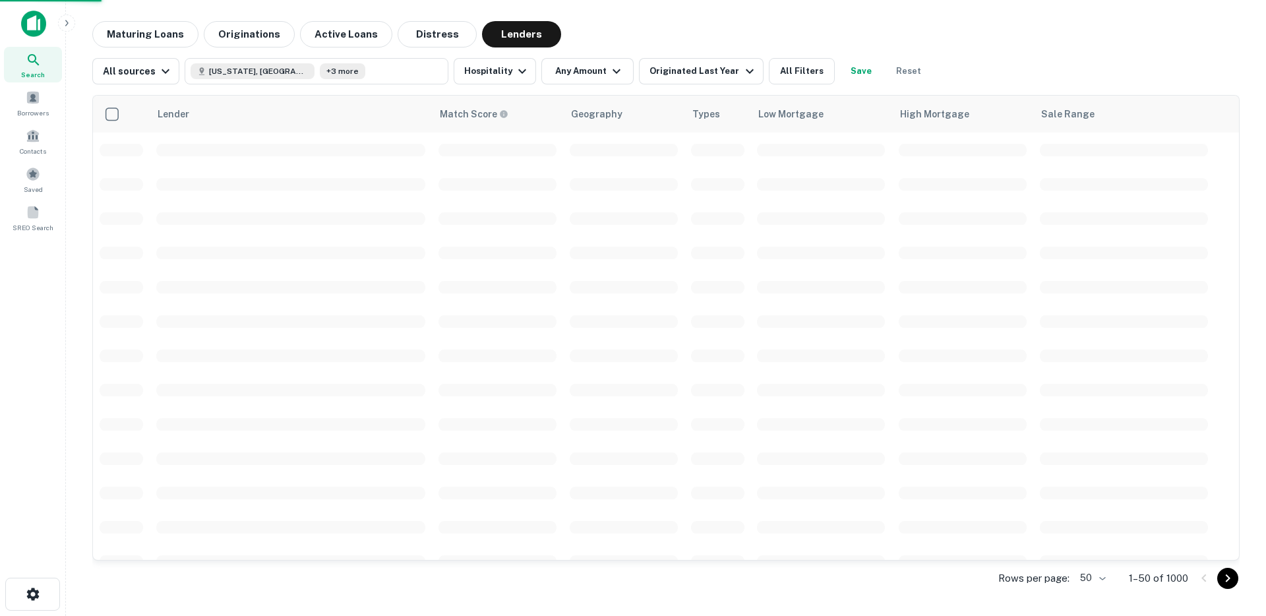
click at [597, 69] on div at bounding box center [633, 308] width 1266 height 616
click at [594, 75] on button "Any Amount" at bounding box center [587, 71] width 92 height 26
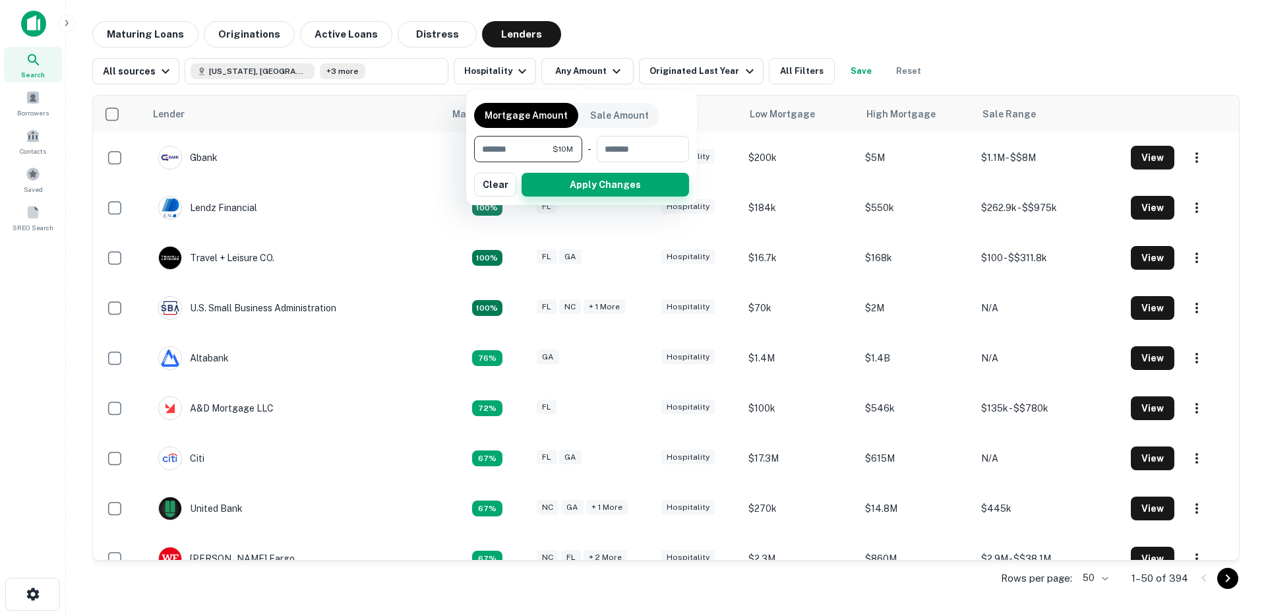
type input "********"
click at [606, 184] on button "Apply Changes" at bounding box center [605, 185] width 167 height 24
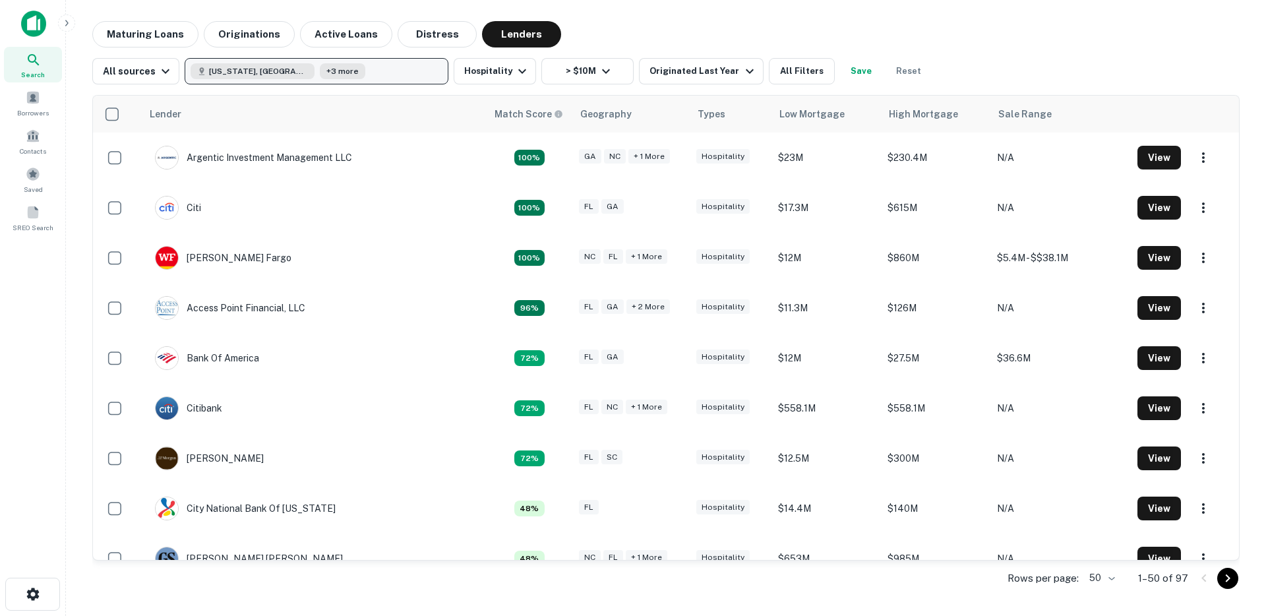
click at [376, 75] on button "Florida, USA +3 more" at bounding box center [317, 71] width 264 height 26
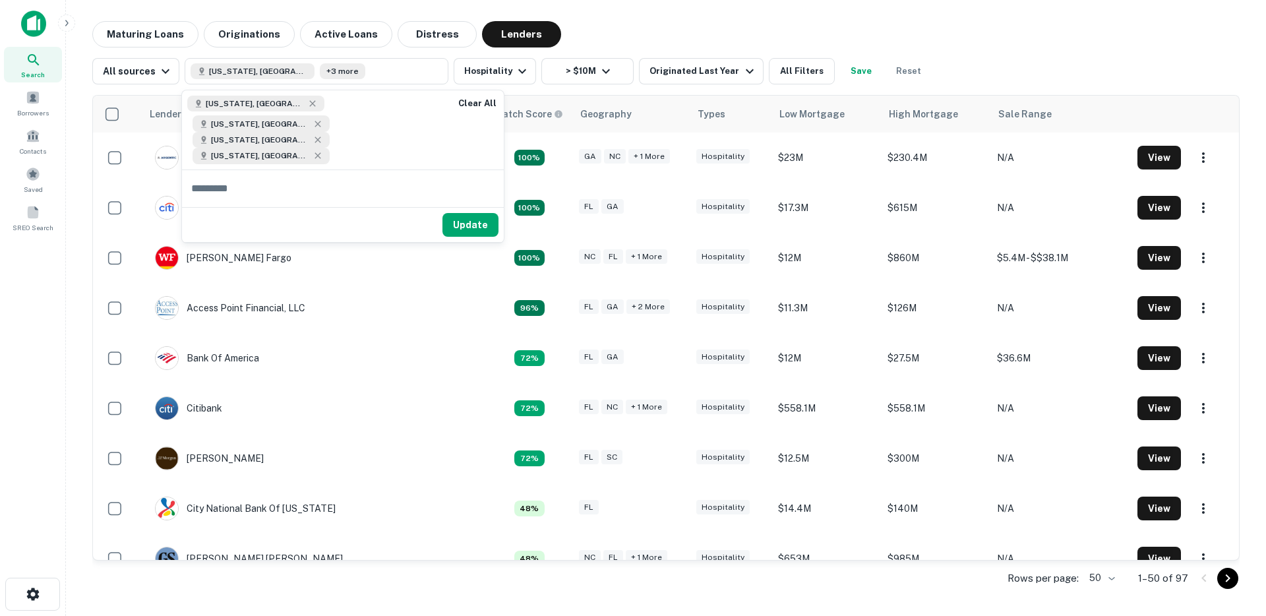
click at [717, 30] on div "Maturing Loans Originations Active Loans Distress Lenders" at bounding box center [665, 34] width 1147 height 26
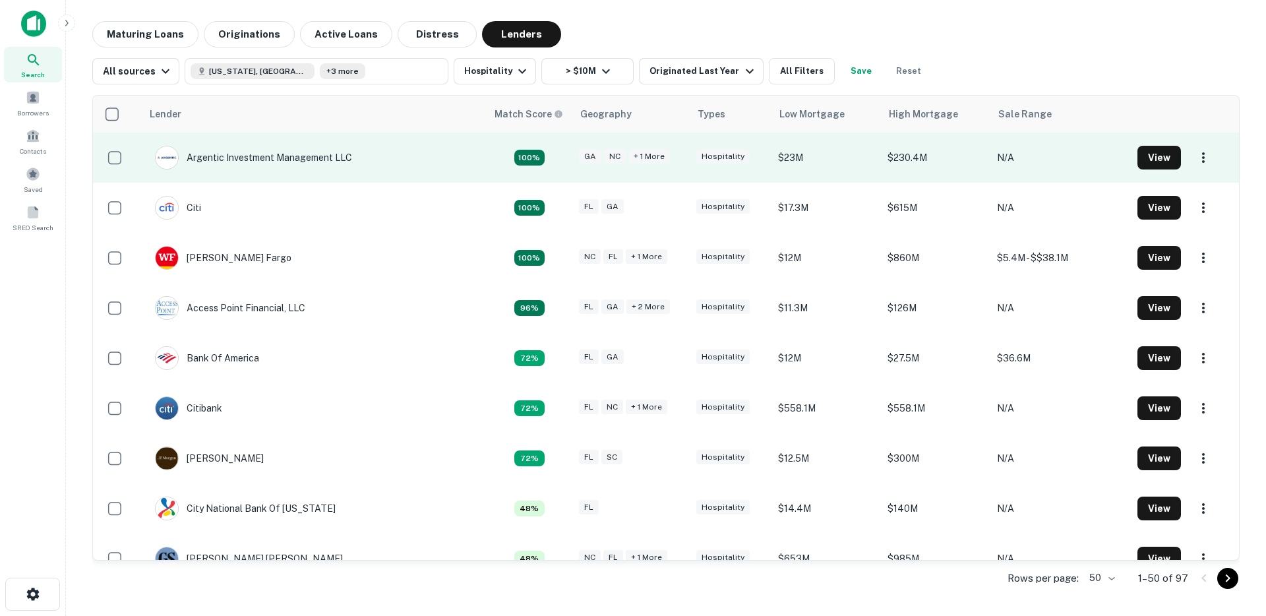
click at [291, 176] on td "Argentic Investment Management LLC" at bounding box center [314, 158] width 345 height 50
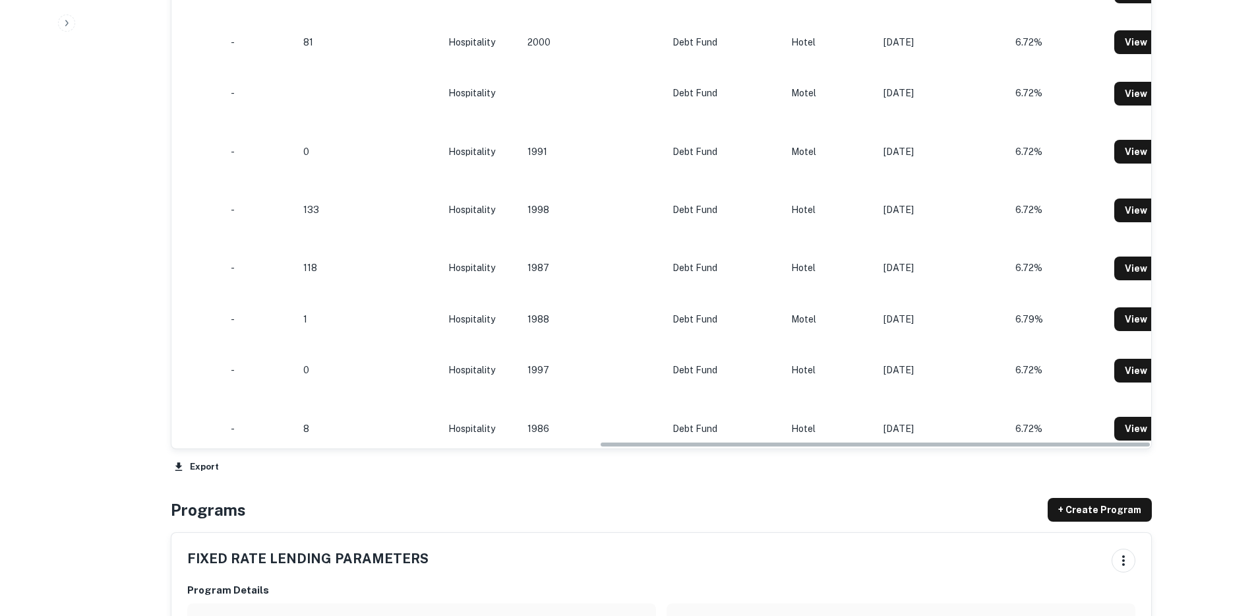
scroll to position [0, 759]
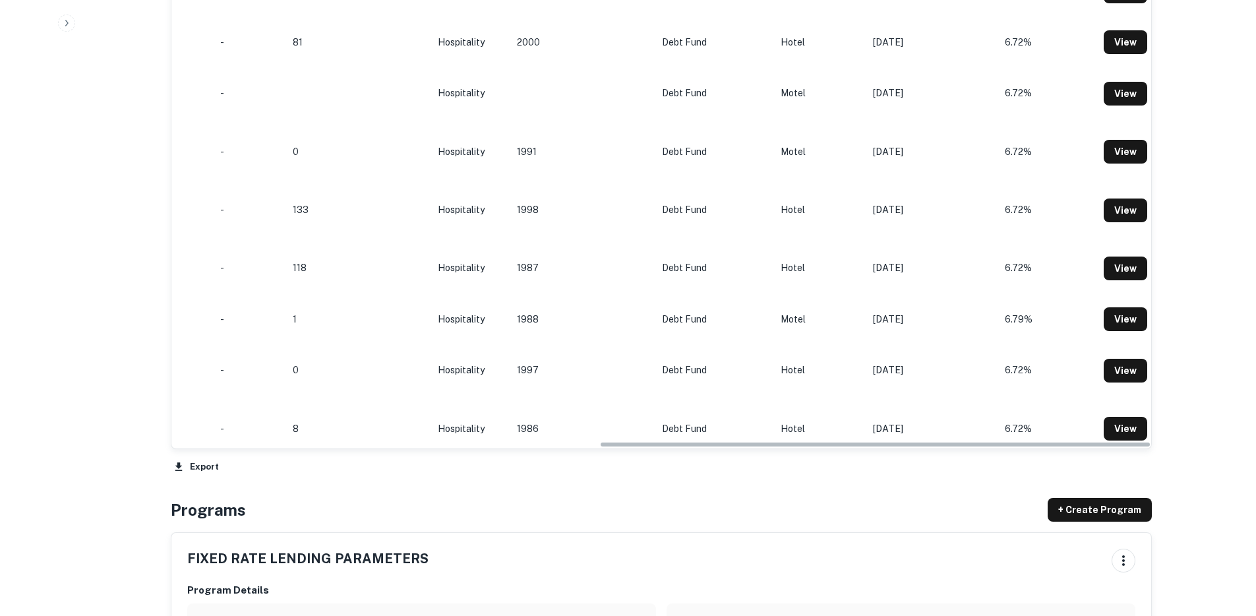
drag, startPoint x: 498, startPoint y: 445, endPoint x: 1002, endPoint y: 467, distance: 504.3
click at [1002, 467] on div "Origination Date sorted descending Location Mortgage Amount Borrower Purpose Sa…" at bounding box center [661, 142] width 981 height 669
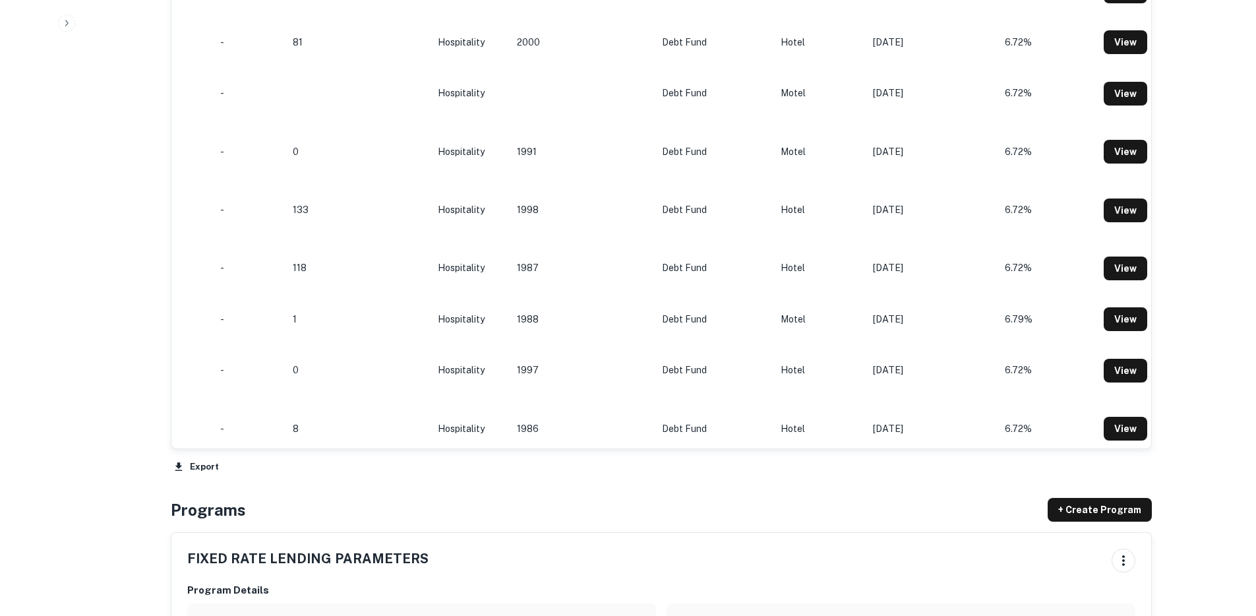
drag, startPoint x: 916, startPoint y: 447, endPoint x: 495, endPoint y: 457, distance: 420.8
click at [417, 456] on div "Origination Date sorted descending Location Mortgage Amount Borrower Purpose Sa…" at bounding box center [661, 142] width 981 height 669
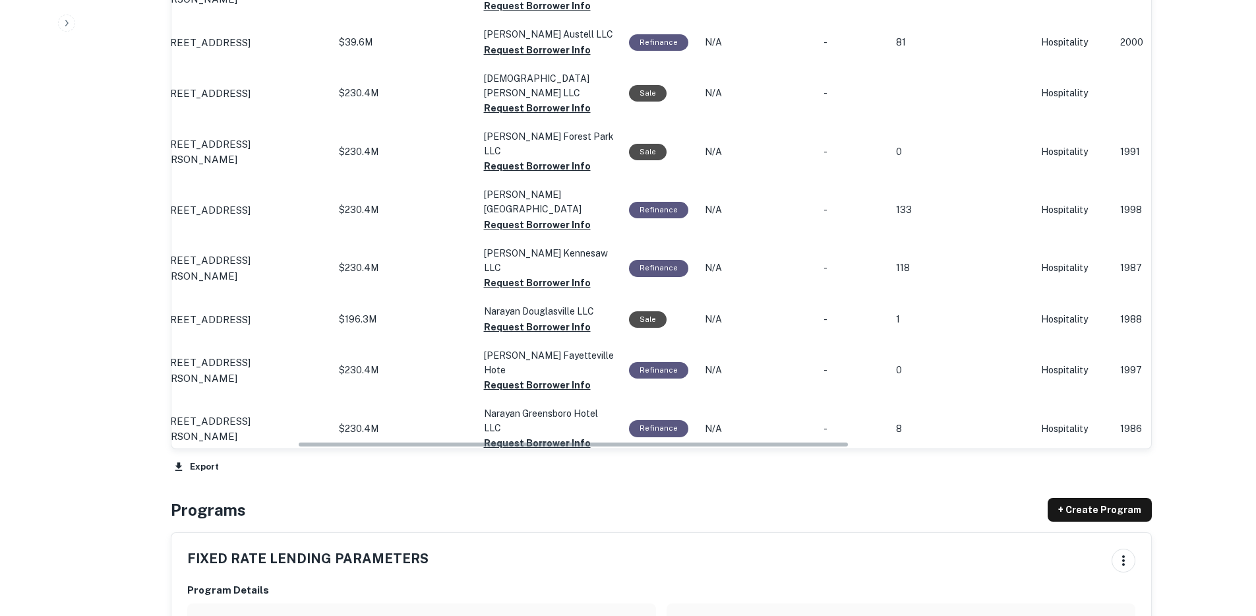
drag, startPoint x: 748, startPoint y: 446, endPoint x: 396, endPoint y: 429, distance: 352.5
click at [368, 452] on div "Origination Date sorted descending Location Mortgage Amount Borrower Purpose Sa…" at bounding box center [661, 142] width 981 height 669
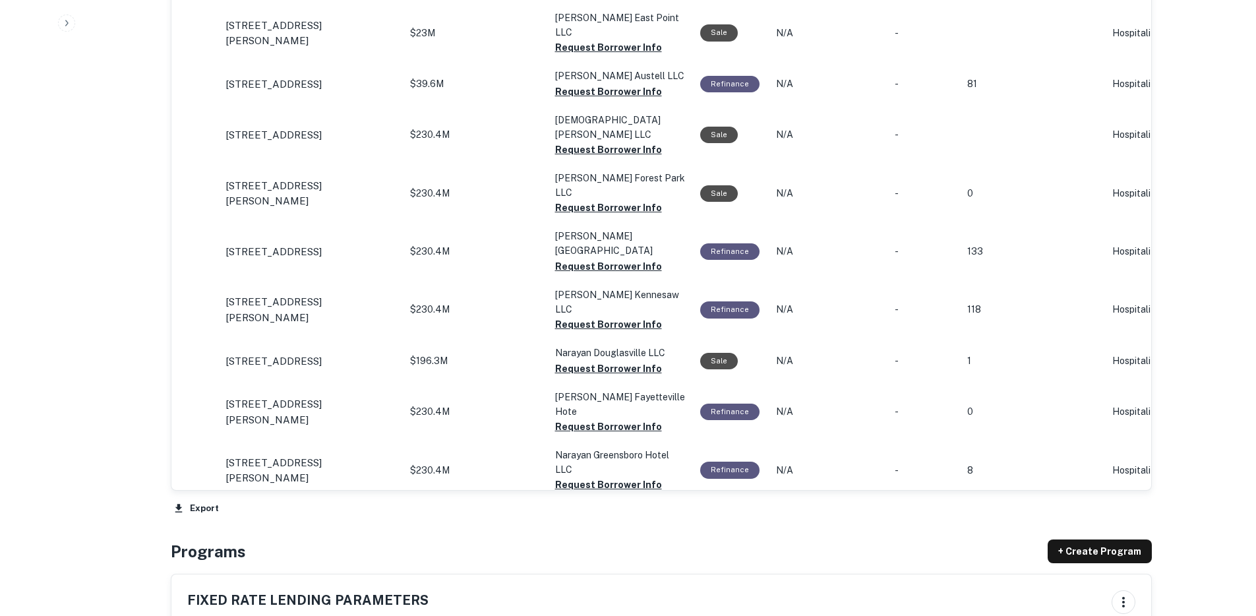
scroll to position [1211, 0]
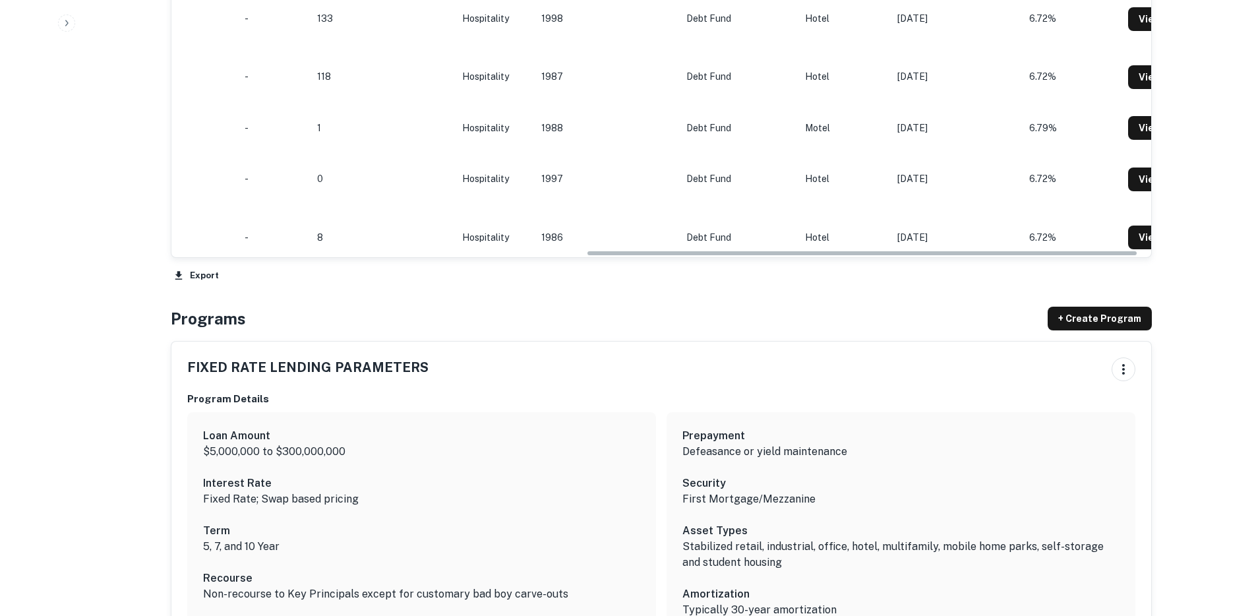
drag, startPoint x: 515, startPoint y: 255, endPoint x: 884, endPoint y: 254, distance: 369.3
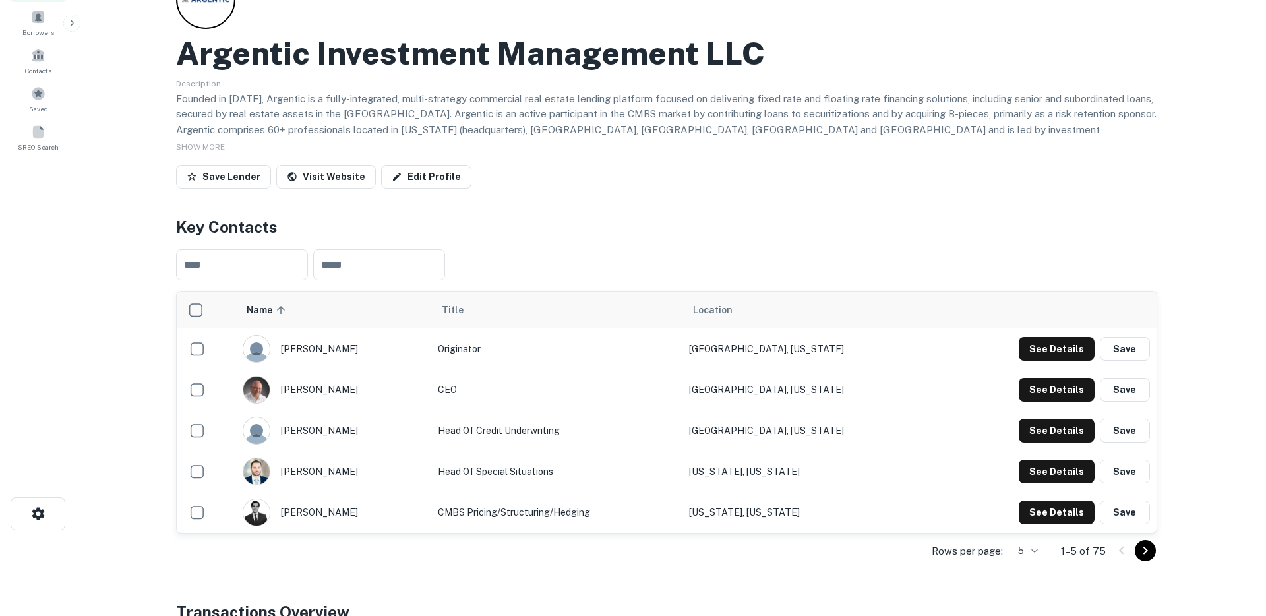
scroll to position [0, 0]
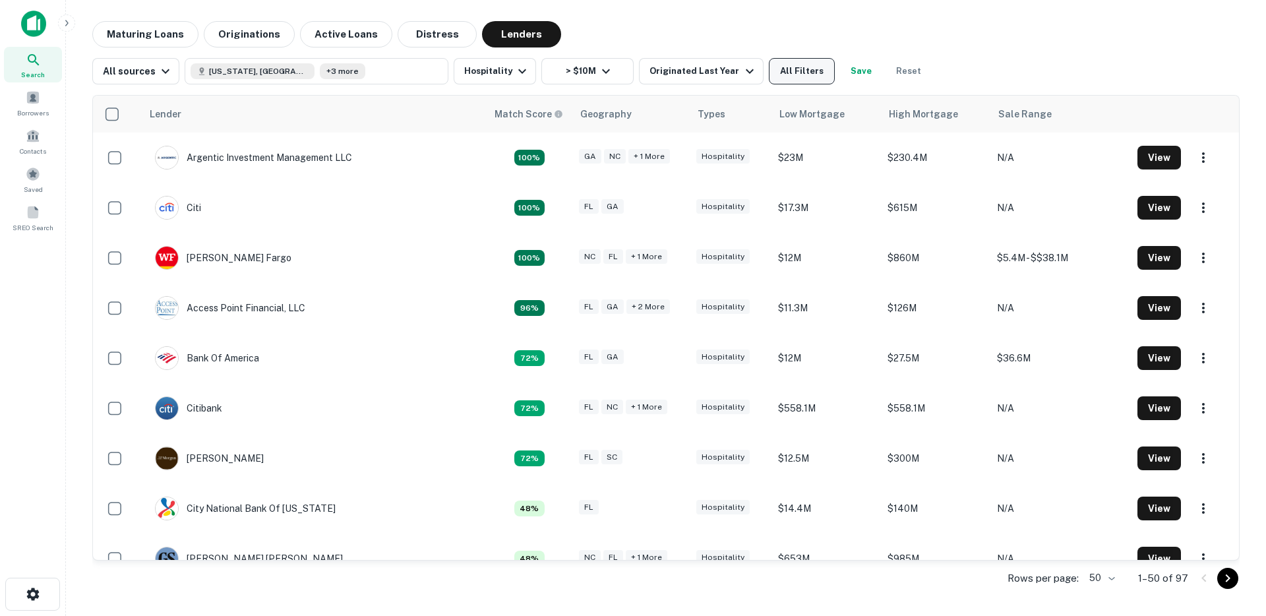
click at [785, 73] on button "All Filters" at bounding box center [802, 71] width 66 height 26
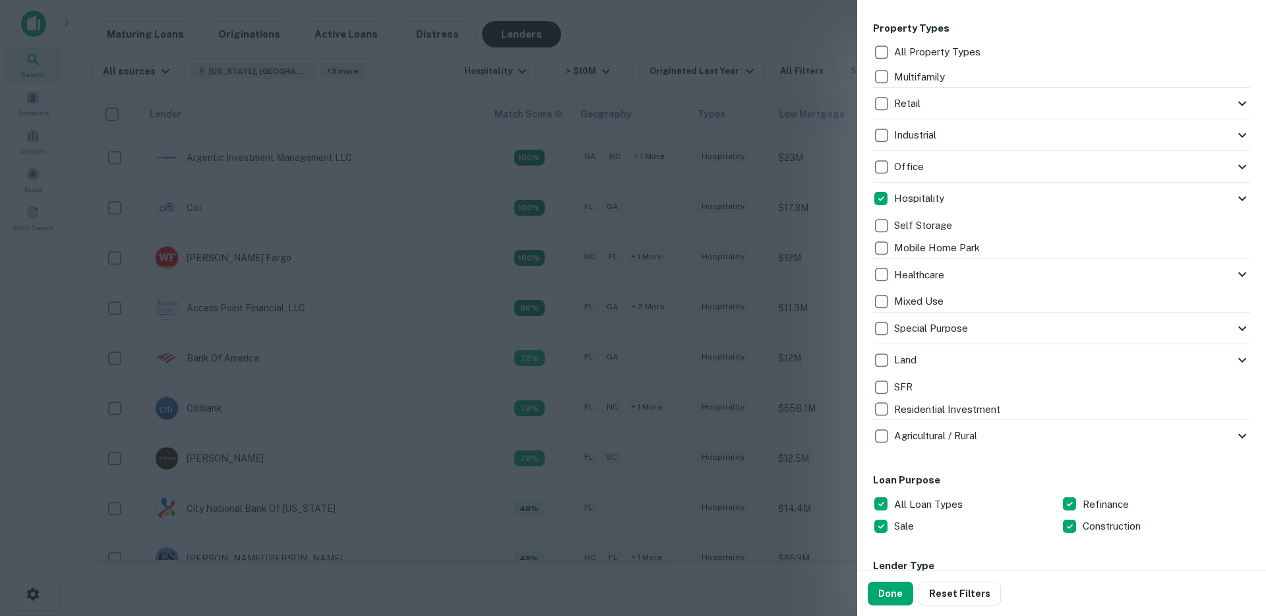
scroll to position [625, 0]
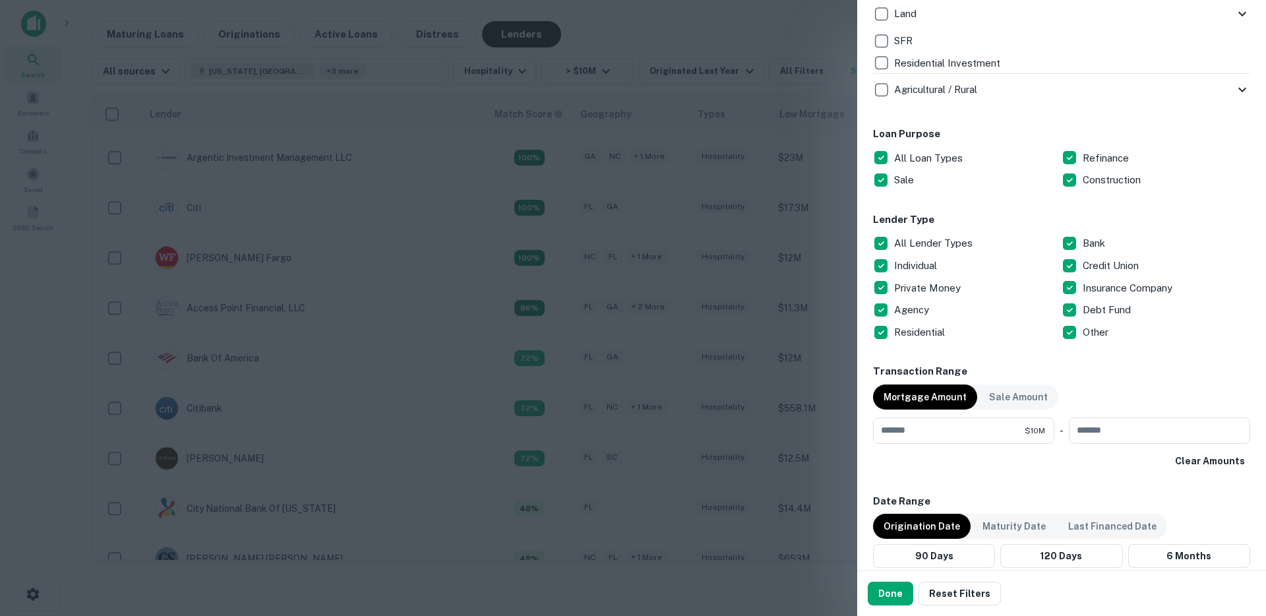
click at [897, 237] on p "All Lender Types" at bounding box center [934, 243] width 81 height 16
click at [898, 594] on button "Done" at bounding box center [890, 594] width 45 height 24
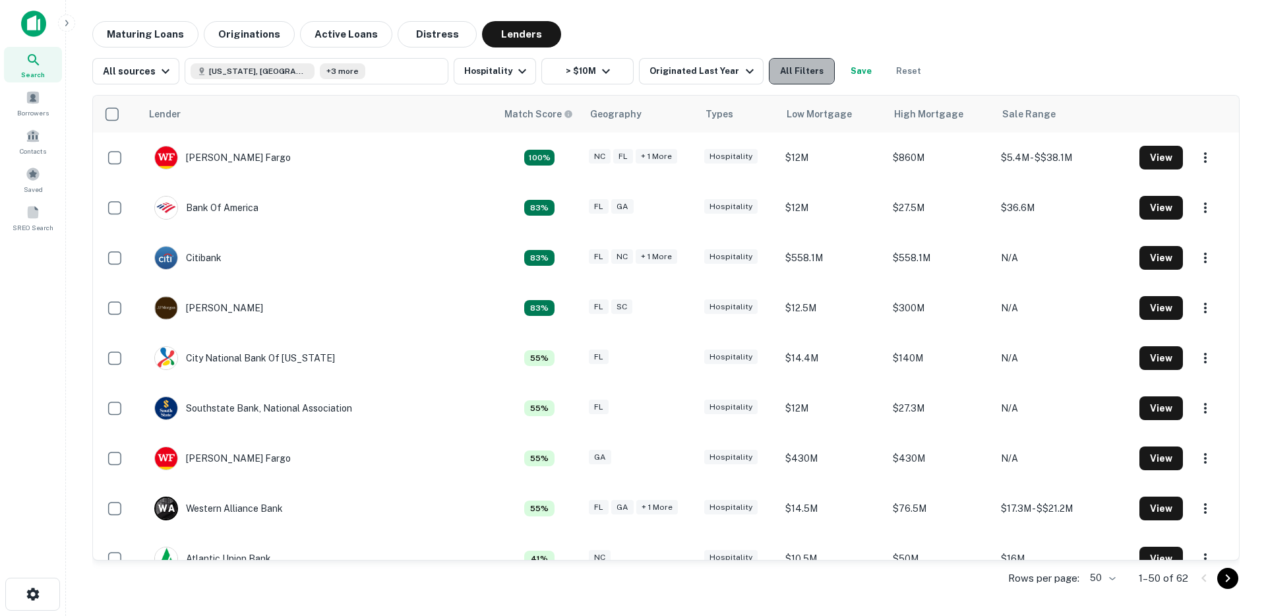
click at [795, 72] on button "All Filters" at bounding box center [802, 71] width 66 height 26
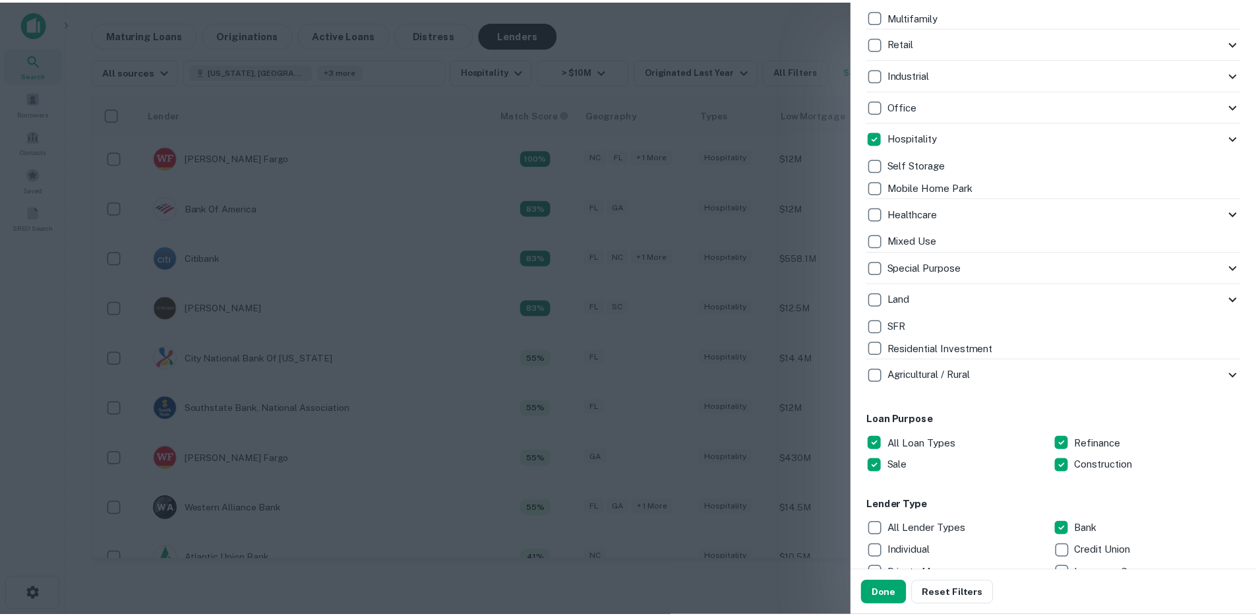
scroll to position [352, 0]
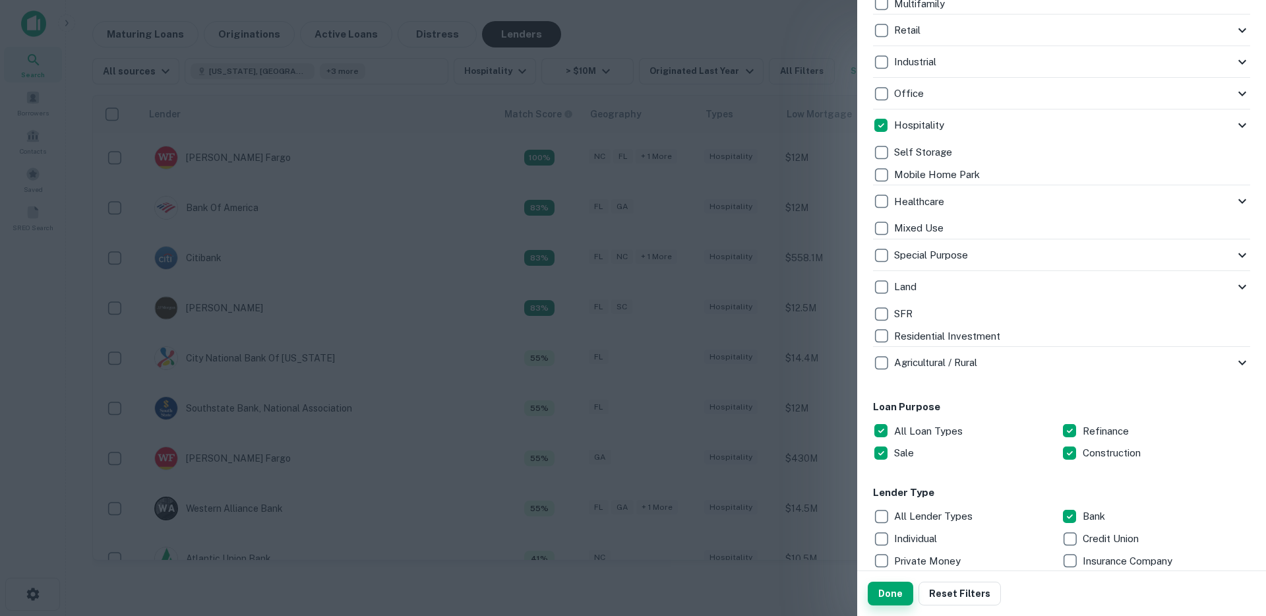
click at [893, 599] on button "Done" at bounding box center [890, 594] width 45 height 24
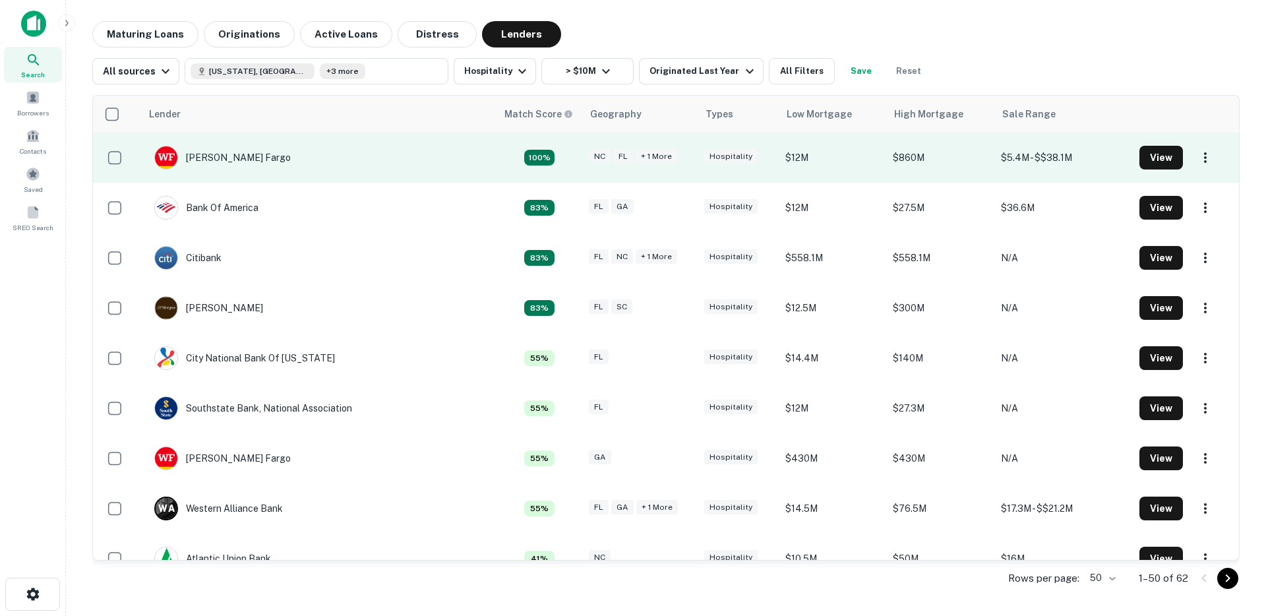
click at [309, 156] on td "Wells Fargo" at bounding box center [318, 158] width 355 height 50
